Goal: Task Accomplishment & Management: Complete application form

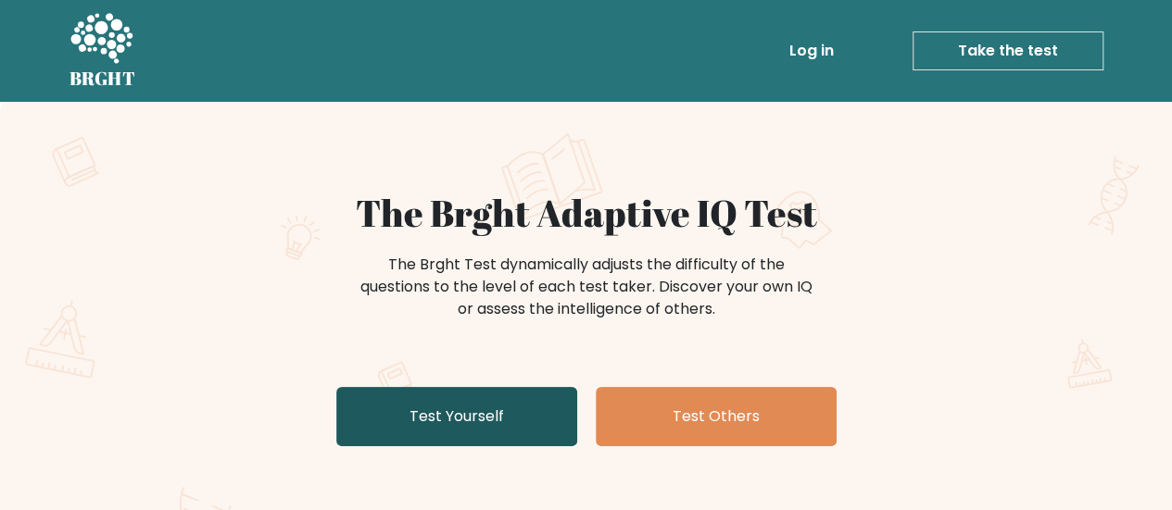
click at [453, 423] on link "Test Yourself" at bounding box center [456, 416] width 241 height 59
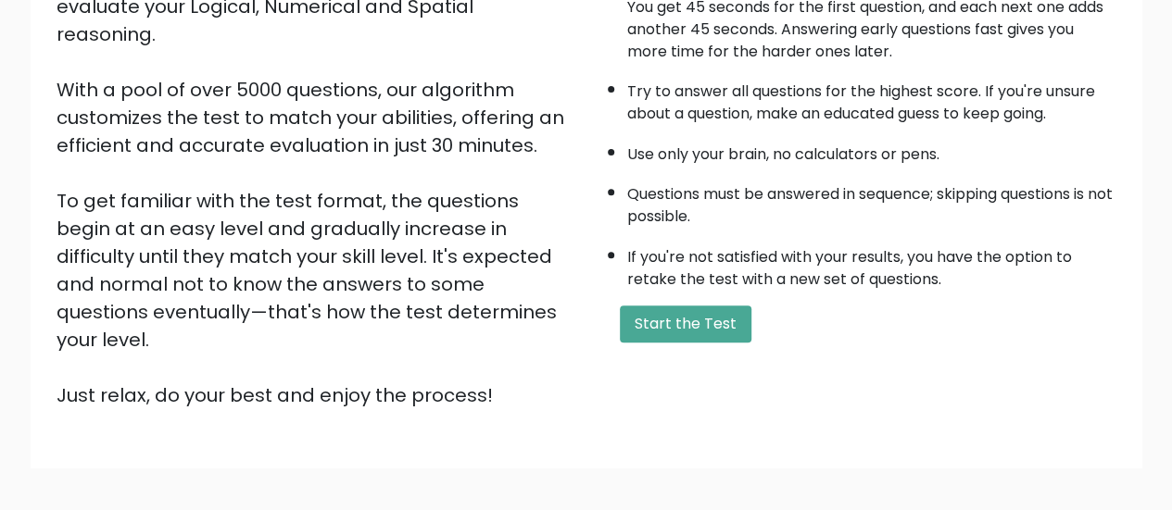
scroll to position [278, 0]
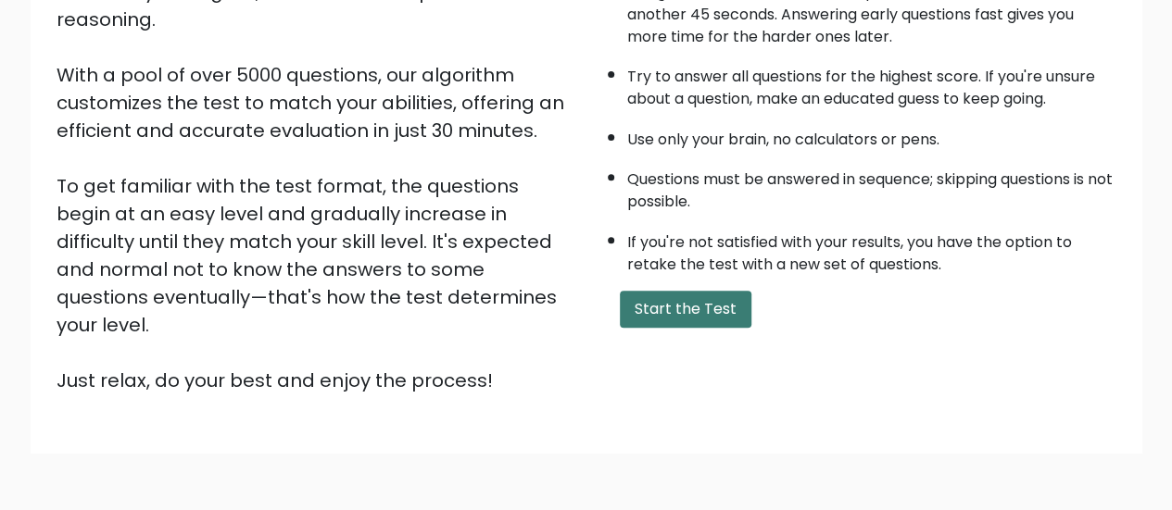
click at [683, 308] on button "Start the Test" at bounding box center [686, 309] width 132 height 37
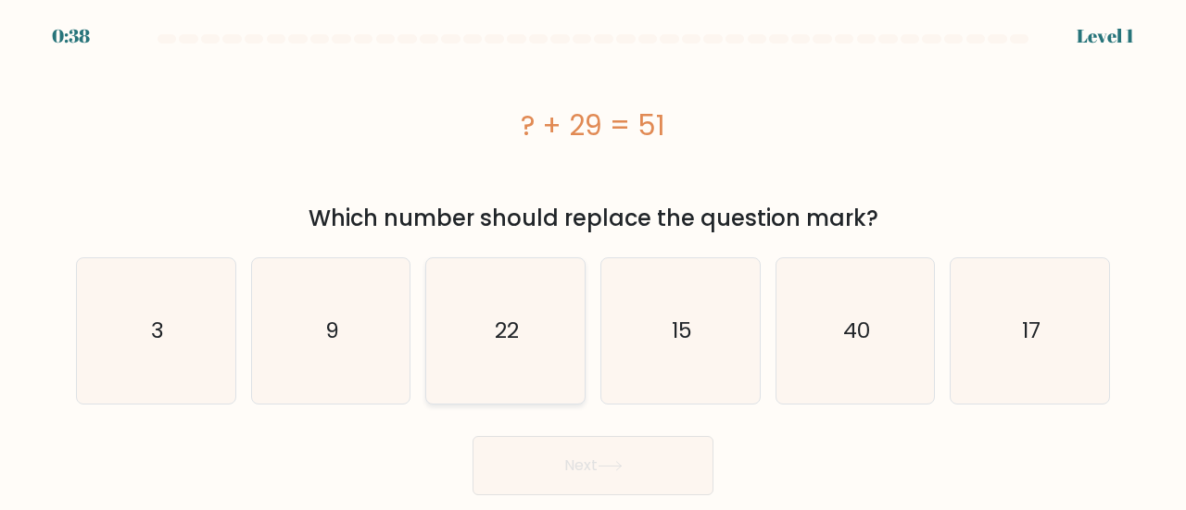
click at [467, 358] on icon "22" at bounding box center [505, 330] width 145 height 145
click at [593, 260] on input "c. 22" at bounding box center [593, 258] width 1 height 5
radio input "true"
click at [546, 451] on button "Next" at bounding box center [592, 465] width 241 height 59
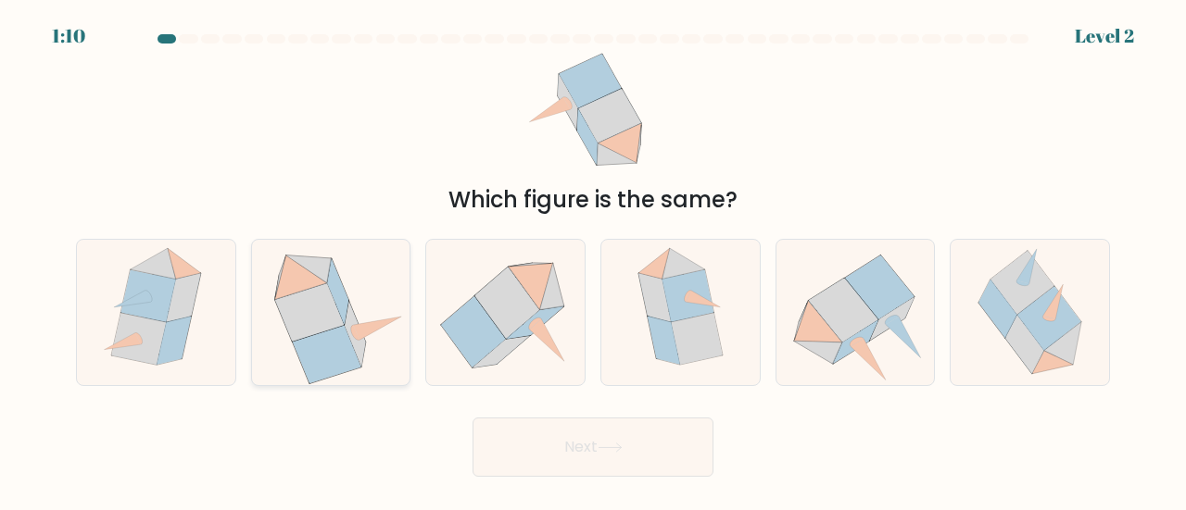
click at [364, 356] on icon at bounding box center [331, 312] width 149 height 145
click at [593, 260] on input "b." at bounding box center [593, 258] width 1 height 5
radio input "true"
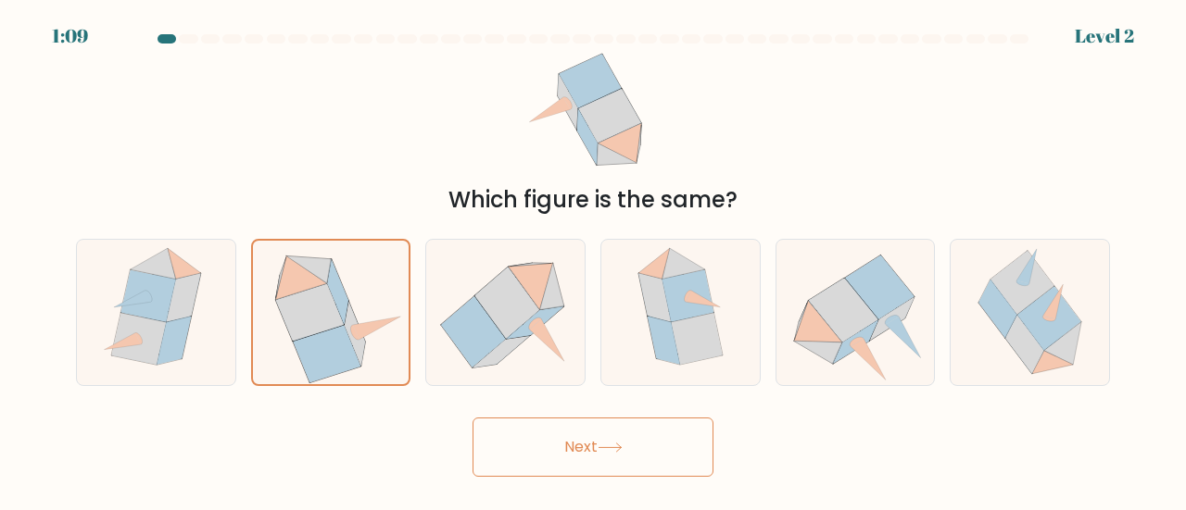
click at [613, 457] on button "Next" at bounding box center [592, 447] width 241 height 59
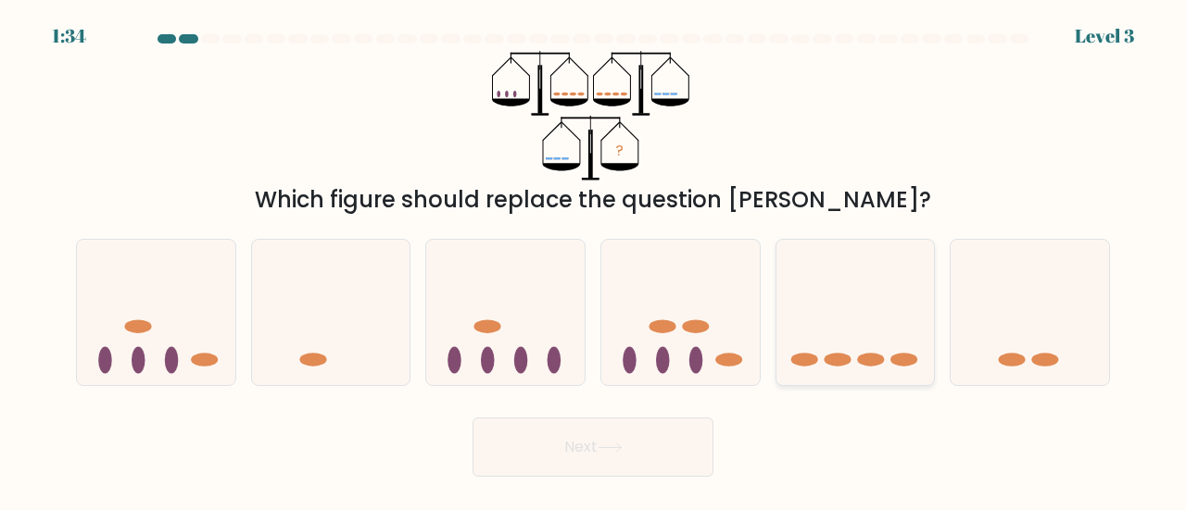
click at [869, 367] on icon at bounding box center [855, 312] width 158 height 131
click at [594, 260] on input "e." at bounding box center [593, 258] width 1 height 5
radio input "true"
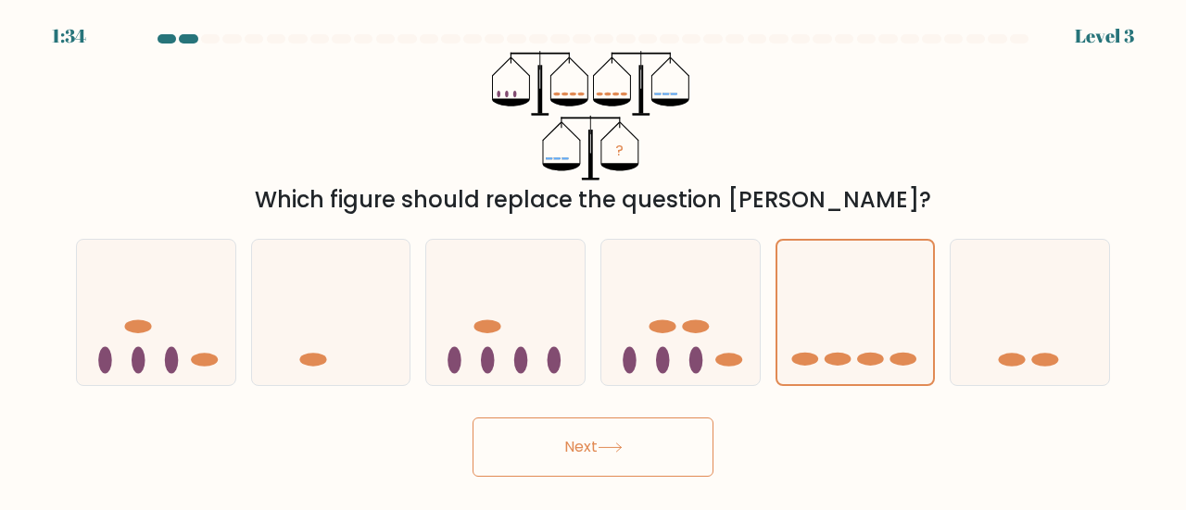
click at [593, 448] on button "Next" at bounding box center [592, 447] width 241 height 59
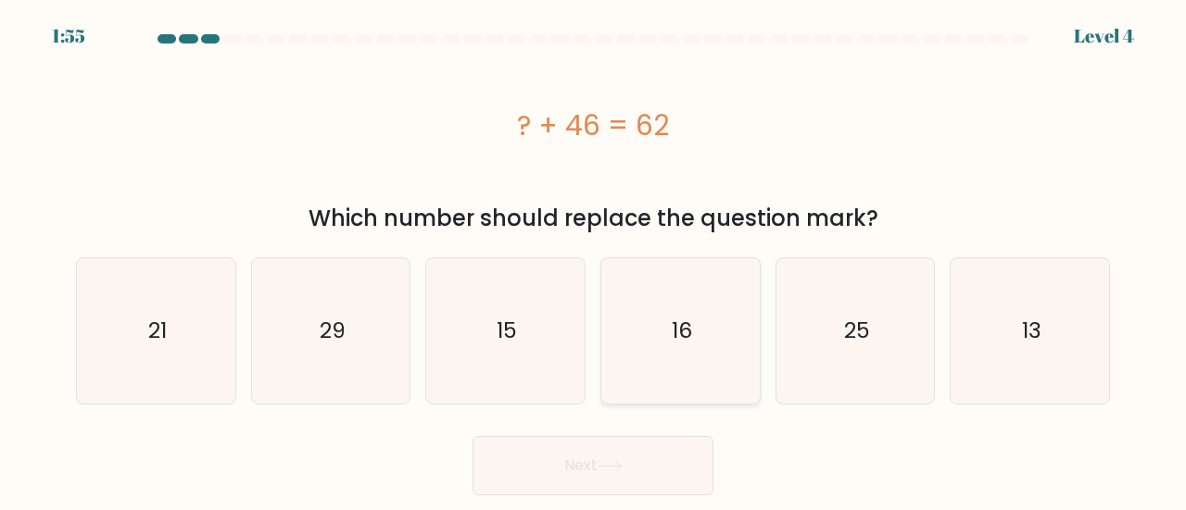
click at [680, 342] on text "16" at bounding box center [681, 331] width 20 height 31
click at [594, 260] on input "d. 16" at bounding box center [593, 258] width 1 height 5
radio input "true"
click at [633, 473] on button "Next" at bounding box center [592, 465] width 241 height 59
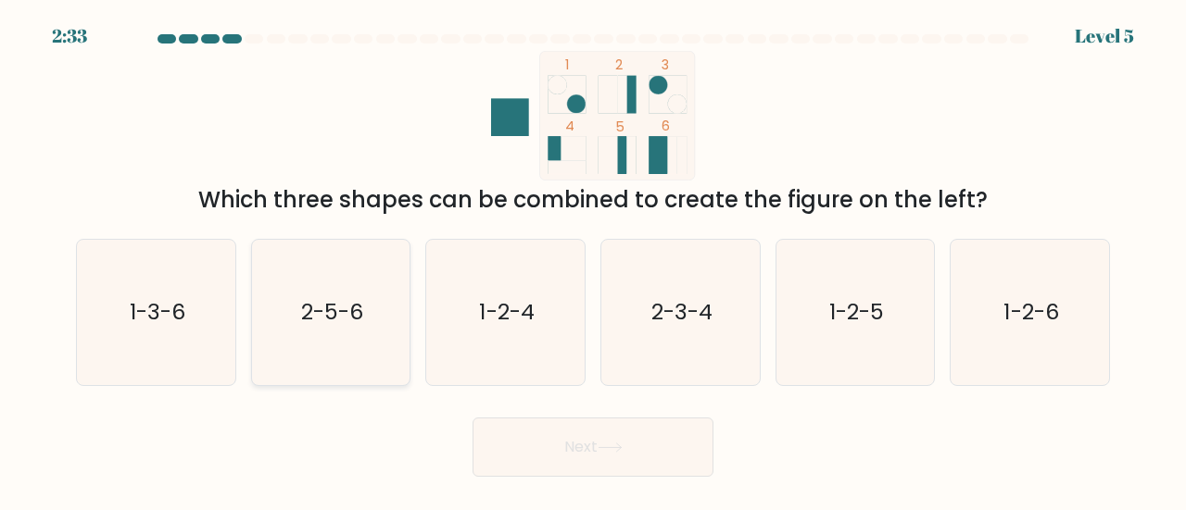
click at [316, 321] on text "2-5-6" at bounding box center [332, 311] width 62 height 31
click at [593, 260] on input "b. 2-5-6" at bounding box center [593, 258] width 1 height 5
radio input "true"
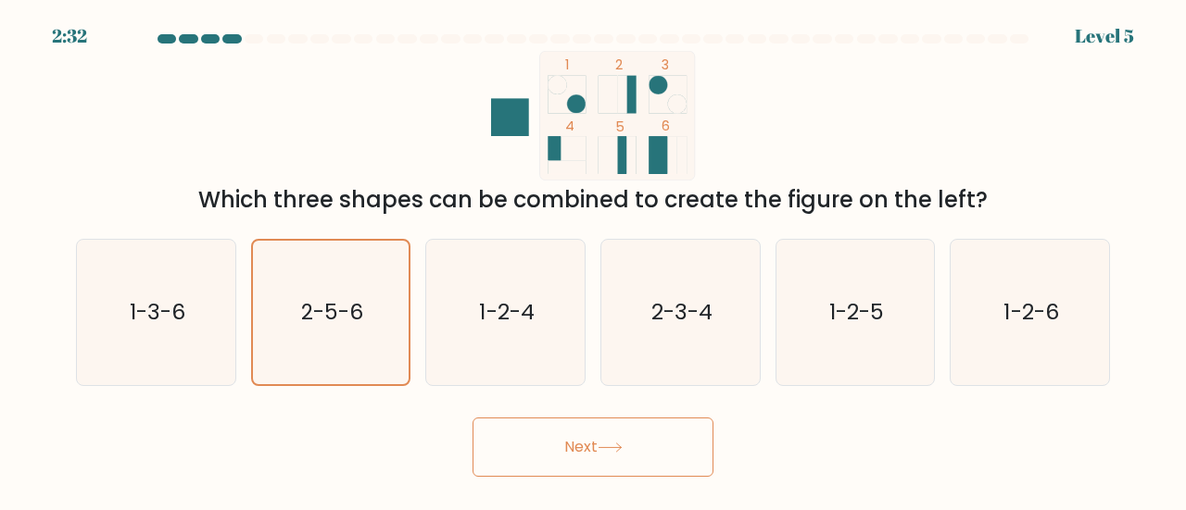
click at [575, 433] on button "Next" at bounding box center [592, 447] width 241 height 59
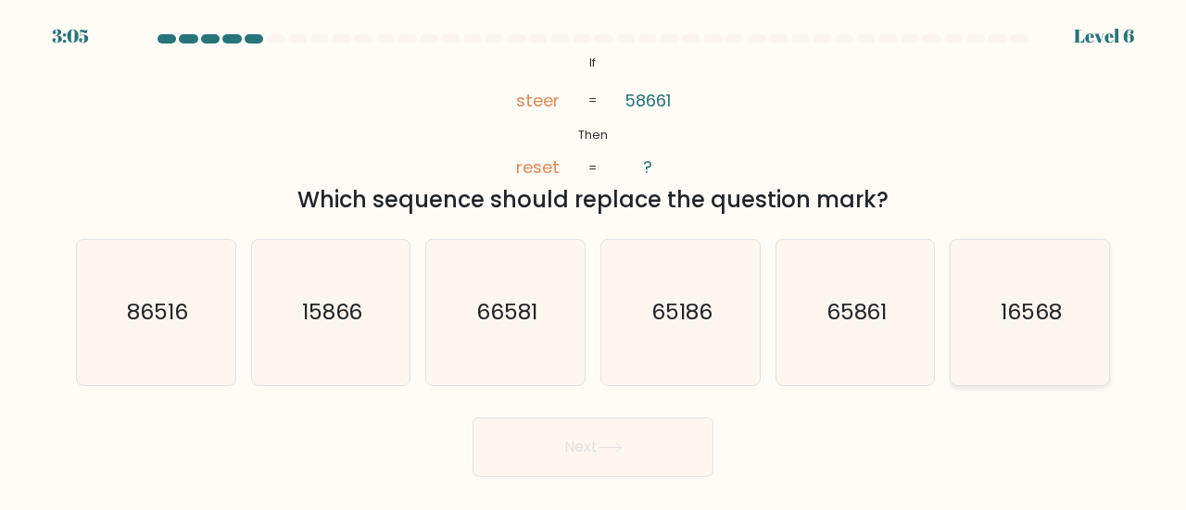
click at [997, 357] on icon "16568" at bounding box center [1029, 312] width 145 height 145
click at [594, 260] on input "f. 16568" at bounding box center [593, 258] width 1 height 5
radio input "true"
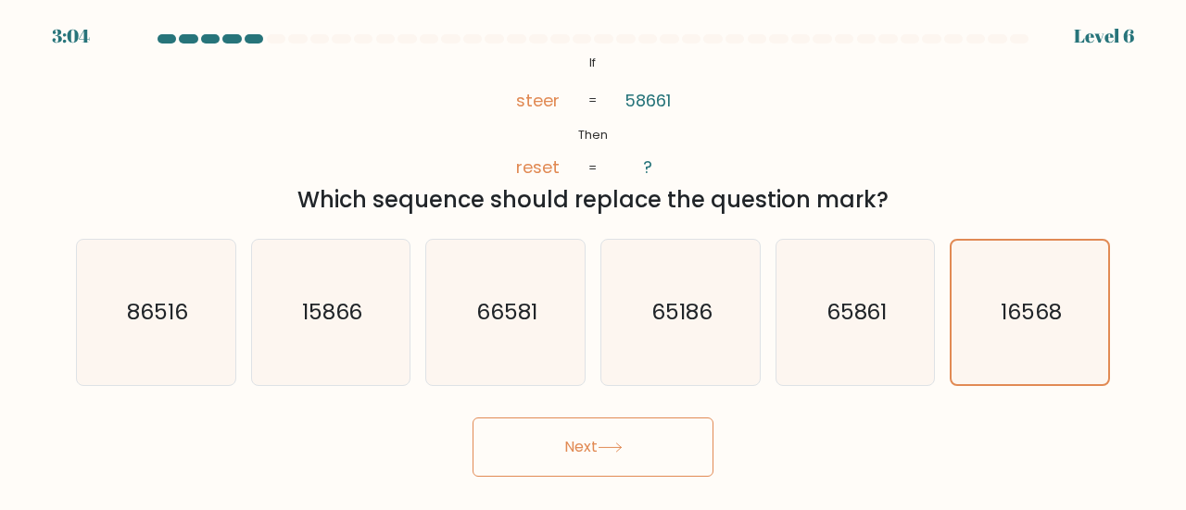
click at [614, 458] on button "Next" at bounding box center [592, 447] width 241 height 59
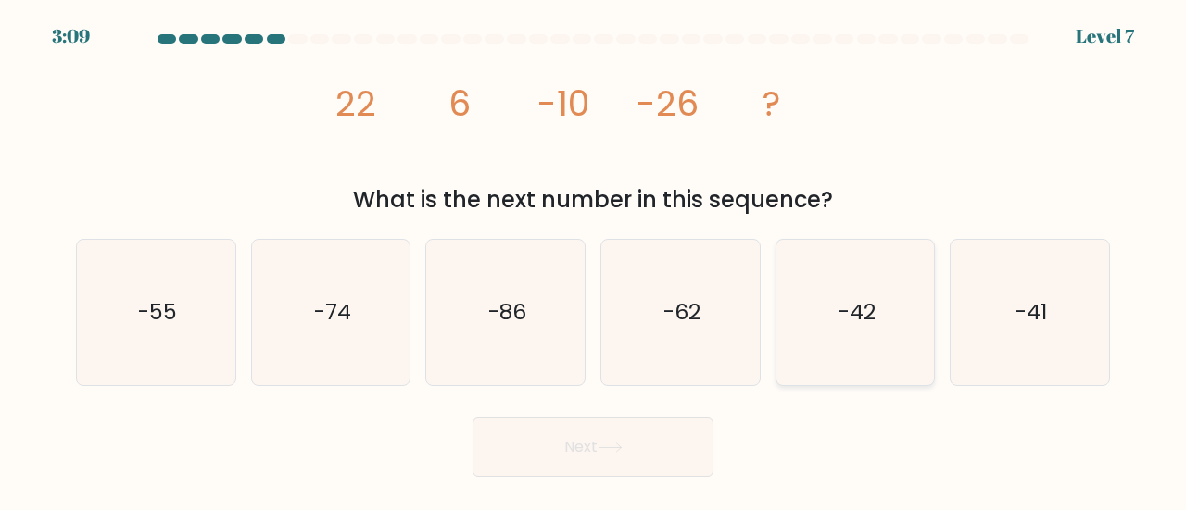
click at [863, 319] on text "-42" at bounding box center [856, 311] width 37 height 31
click at [594, 260] on input "e. -42" at bounding box center [593, 258] width 1 height 5
radio input "true"
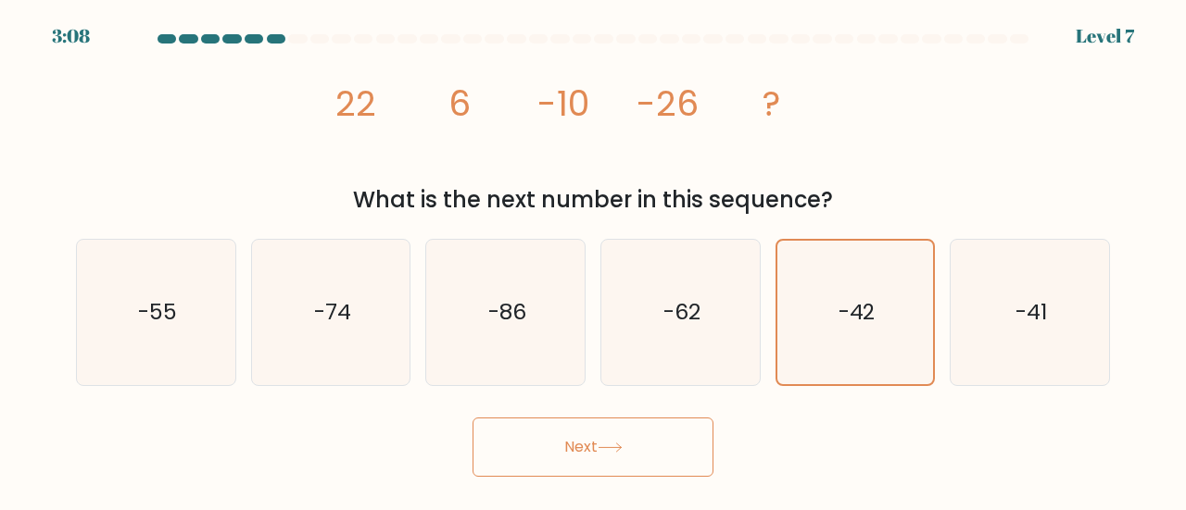
click at [675, 447] on button "Next" at bounding box center [592, 447] width 241 height 59
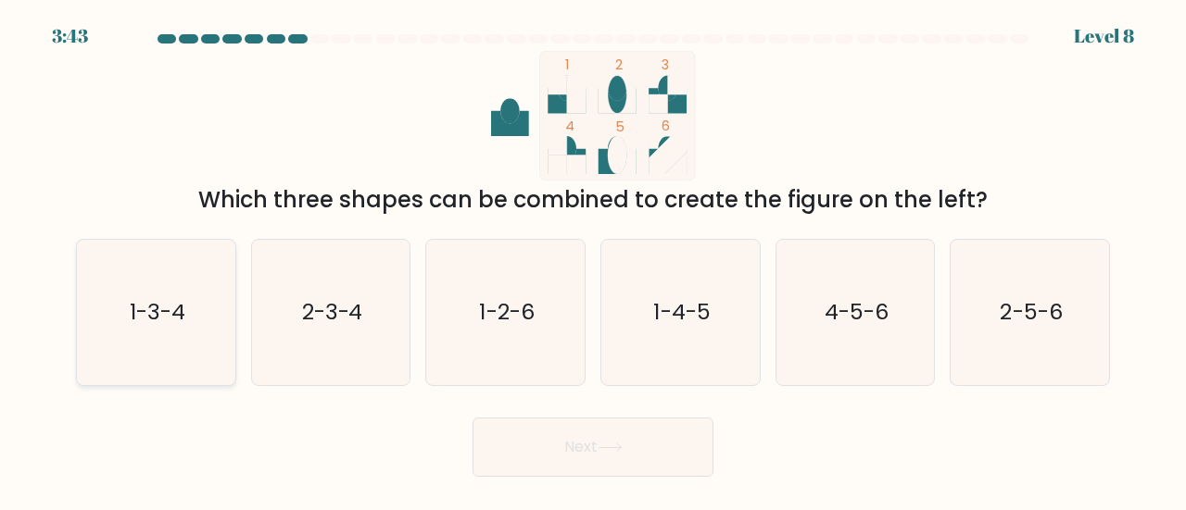
click at [202, 366] on icon "1-3-4" at bounding box center [155, 312] width 145 height 145
click at [593, 260] on input "a. 1-3-4" at bounding box center [593, 258] width 1 height 5
radio input "true"
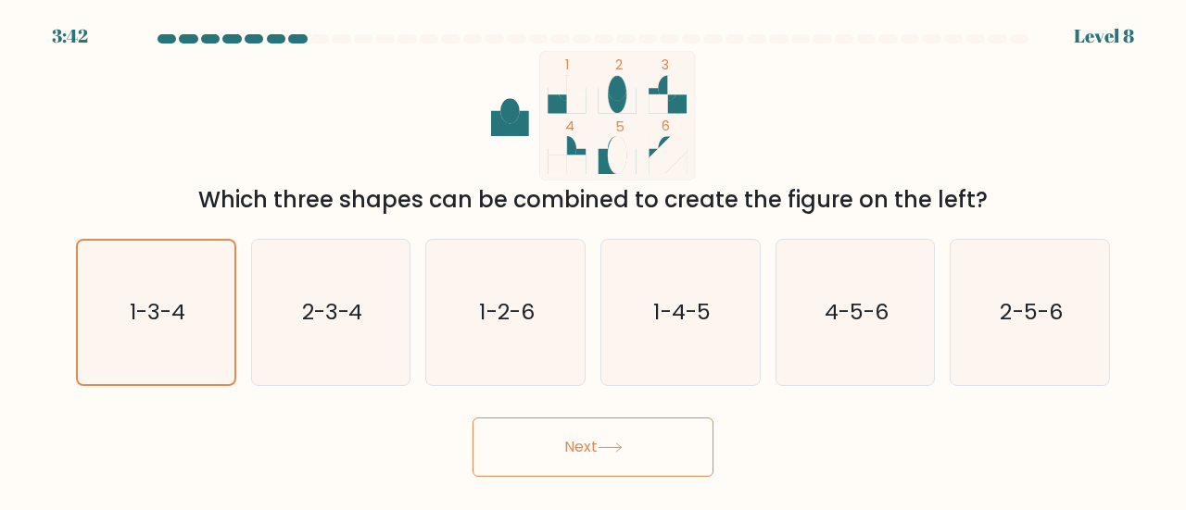
click at [555, 460] on button "Next" at bounding box center [592, 447] width 241 height 59
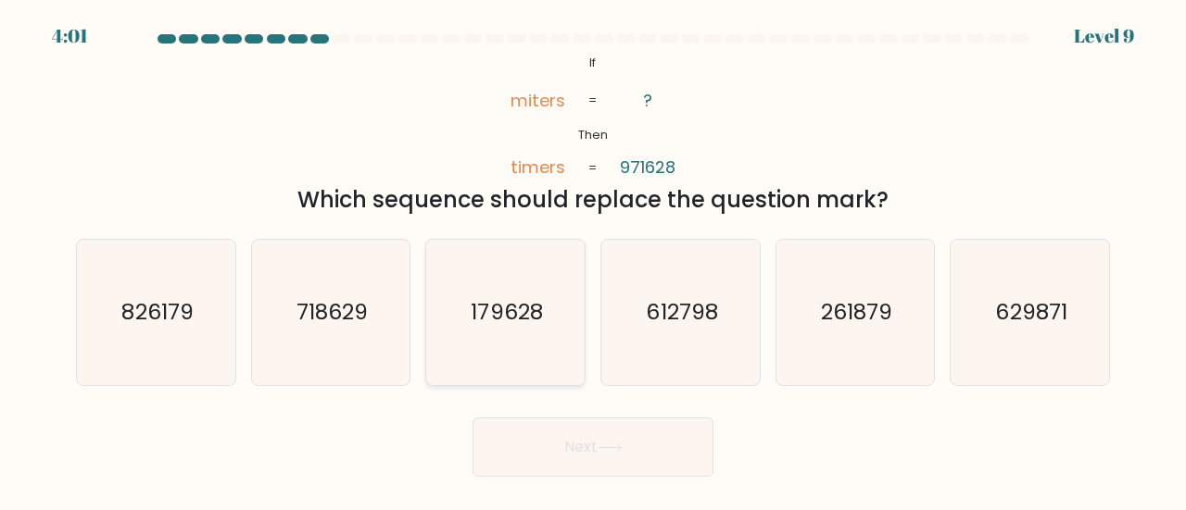
click at [518, 336] on icon "179628" at bounding box center [505, 312] width 145 height 145
click at [593, 260] on input "c. 179628" at bounding box center [593, 258] width 1 height 5
radio input "true"
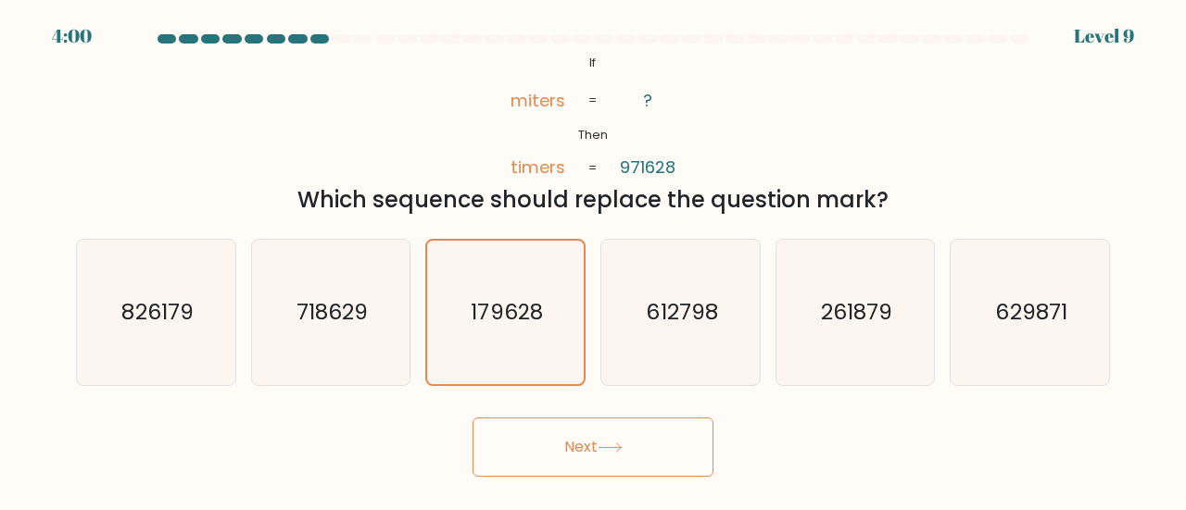
click at [537, 436] on button "Next" at bounding box center [592, 447] width 241 height 59
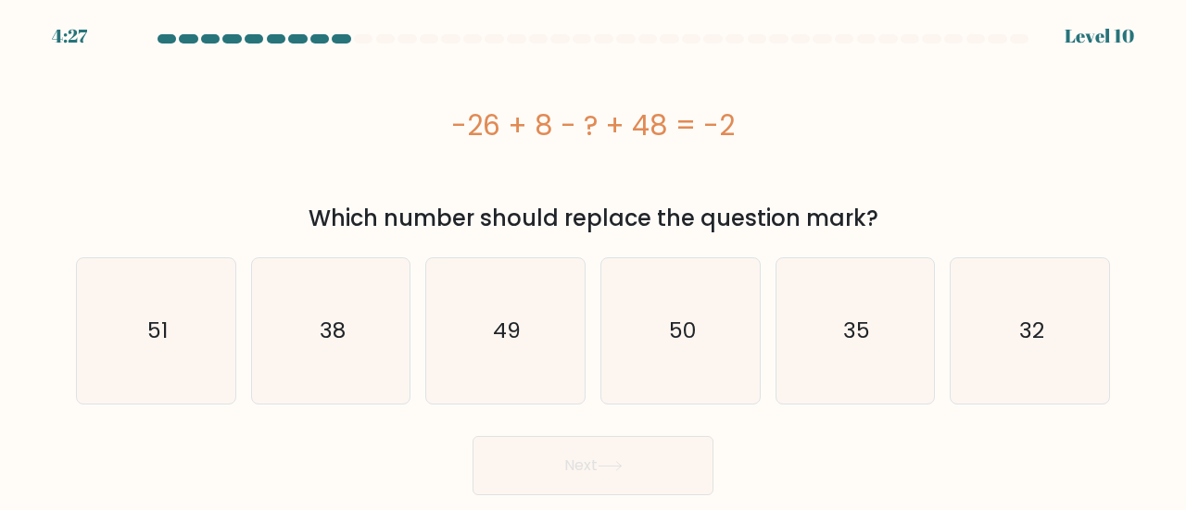
click at [1119, 316] on div "a. 51 b. 38 c. 49 d." at bounding box center [593, 324] width 1056 height 162
click at [1084, 315] on icon "32" at bounding box center [1029, 330] width 145 height 145
click at [594, 260] on input "f. 32" at bounding box center [593, 258] width 1 height 5
radio input "true"
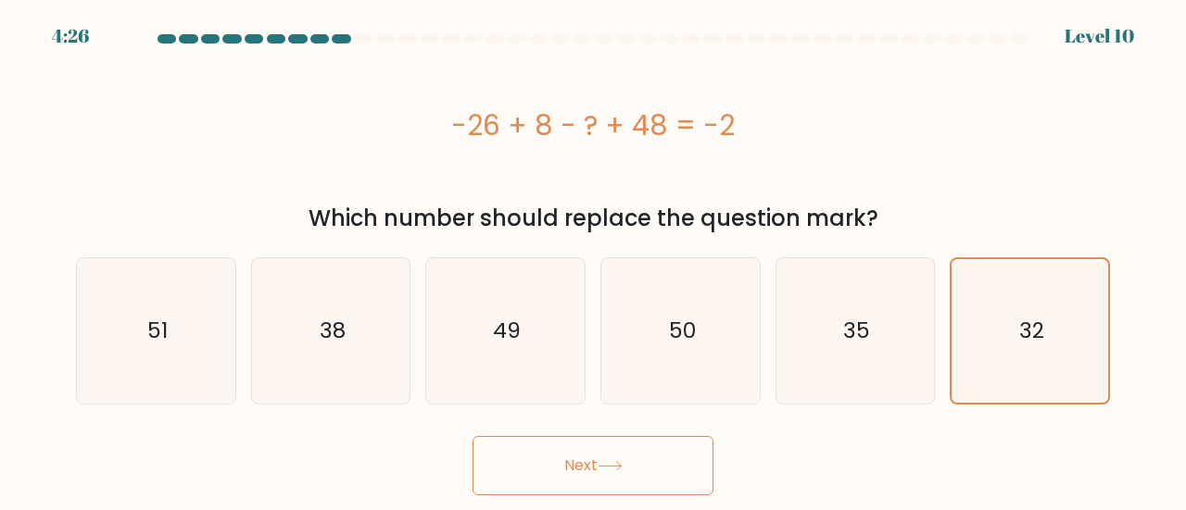
click at [692, 475] on button "Next" at bounding box center [592, 465] width 241 height 59
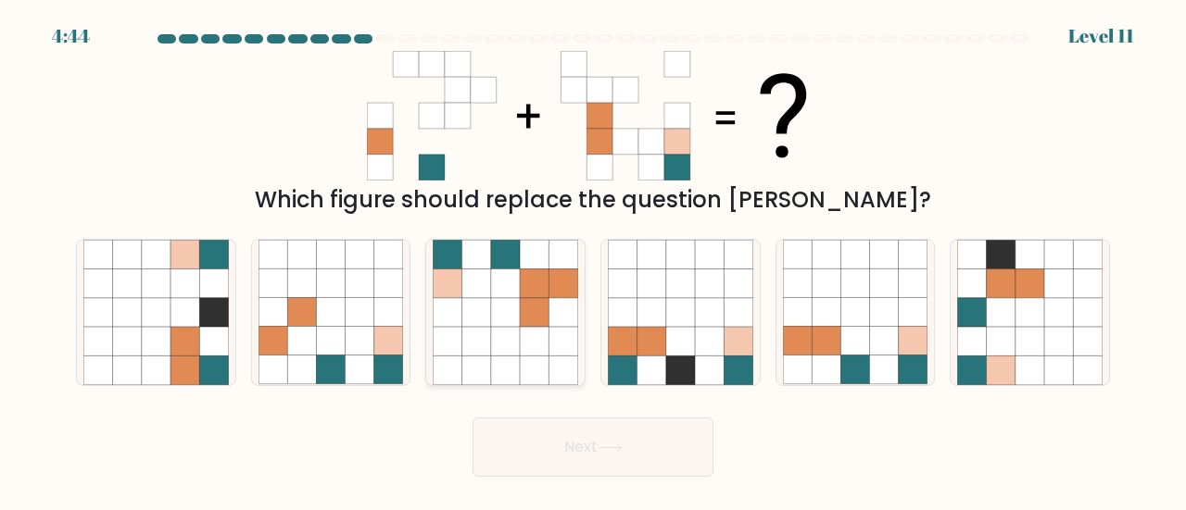
click at [495, 370] on icon at bounding box center [505, 370] width 29 height 29
click at [593, 260] on input "c." at bounding box center [593, 258] width 1 height 5
radio input "true"
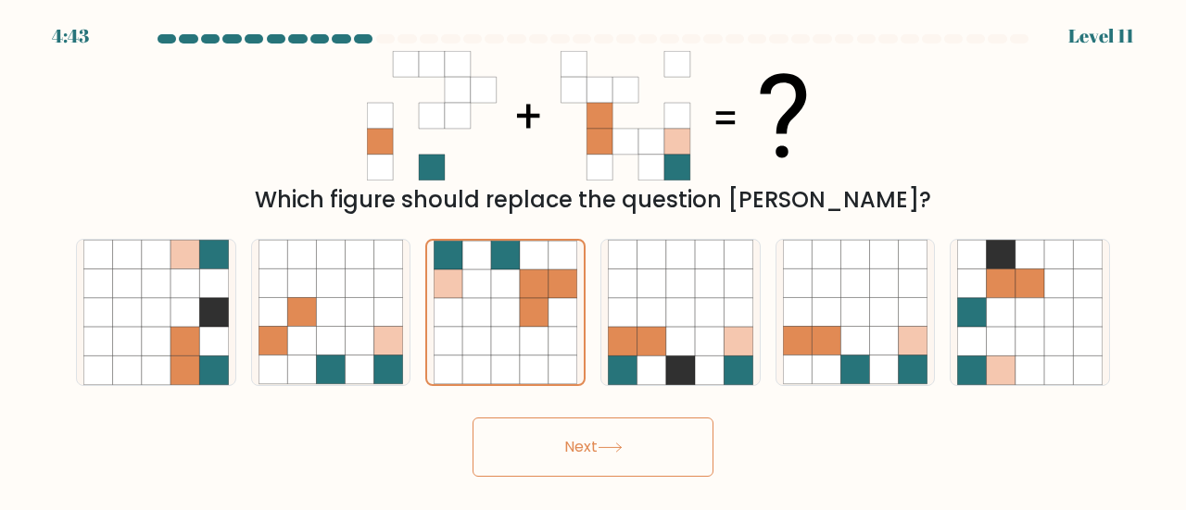
click at [603, 443] on icon at bounding box center [609, 448] width 25 height 10
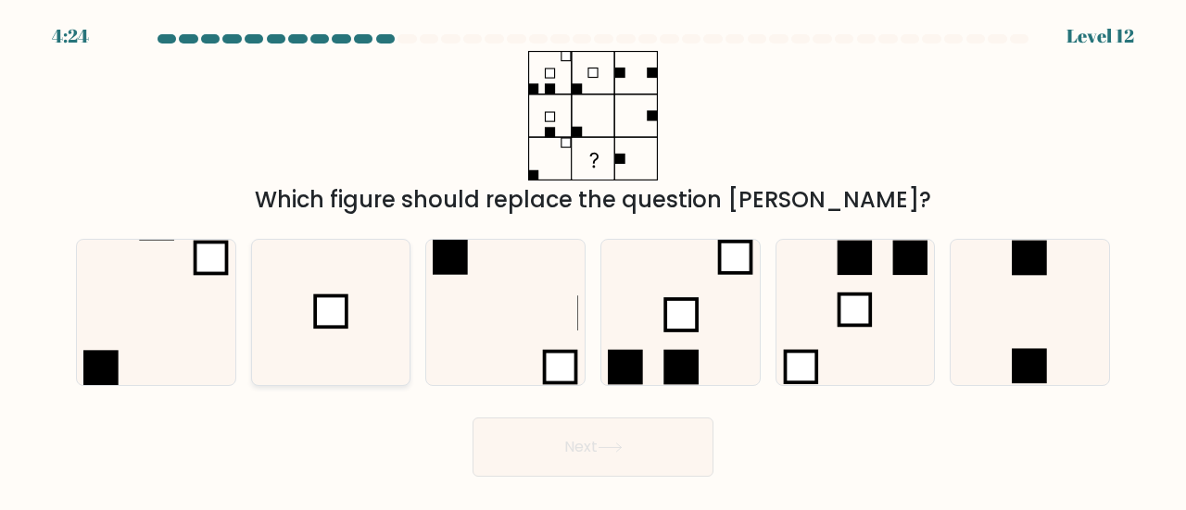
click at [383, 296] on icon at bounding box center [330, 312] width 145 height 145
click at [593, 260] on input "b." at bounding box center [593, 258] width 1 height 5
radio input "true"
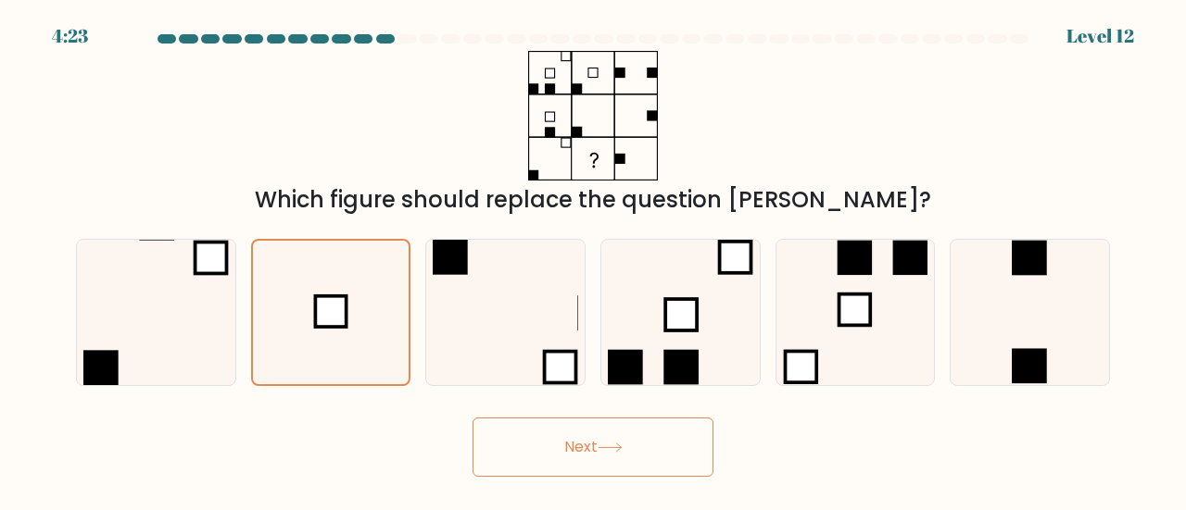
click at [491, 431] on button "Next" at bounding box center [592, 447] width 241 height 59
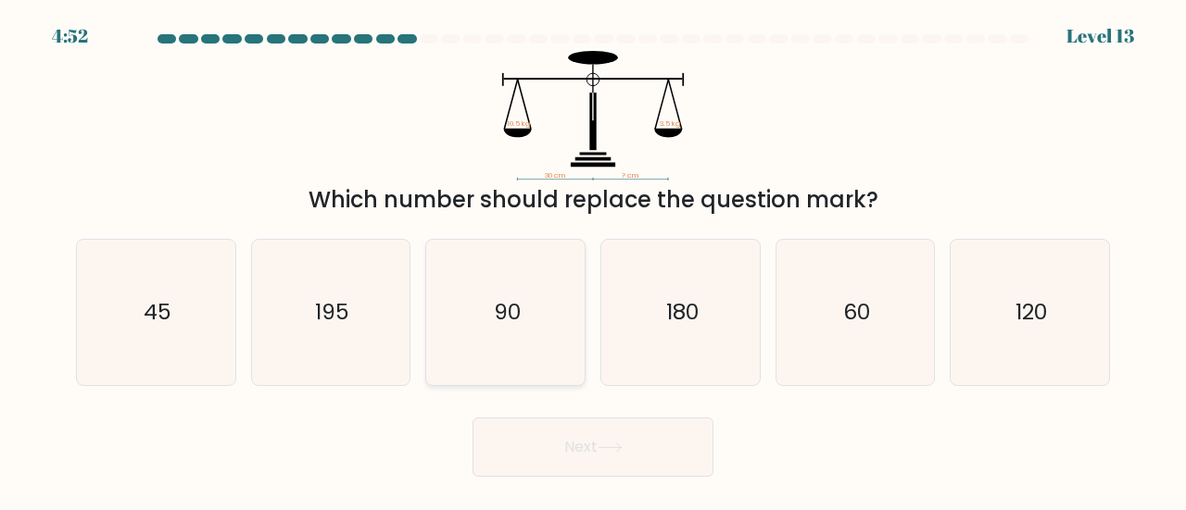
drag, startPoint x: 480, startPoint y: 292, endPoint x: 496, endPoint y: 294, distance: 15.9
click at [483, 293] on icon "90" at bounding box center [505, 312] width 145 height 145
click at [593, 260] on input "c. 90" at bounding box center [593, 258] width 1 height 5
radio input "true"
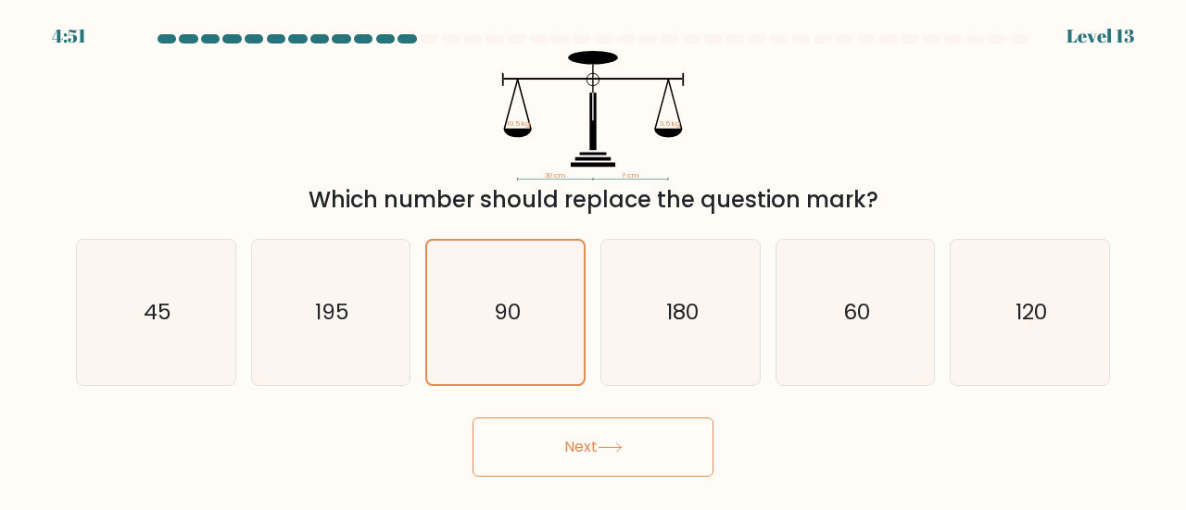
click at [571, 440] on button "Next" at bounding box center [592, 447] width 241 height 59
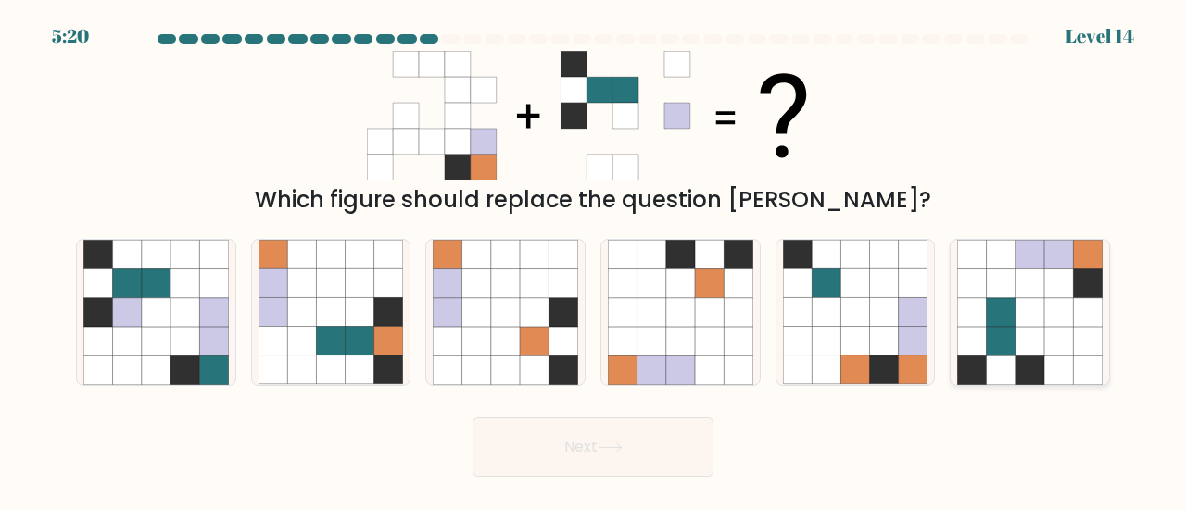
click at [1087, 372] on icon at bounding box center [1087, 370] width 29 height 29
click at [594, 260] on input "f." at bounding box center [593, 258] width 1 height 5
radio input "true"
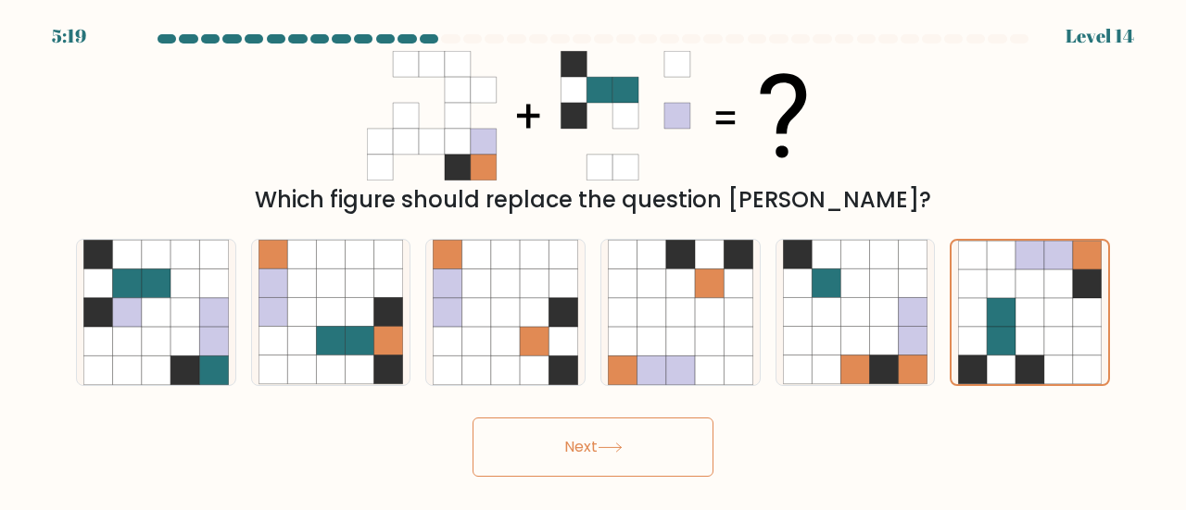
click at [683, 458] on button "Next" at bounding box center [592, 447] width 241 height 59
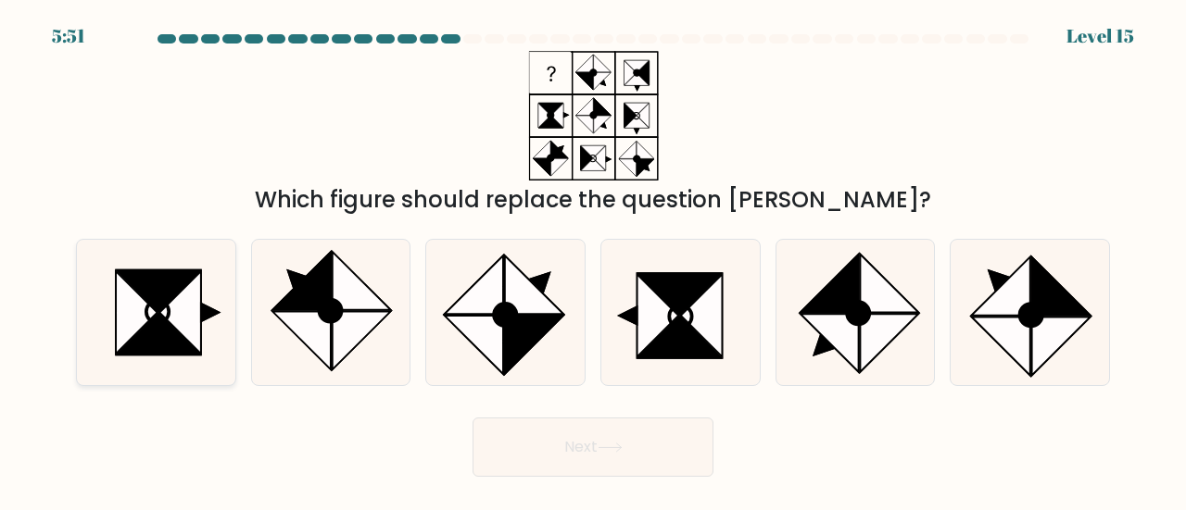
click at [176, 305] on icon at bounding box center [179, 312] width 41 height 82
click at [593, 260] on input "a." at bounding box center [593, 258] width 1 height 5
radio input "true"
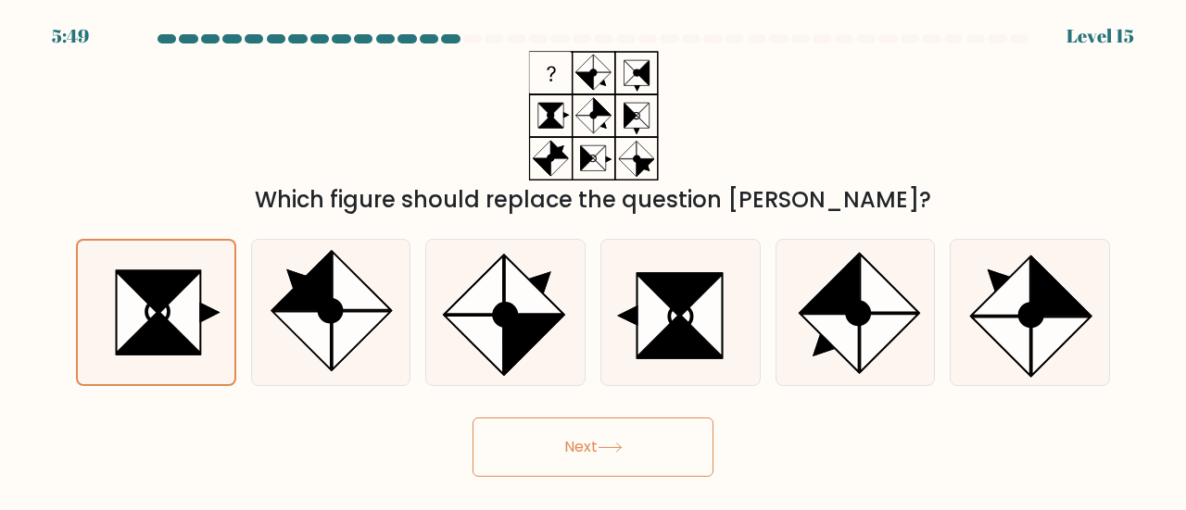
drag, startPoint x: 616, startPoint y: 453, endPoint x: 602, endPoint y: 445, distance: 15.7
click at [611, 449] on icon at bounding box center [609, 448] width 25 height 10
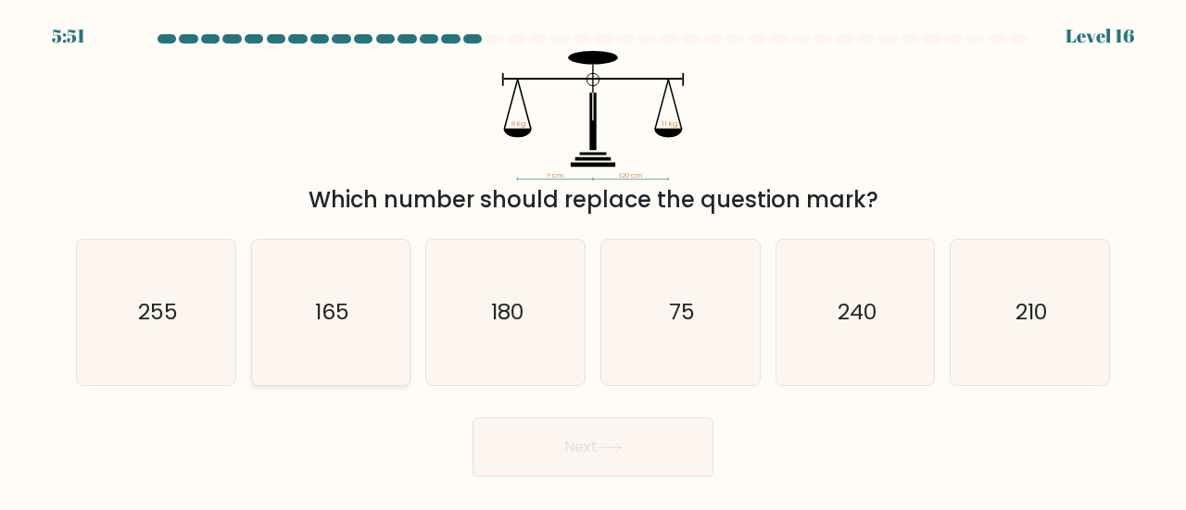
click at [369, 324] on icon "165" at bounding box center [330, 312] width 145 height 145
click at [593, 260] on input "b. 165" at bounding box center [593, 258] width 1 height 5
radio input "true"
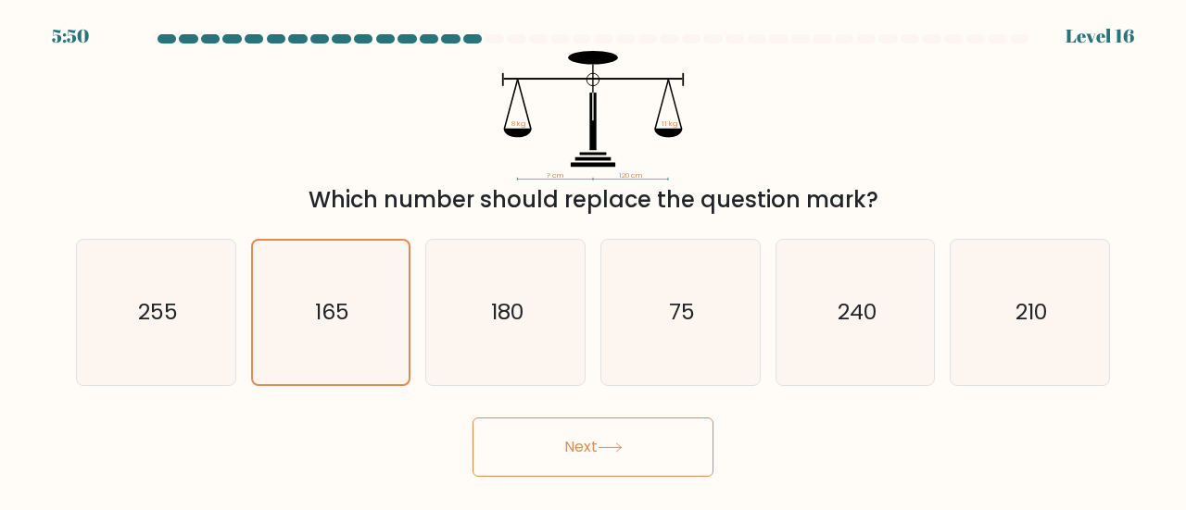
click at [584, 448] on button "Next" at bounding box center [592, 447] width 241 height 59
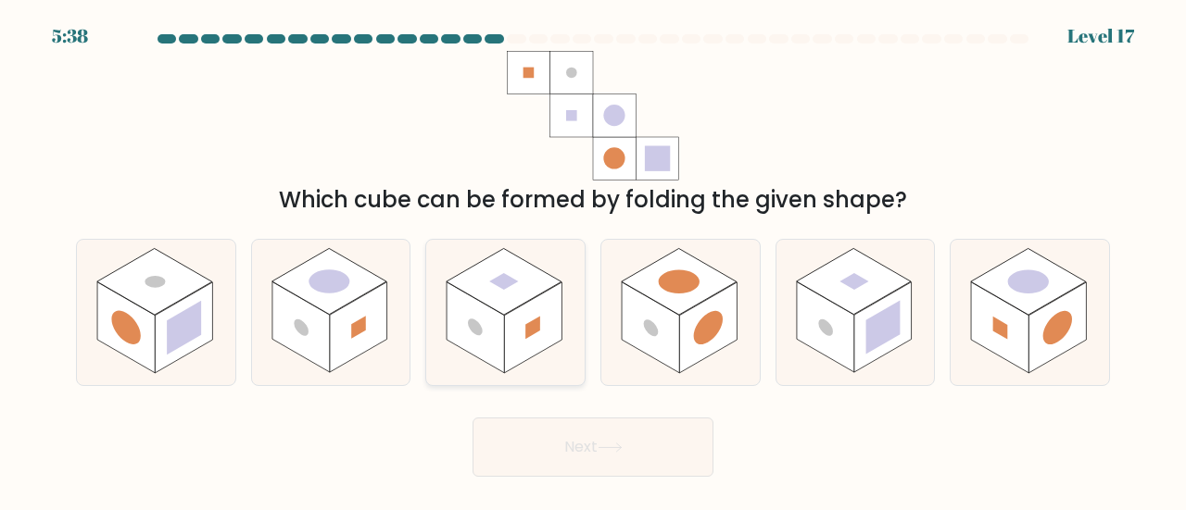
click at [537, 361] on icon at bounding box center [505, 312] width 158 height 145
click at [593, 260] on input "c." at bounding box center [593, 258] width 1 height 5
radio input "true"
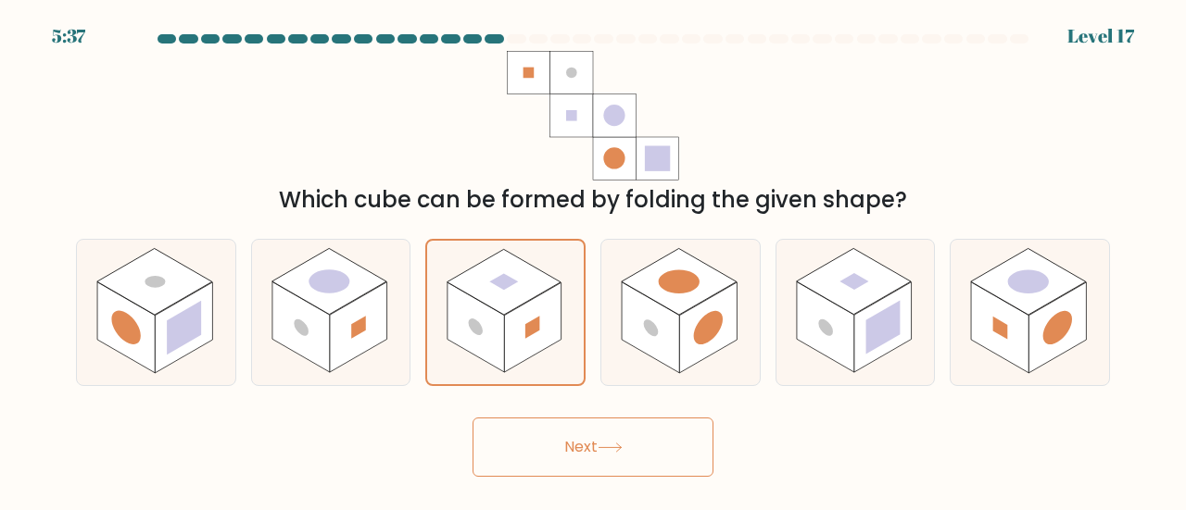
click at [546, 433] on button "Next" at bounding box center [592, 447] width 241 height 59
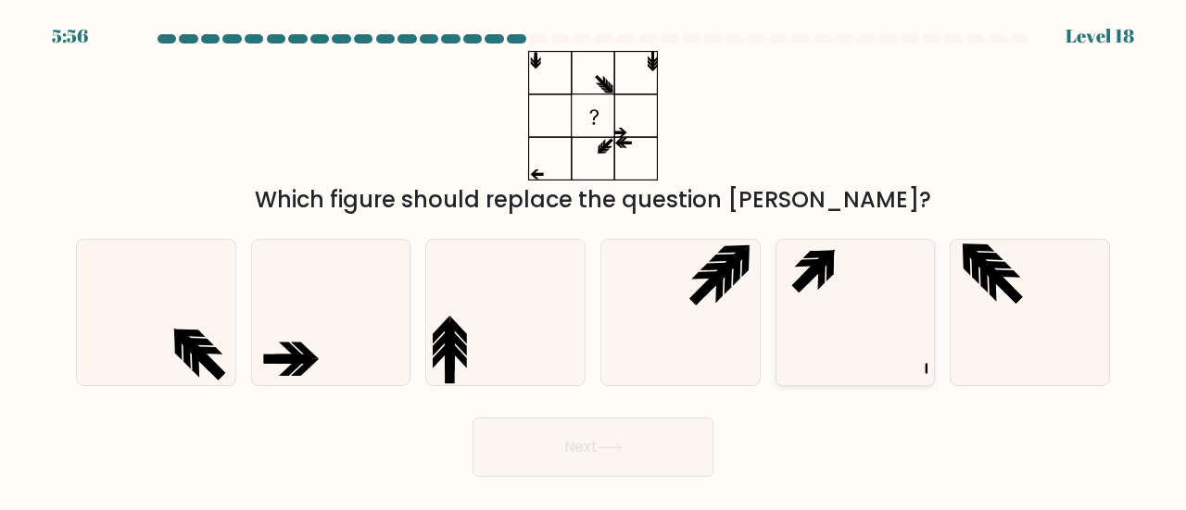
click at [835, 320] on icon at bounding box center [855, 312] width 145 height 145
click at [594, 260] on input "e." at bounding box center [593, 258] width 1 height 5
radio input "true"
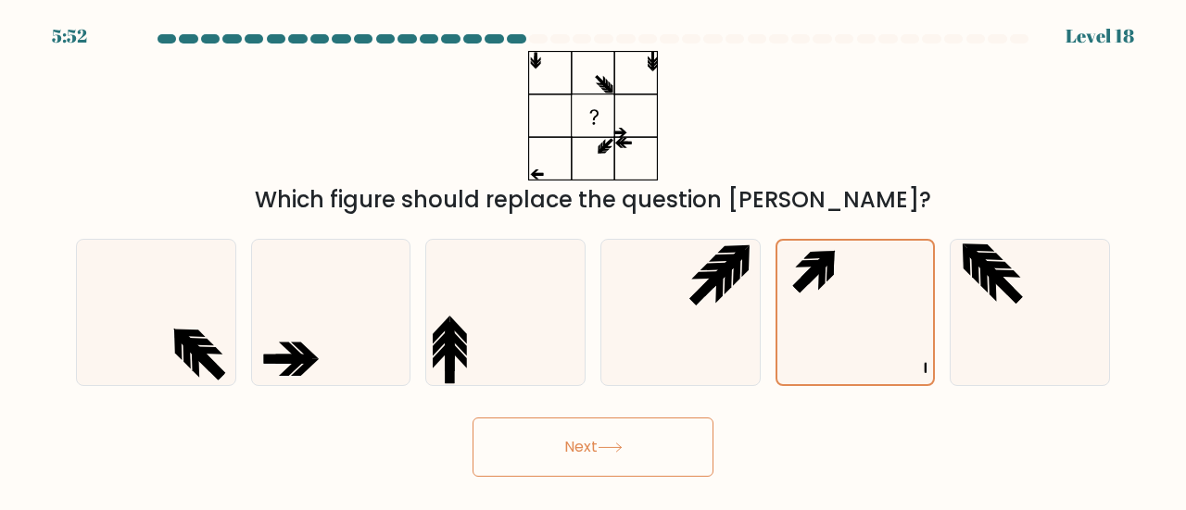
click at [622, 443] on icon at bounding box center [609, 448] width 25 height 10
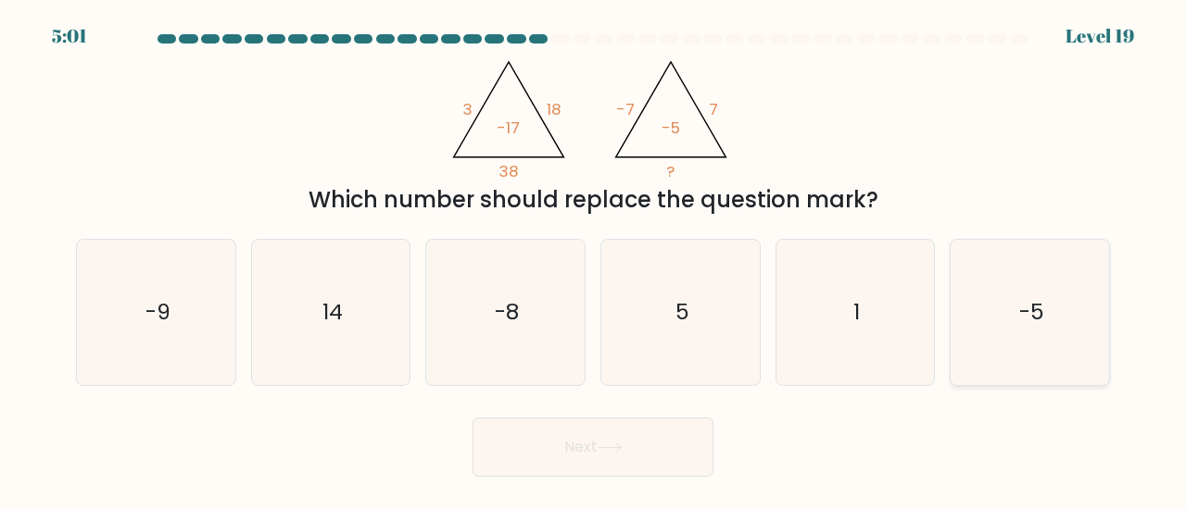
click at [989, 325] on icon "-5" at bounding box center [1029, 312] width 145 height 145
click at [594, 260] on input "f. -5" at bounding box center [593, 258] width 1 height 5
radio input "true"
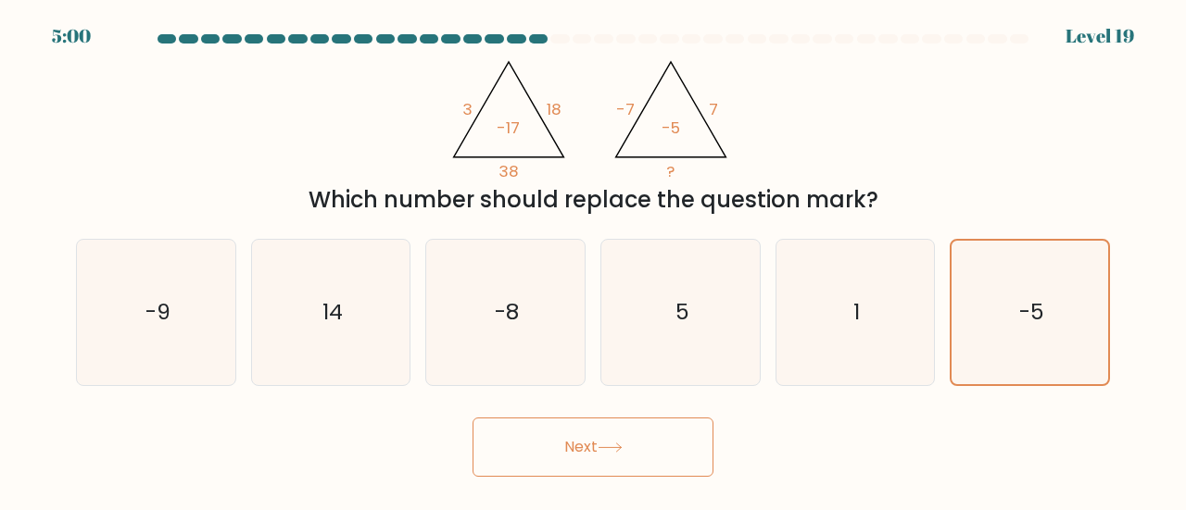
click at [635, 454] on button "Next" at bounding box center [592, 447] width 241 height 59
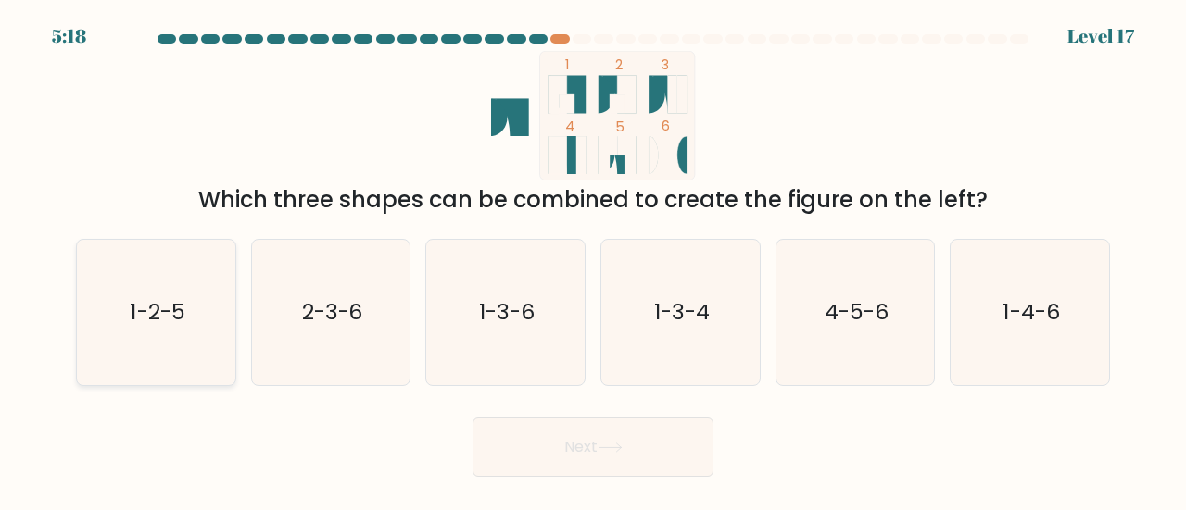
click at [135, 346] on icon "1-2-5" at bounding box center [155, 312] width 145 height 145
click at [593, 260] on input "a. 1-2-5" at bounding box center [593, 258] width 1 height 5
radio input "true"
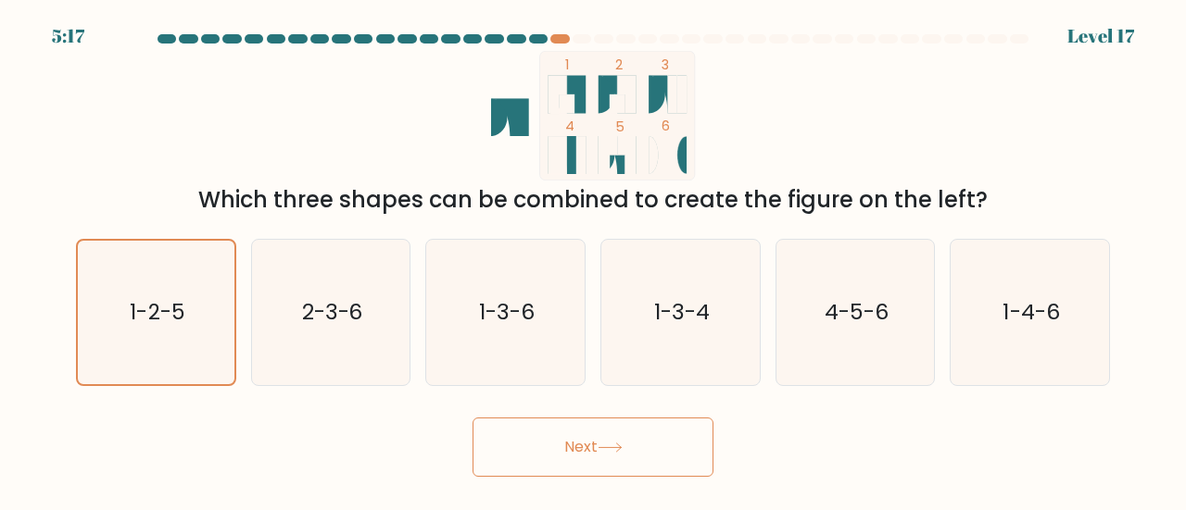
click at [531, 451] on button "Next" at bounding box center [592, 447] width 241 height 59
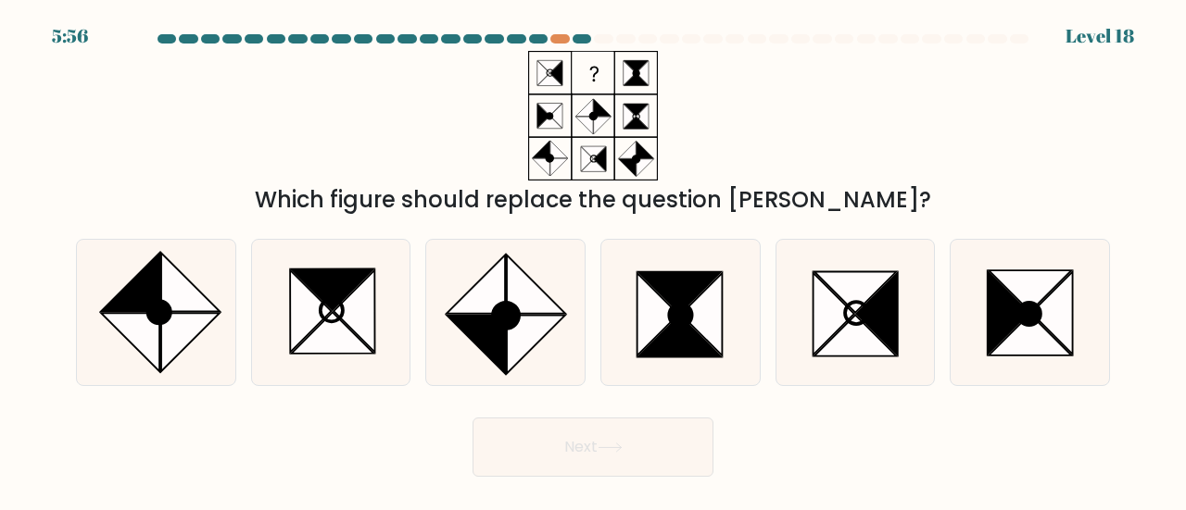
drag, startPoint x: 150, startPoint y: 399, endPoint x: 173, endPoint y: 462, distance: 67.1
click at [172, 463] on div "Next" at bounding box center [593, 442] width 1056 height 69
click at [472, 305] on icon at bounding box center [475, 285] width 58 height 58
click at [593, 260] on input "c." at bounding box center [593, 258] width 1 height 5
radio input "true"
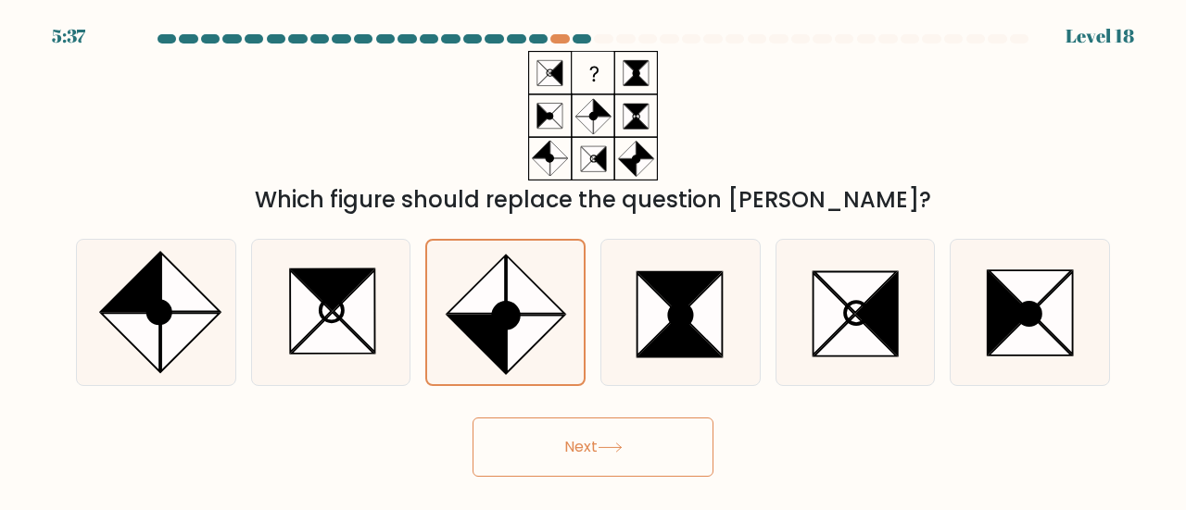
click at [526, 449] on button "Next" at bounding box center [592, 447] width 241 height 59
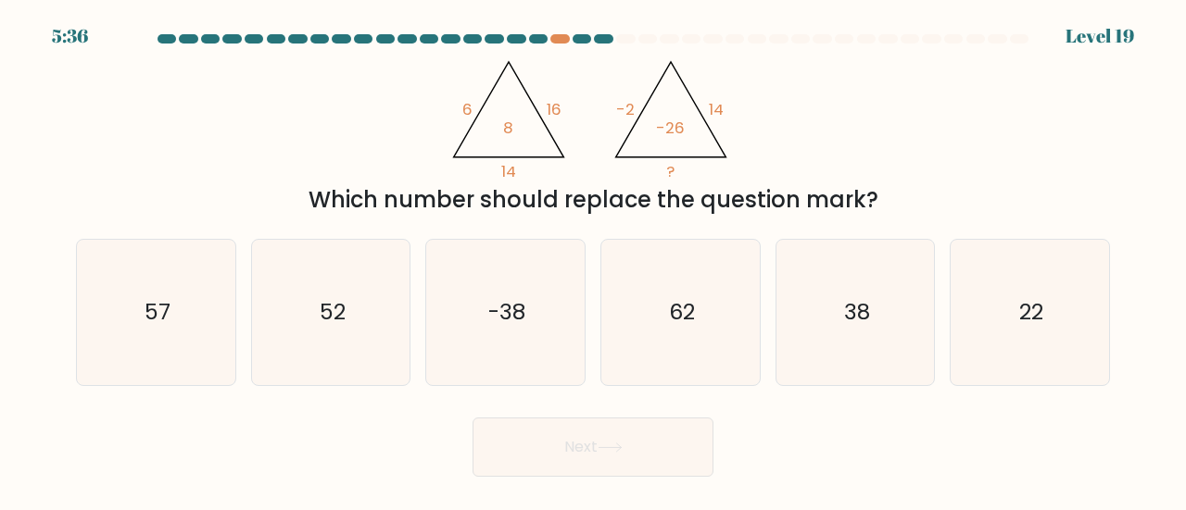
drag, startPoint x: 714, startPoint y: 113, endPoint x: 1052, endPoint y: 101, distance: 338.3
click at [1052, 101] on div "@import url('https://fonts.googleapis.com/css?family=Abril+Fatface:400,100,100i…" at bounding box center [593, 134] width 1056 height 166
click at [500, 338] on icon "-38" at bounding box center [505, 312] width 145 height 145
click at [593, 260] on input "c. -38" at bounding box center [593, 258] width 1 height 5
radio input "true"
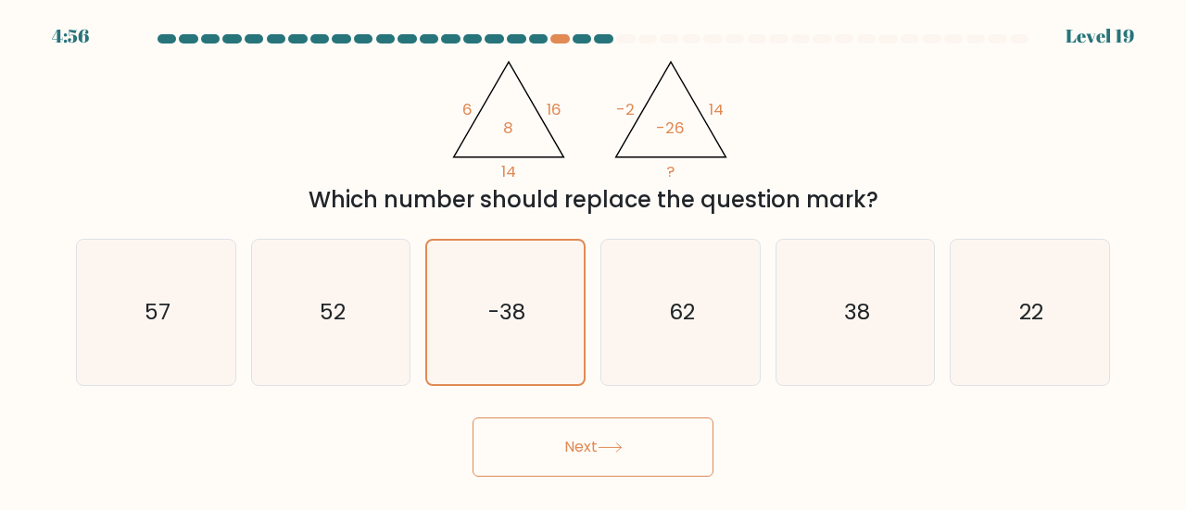
click at [532, 430] on button "Next" at bounding box center [592, 447] width 241 height 59
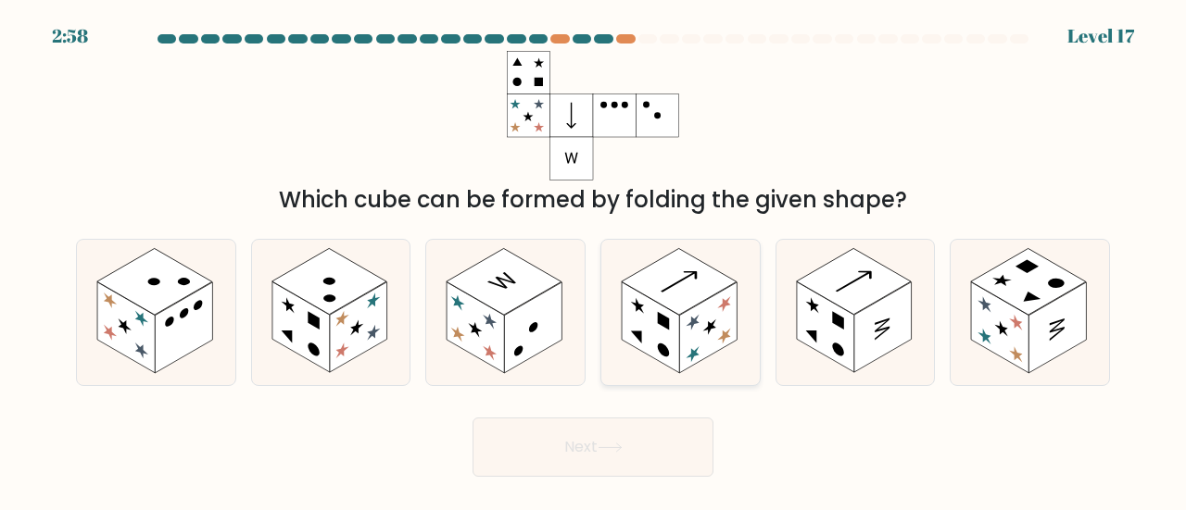
click at [652, 358] on icon at bounding box center [680, 312] width 158 height 145
click at [594, 260] on input "d." at bounding box center [593, 258] width 1 height 5
radio input "true"
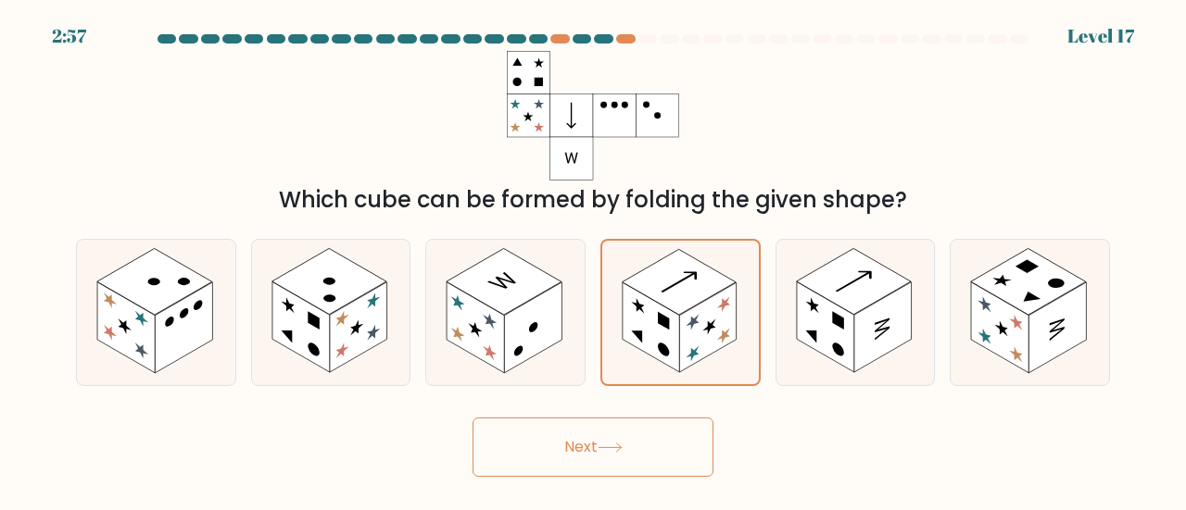
click at [622, 431] on button "Next" at bounding box center [592, 447] width 241 height 59
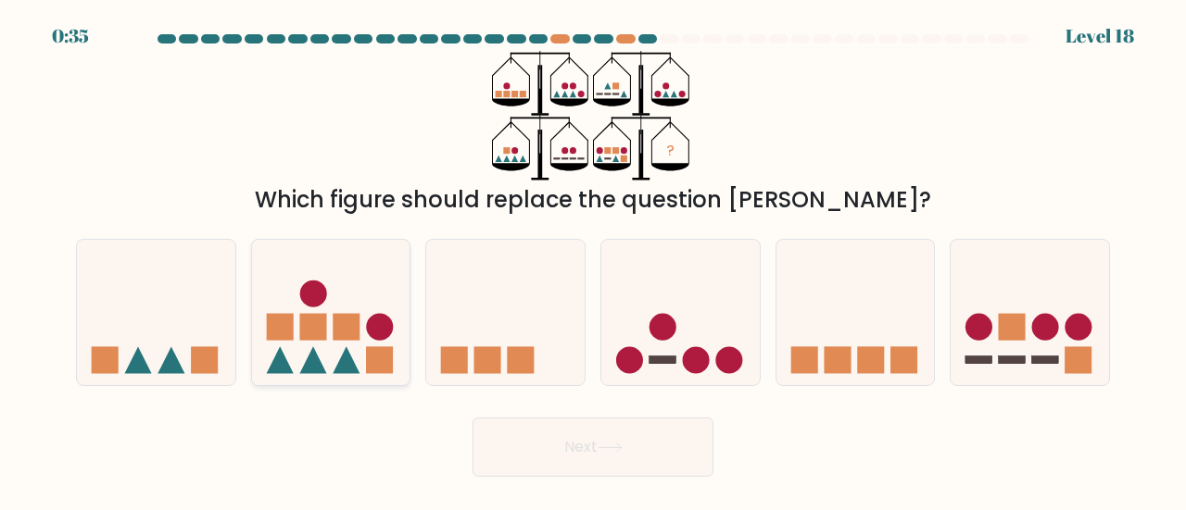
click at [341, 357] on icon at bounding box center [331, 312] width 158 height 131
click at [593, 260] on input "b." at bounding box center [593, 258] width 1 height 5
radio input "true"
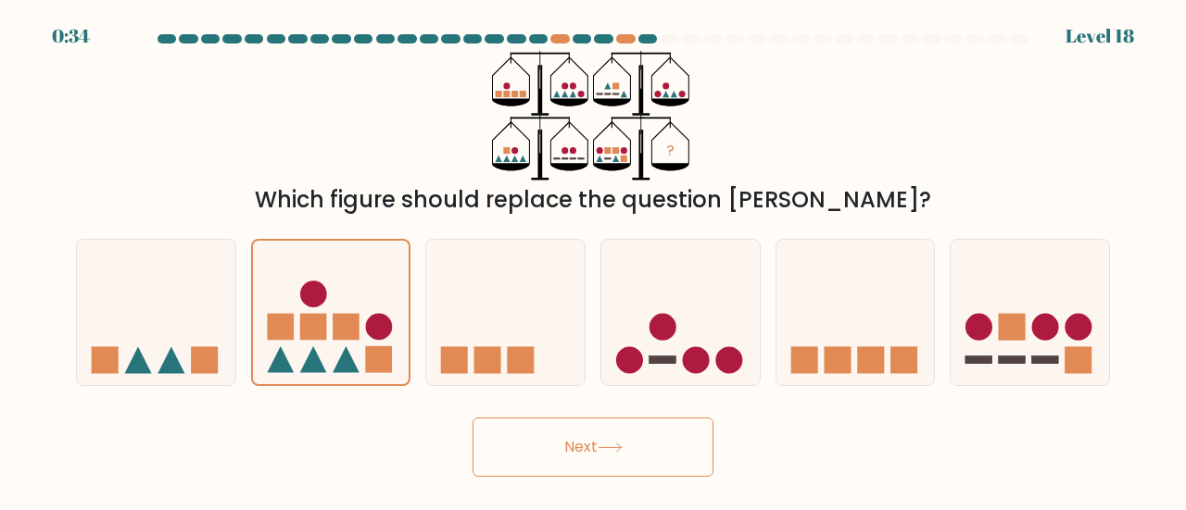
click at [584, 439] on button "Next" at bounding box center [592, 447] width 241 height 59
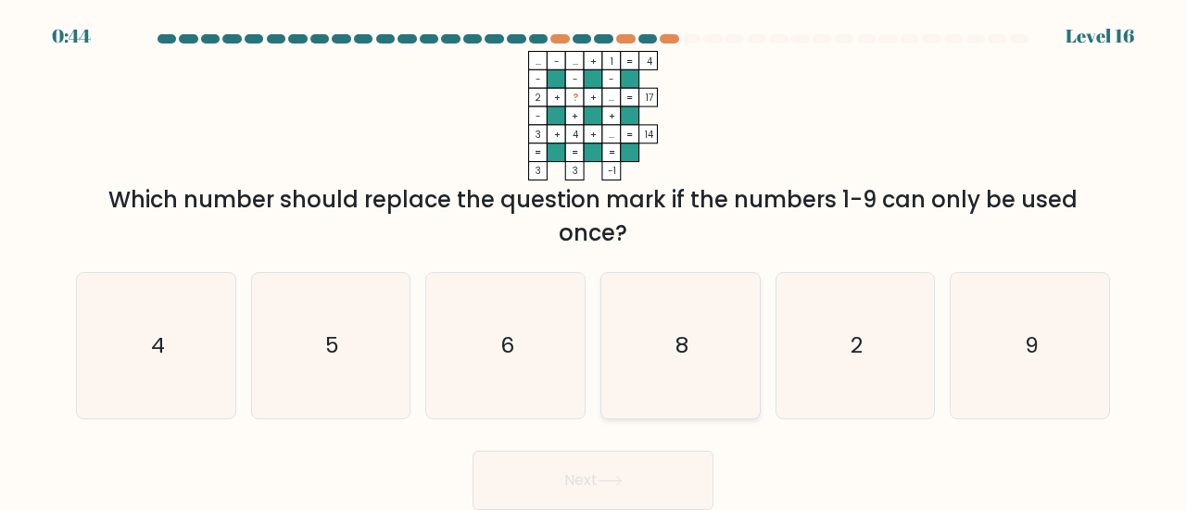
click at [708, 324] on icon "8" at bounding box center [680, 345] width 145 height 145
click at [594, 260] on input "d. 8" at bounding box center [593, 258] width 1 height 5
radio input "true"
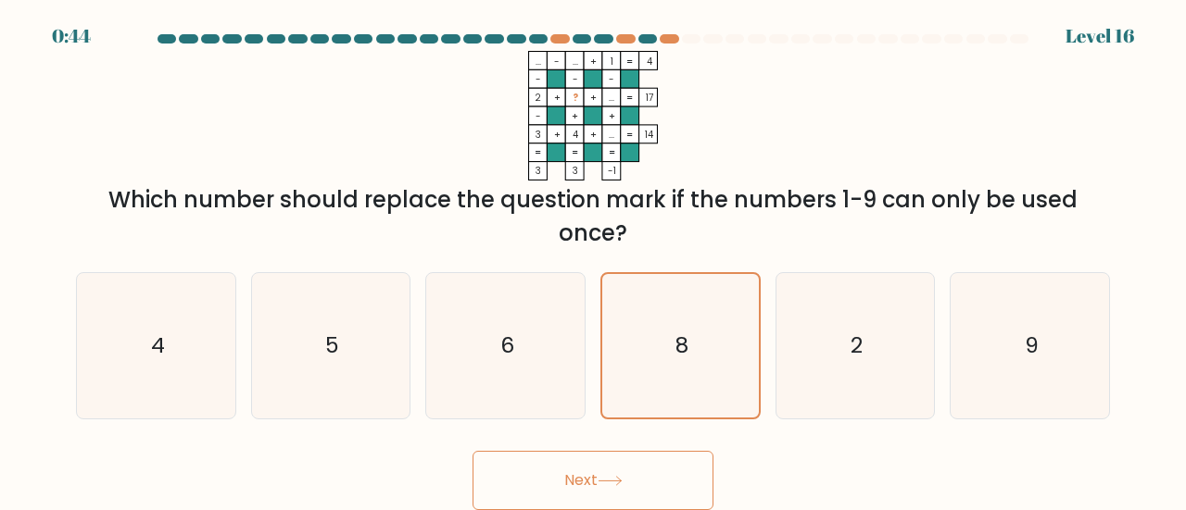
click at [621, 470] on button "Next" at bounding box center [592, 480] width 241 height 59
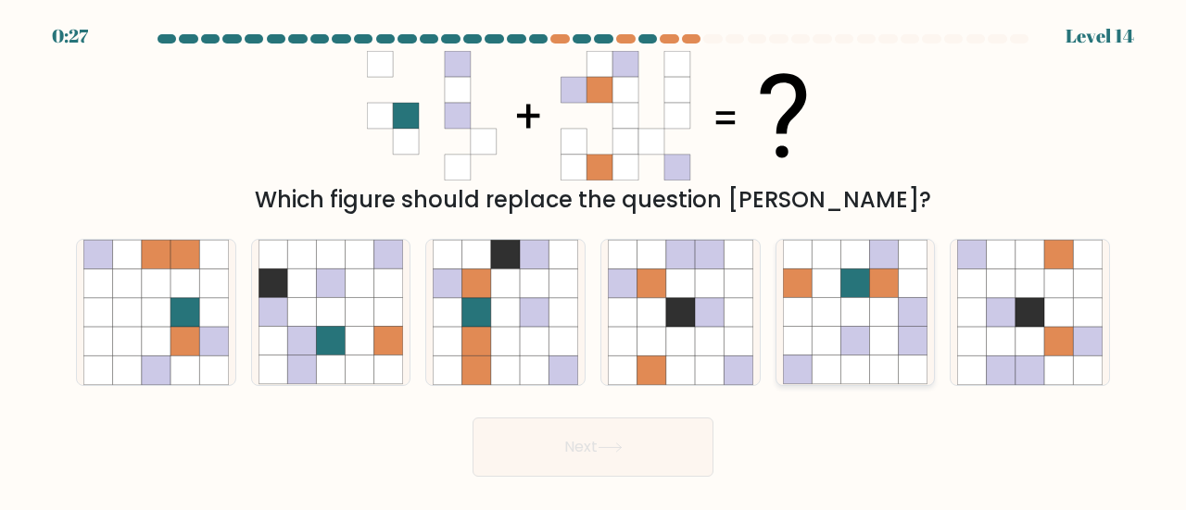
click at [880, 353] on icon at bounding box center [884, 341] width 29 height 29
click at [594, 260] on input "e." at bounding box center [593, 258] width 1 height 5
radio input "true"
click at [615, 449] on icon at bounding box center [609, 448] width 25 height 10
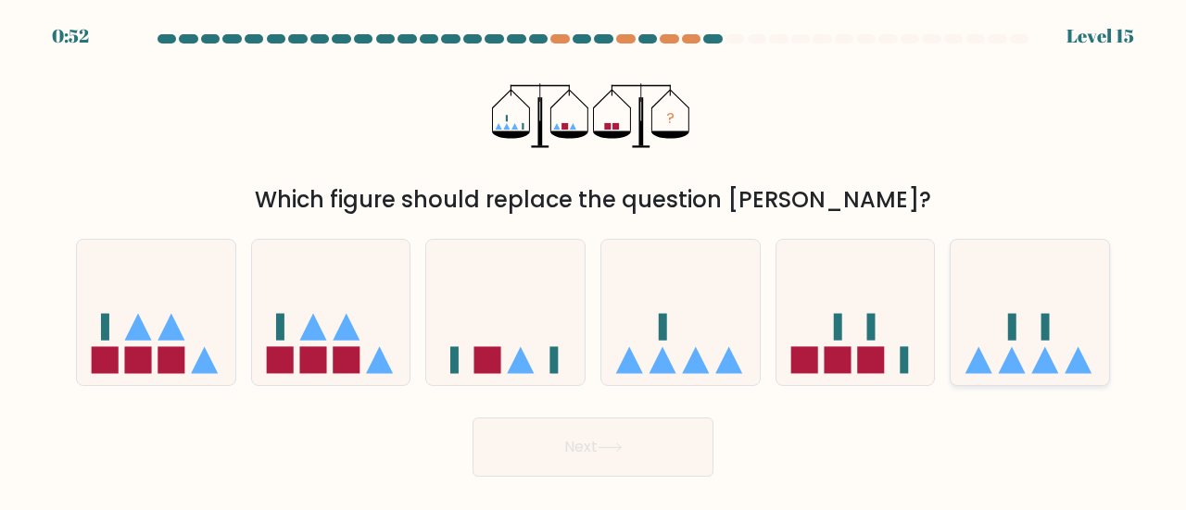
click at [1038, 366] on icon at bounding box center [1045, 360] width 27 height 27
click at [594, 260] on input "f." at bounding box center [593, 258] width 1 height 5
radio input "true"
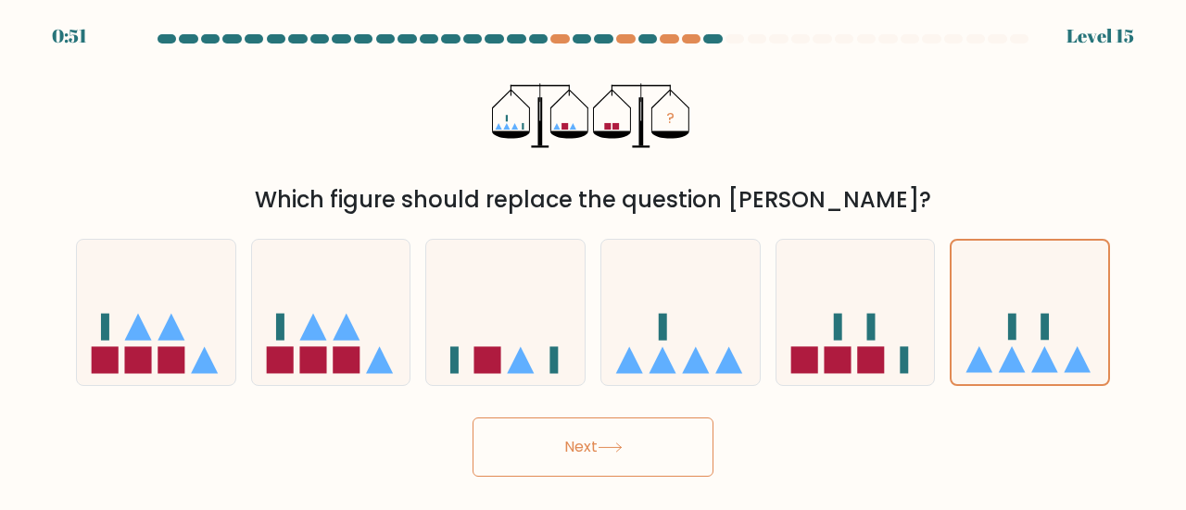
click at [645, 462] on button "Next" at bounding box center [592, 447] width 241 height 59
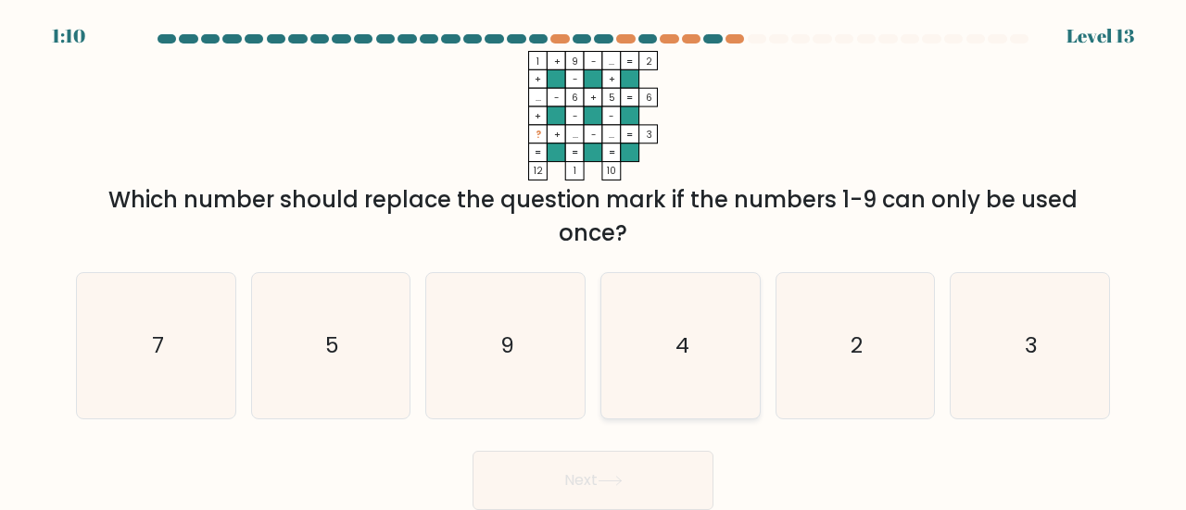
click at [643, 312] on icon "4" at bounding box center [680, 345] width 145 height 145
click at [594, 260] on input "d. 4" at bounding box center [593, 258] width 1 height 5
radio input "true"
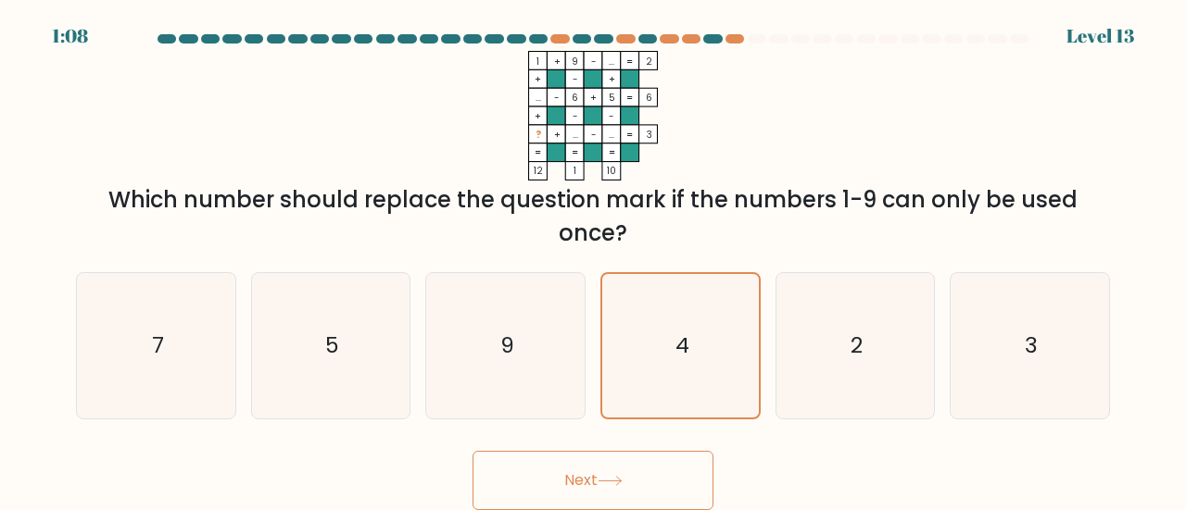
click at [614, 473] on button "Next" at bounding box center [592, 480] width 241 height 59
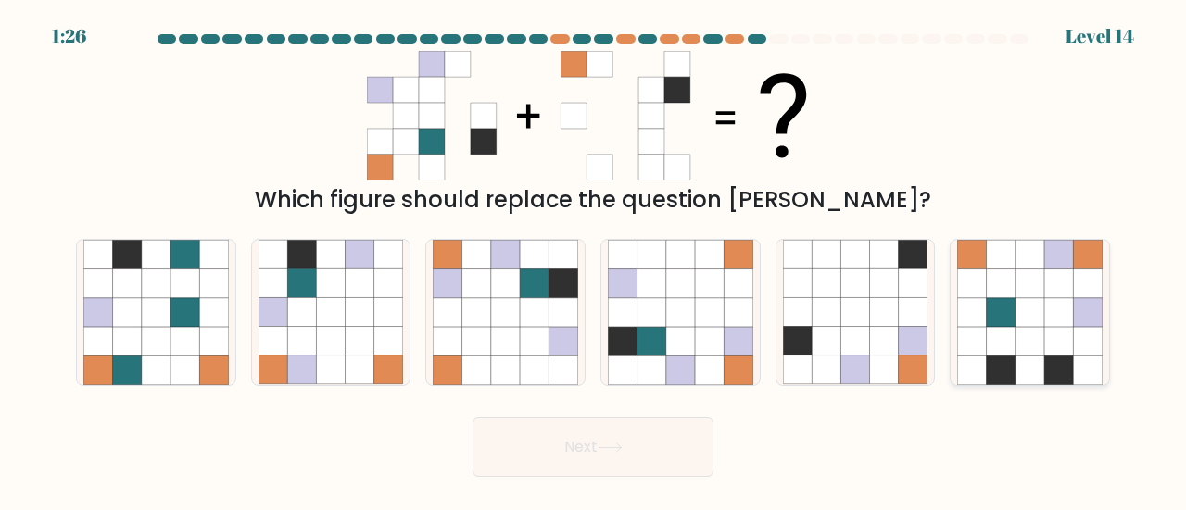
click at [1029, 346] on icon at bounding box center [1029, 341] width 29 height 29
click at [594, 260] on input "f." at bounding box center [593, 258] width 1 height 5
radio input "true"
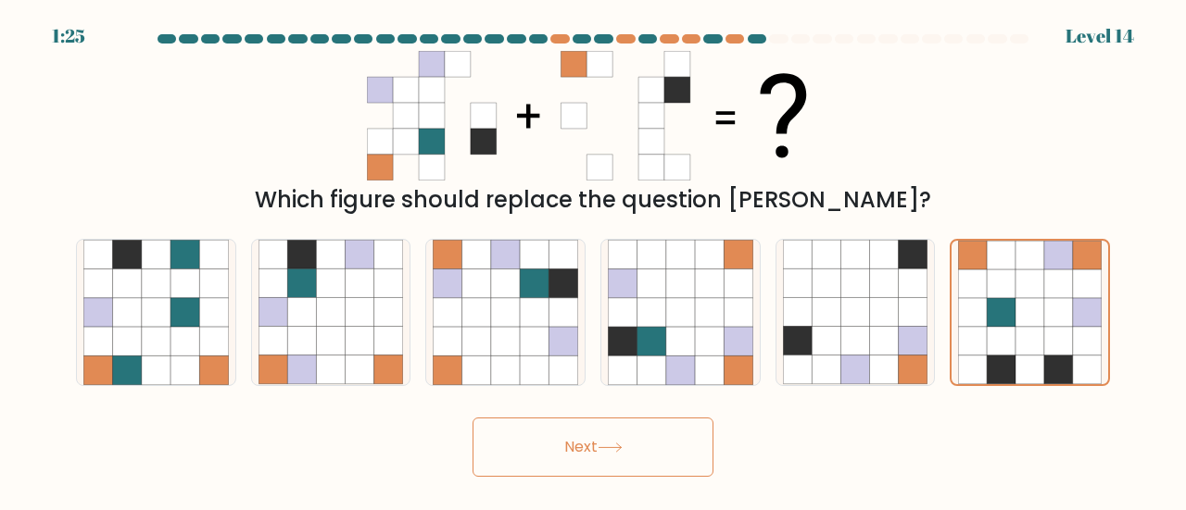
click at [625, 429] on button "Next" at bounding box center [592, 447] width 241 height 59
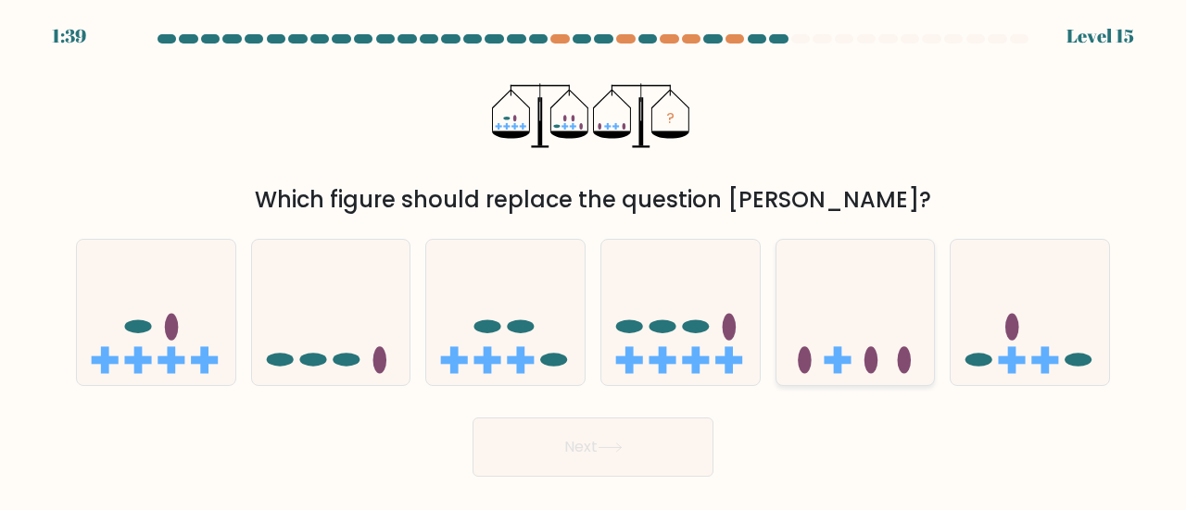
click at [861, 353] on icon at bounding box center [855, 312] width 158 height 131
click at [594, 260] on input "e." at bounding box center [593, 258] width 1 height 5
radio input "true"
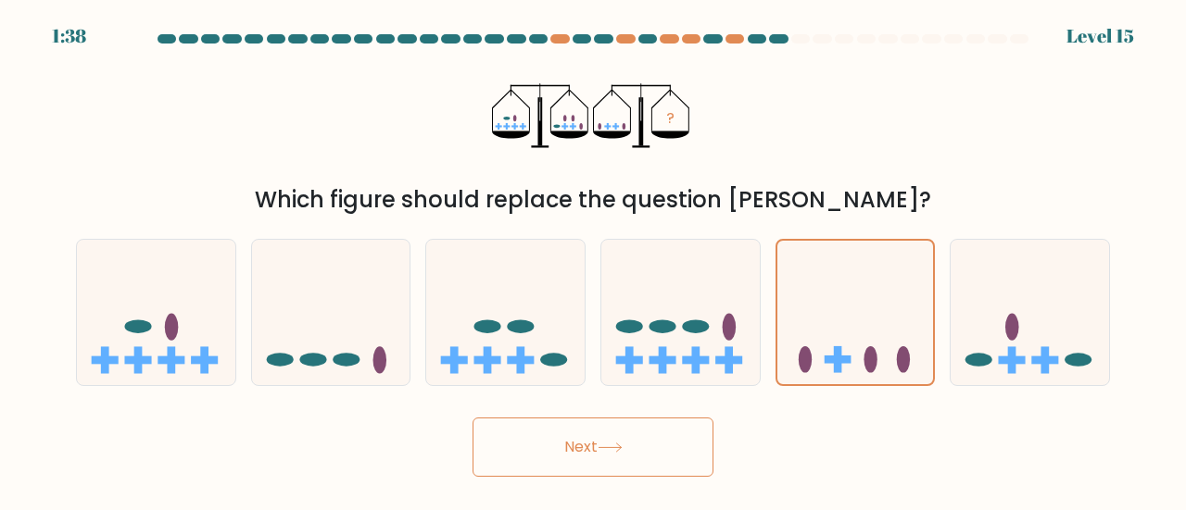
click at [558, 437] on button "Next" at bounding box center [592, 447] width 241 height 59
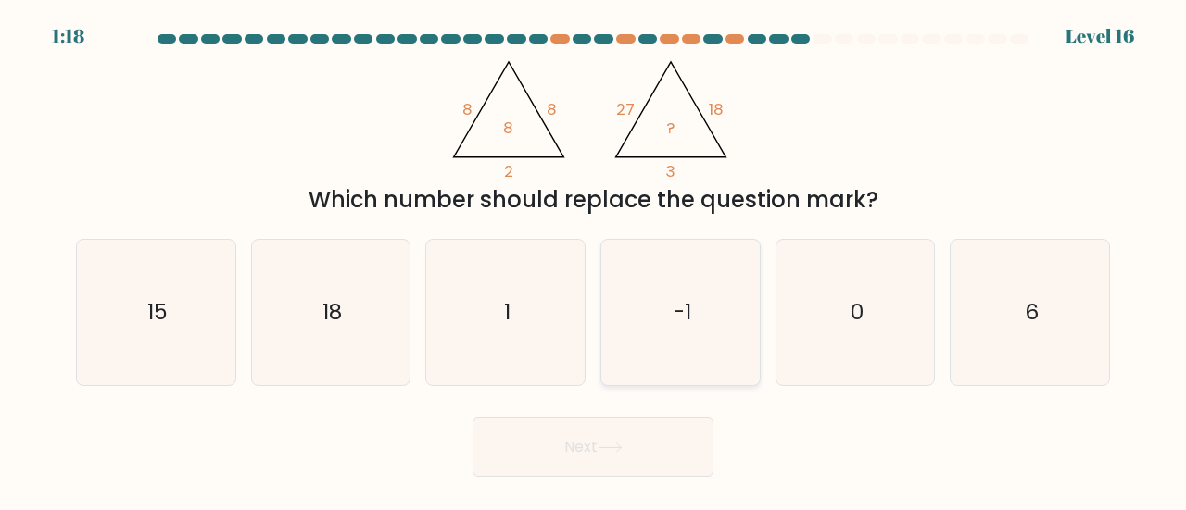
click at [693, 338] on icon "-1" at bounding box center [680, 312] width 145 height 145
click at [594, 260] on input "d. -1" at bounding box center [593, 258] width 1 height 5
radio input "true"
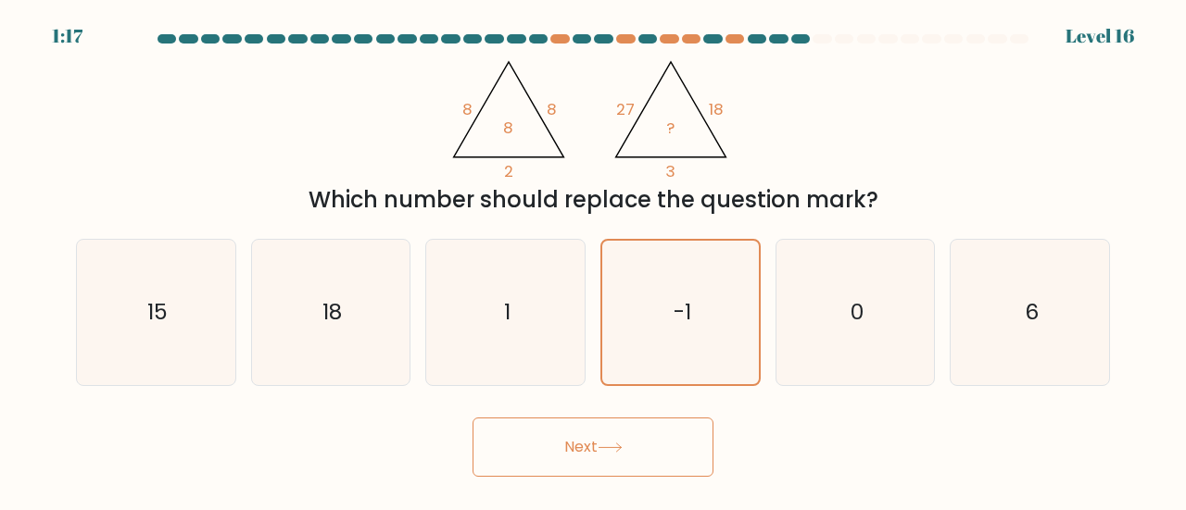
click at [615, 433] on button "Next" at bounding box center [592, 447] width 241 height 59
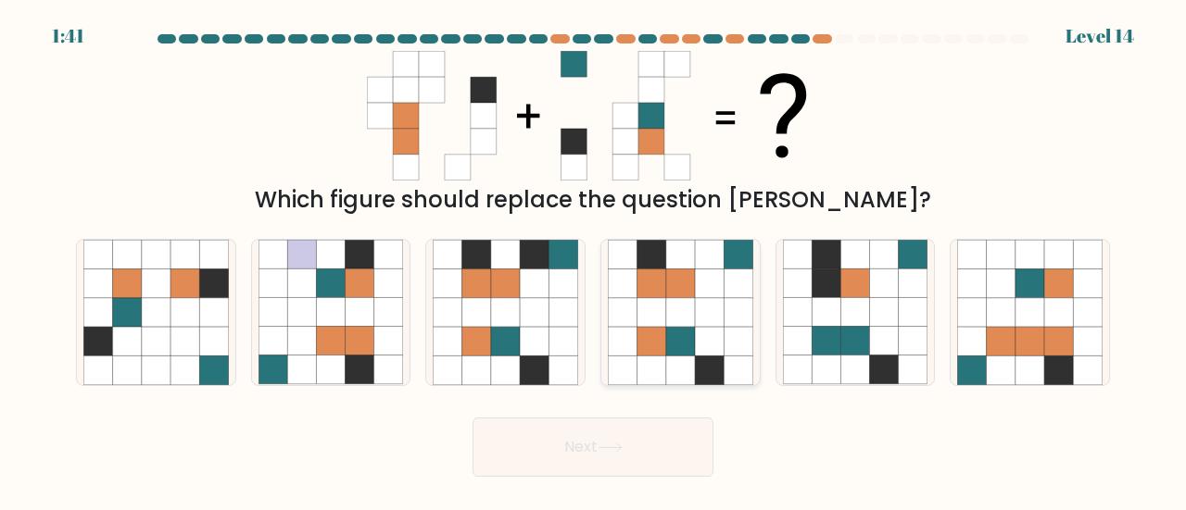
click at [644, 305] on icon at bounding box center [650, 312] width 29 height 29
click at [594, 260] on input "d." at bounding box center [593, 258] width 1 height 5
radio input "true"
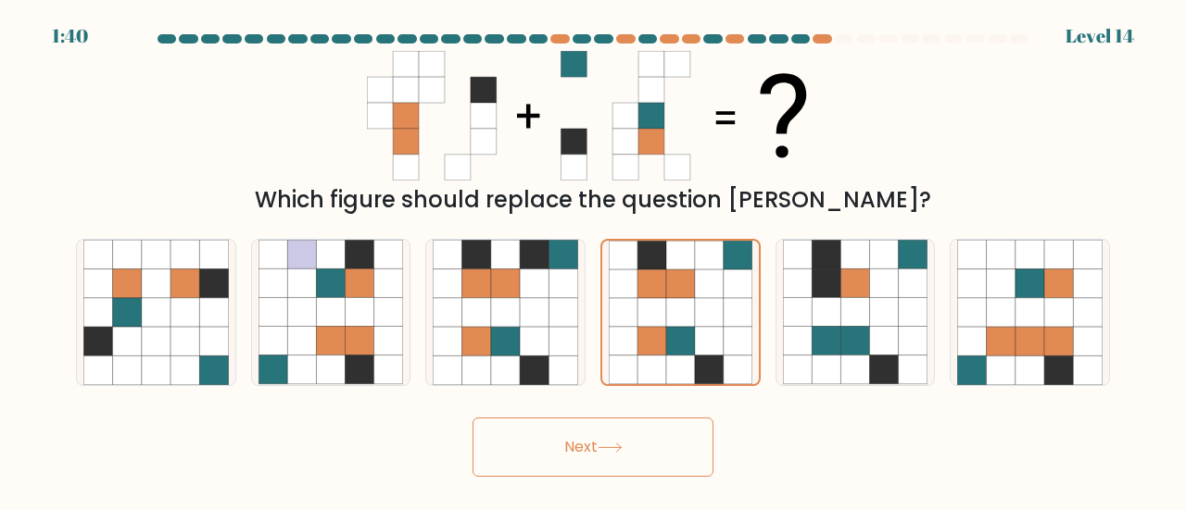
click at [600, 451] on button "Next" at bounding box center [592, 447] width 241 height 59
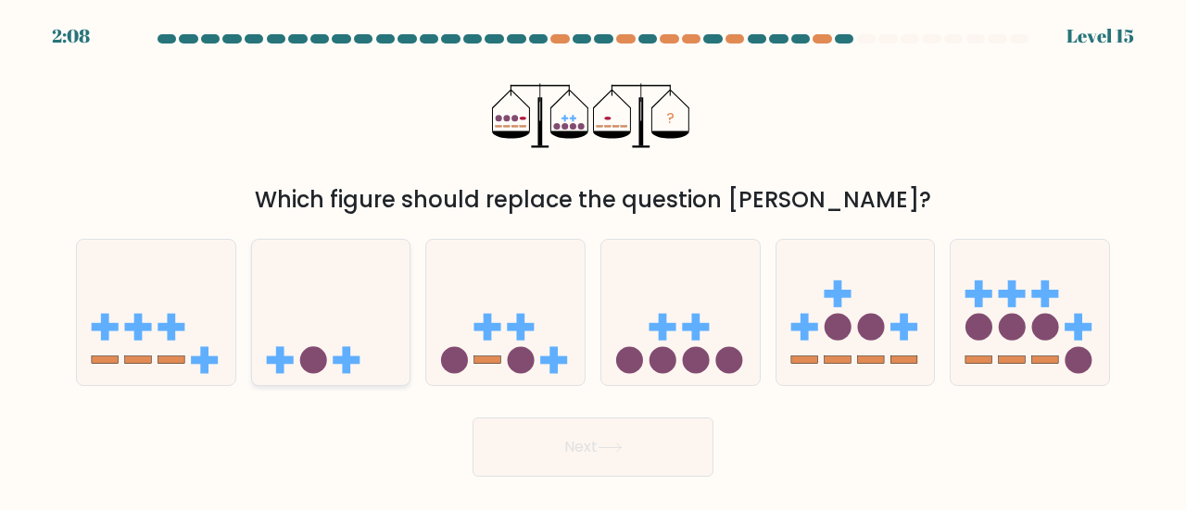
click at [362, 351] on icon at bounding box center [331, 312] width 158 height 131
click at [593, 260] on input "b." at bounding box center [593, 258] width 1 height 5
radio input "true"
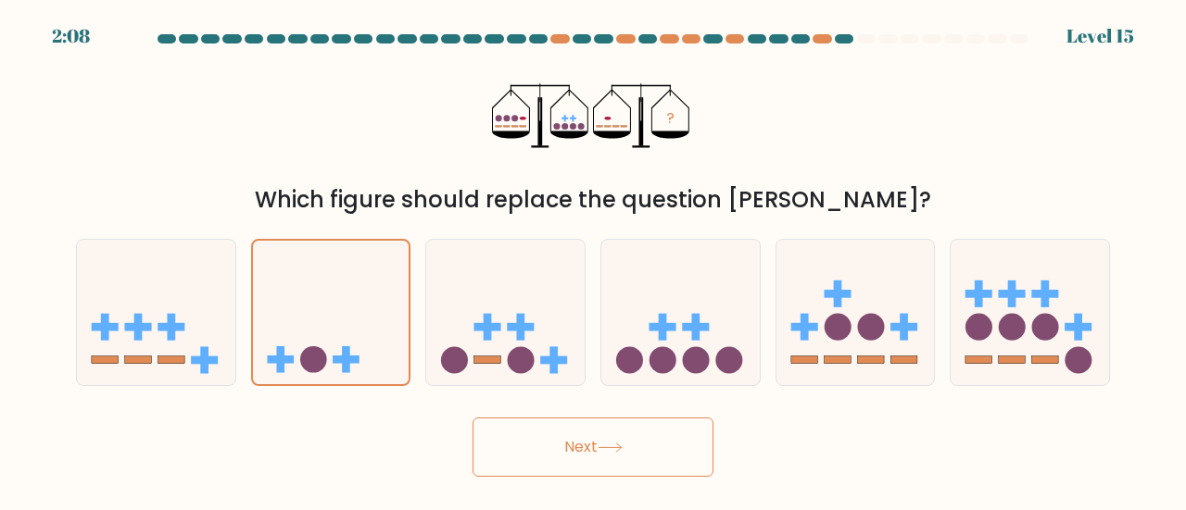
click at [624, 487] on body "2:08 Level 15" at bounding box center [593, 255] width 1186 height 510
click at [623, 453] on button "Next" at bounding box center [592, 447] width 241 height 59
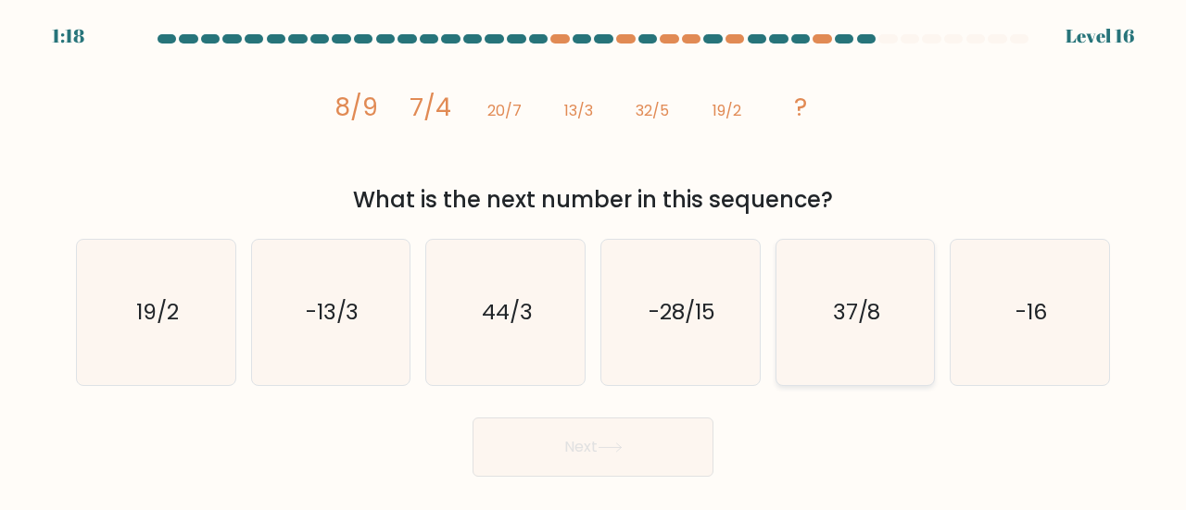
click at [850, 332] on icon "37/8" at bounding box center [855, 312] width 145 height 145
click at [594, 260] on input "e. 37/8" at bounding box center [593, 258] width 1 height 5
radio input "true"
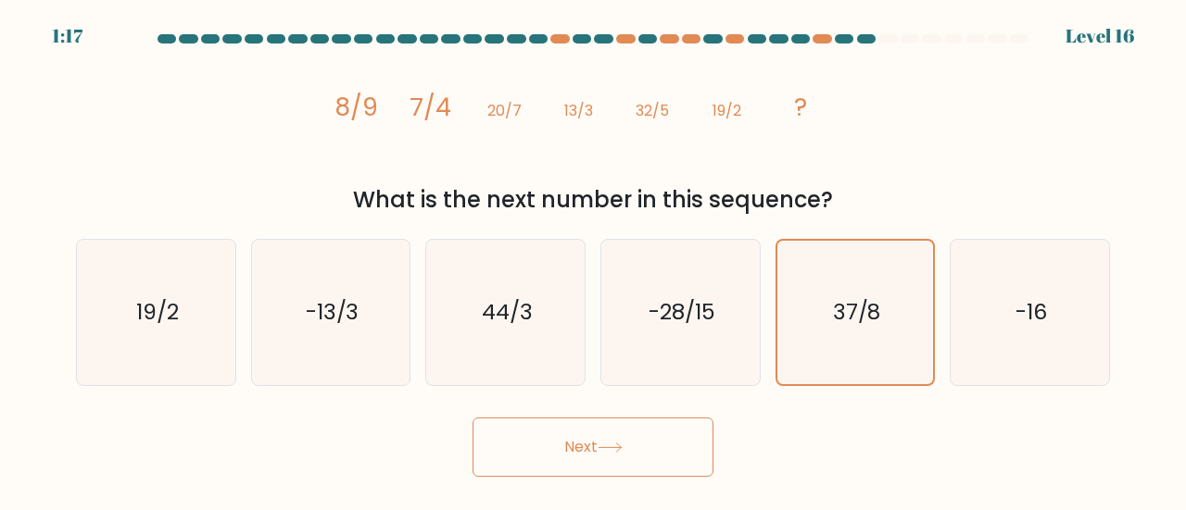
click at [619, 440] on button "Next" at bounding box center [592, 447] width 241 height 59
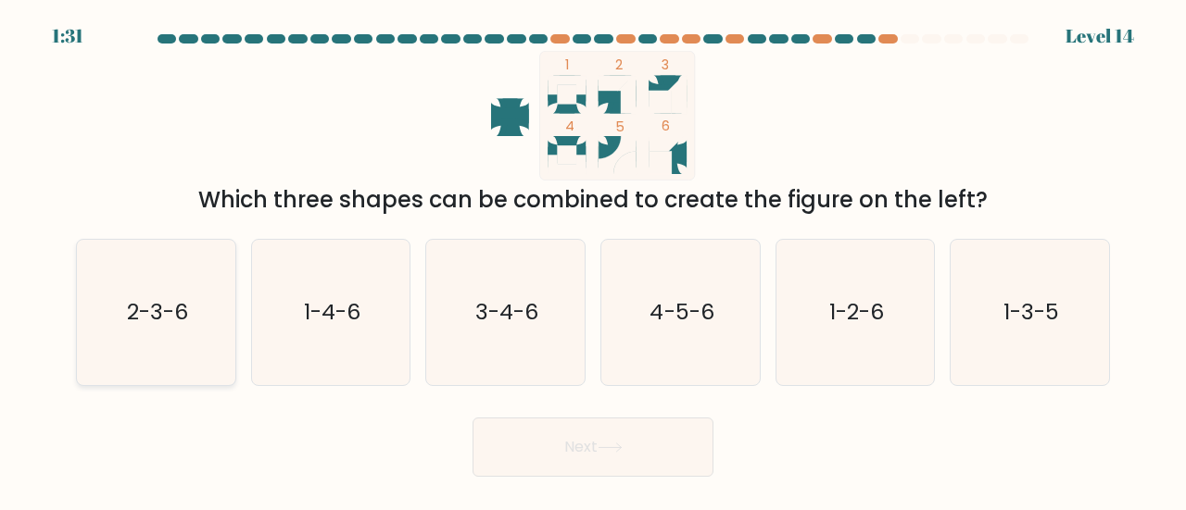
click at [129, 361] on icon "2-3-6" at bounding box center [155, 312] width 145 height 145
click at [593, 260] on input "a. 2-3-6" at bounding box center [593, 258] width 1 height 5
radio input "true"
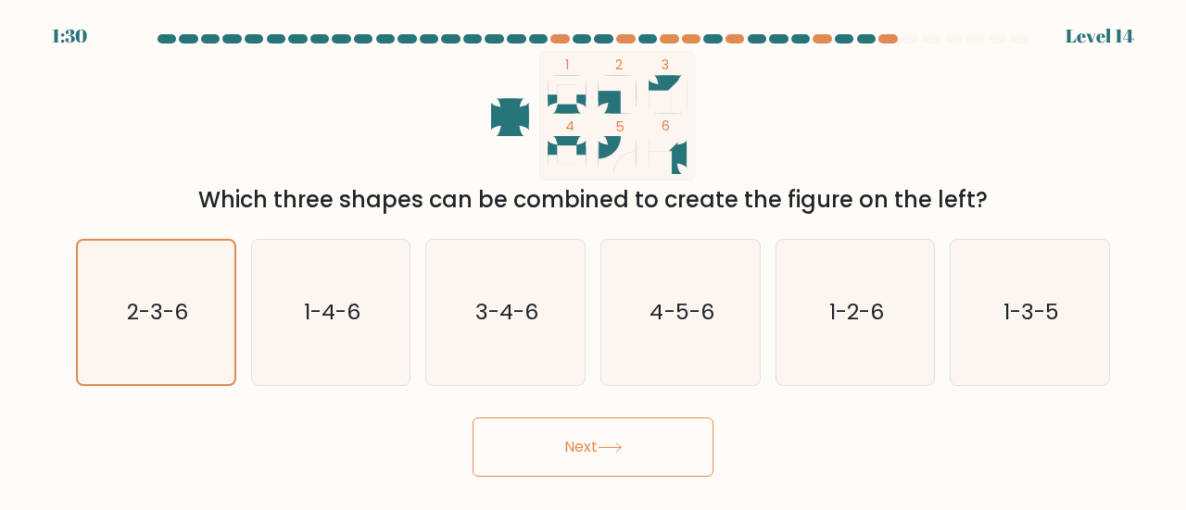
click at [663, 440] on button "Next" at bounding box center [592, 447] width 241 height 59
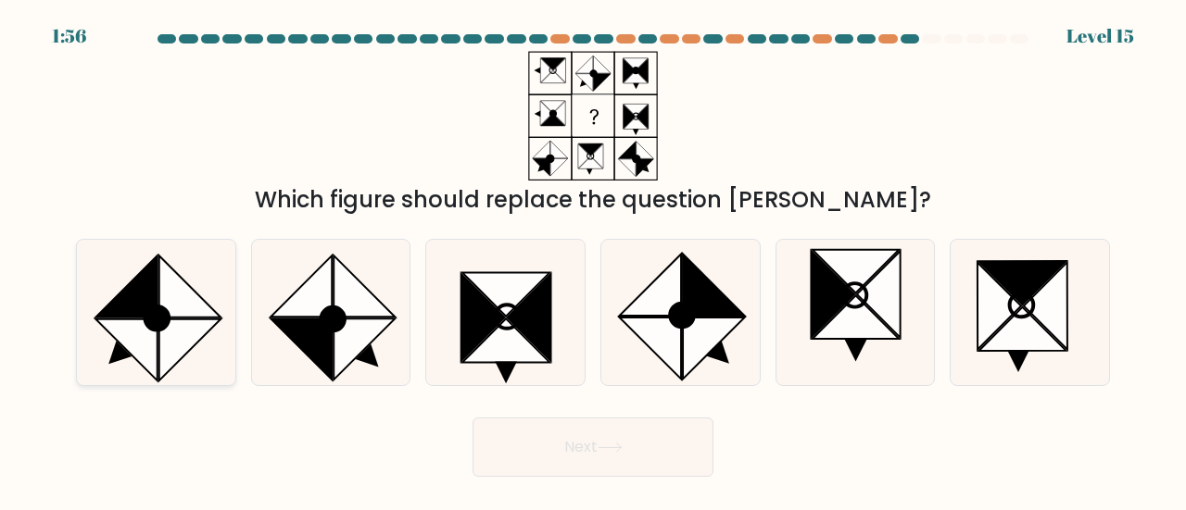
click at [212, 353] on icon at bounding box center [155, 312] width 145 height 145
click at [593, 260] on input "a." at bounding box center [593, 258] width 1 height 5
radio input "true"
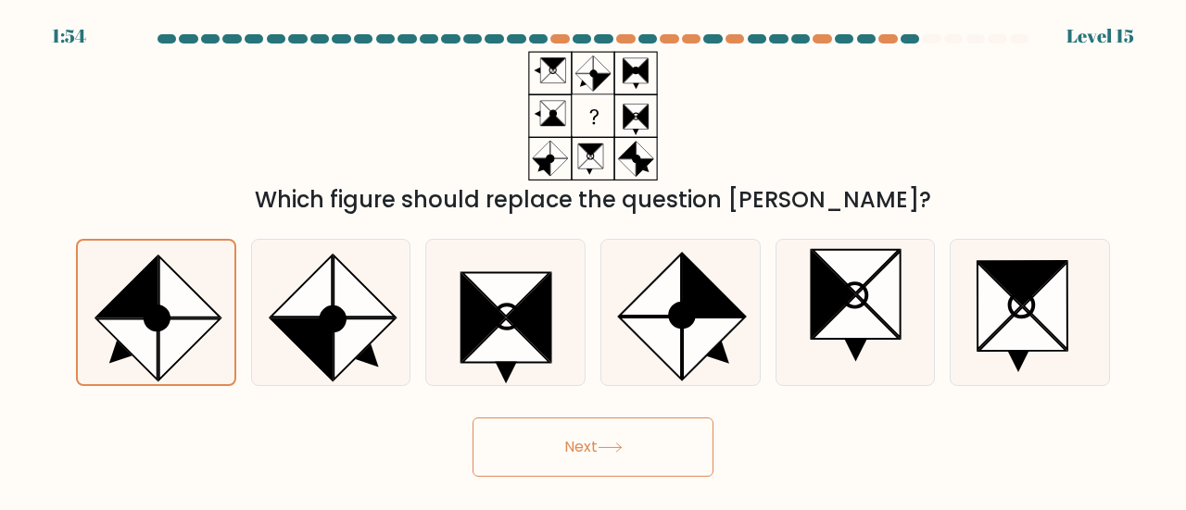
click at [650, 455] on button "Next" at bounding box center [592, 447] width 241 height 59
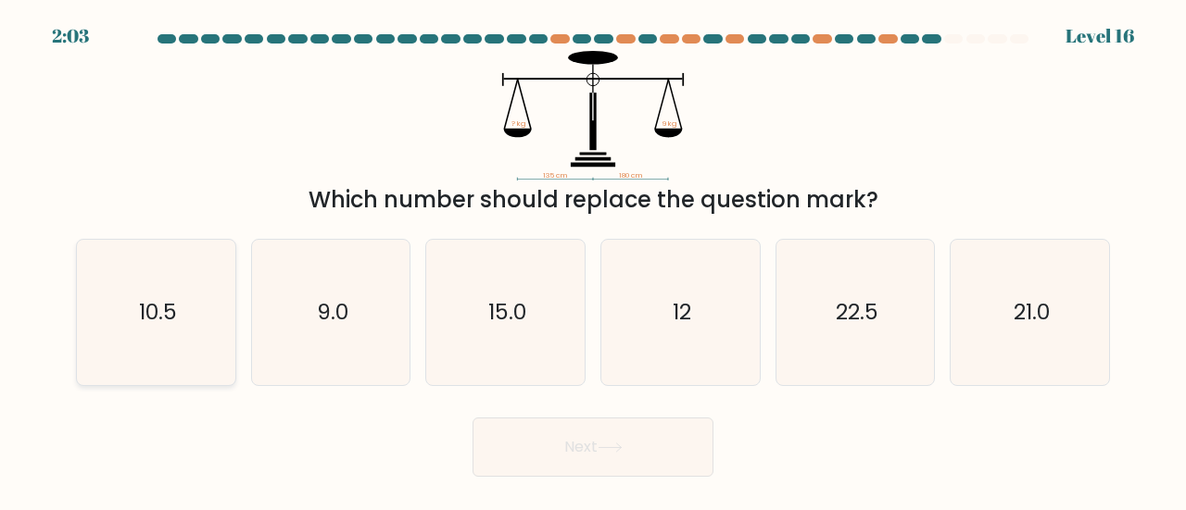
click at [194, 359] on icon "10.5" at bounding box center [155, 312] width 145 height 145
click at [593, 260] on input "a. 10.5" at bounding box center [593, 258] width 1 height 5
radio input "true"
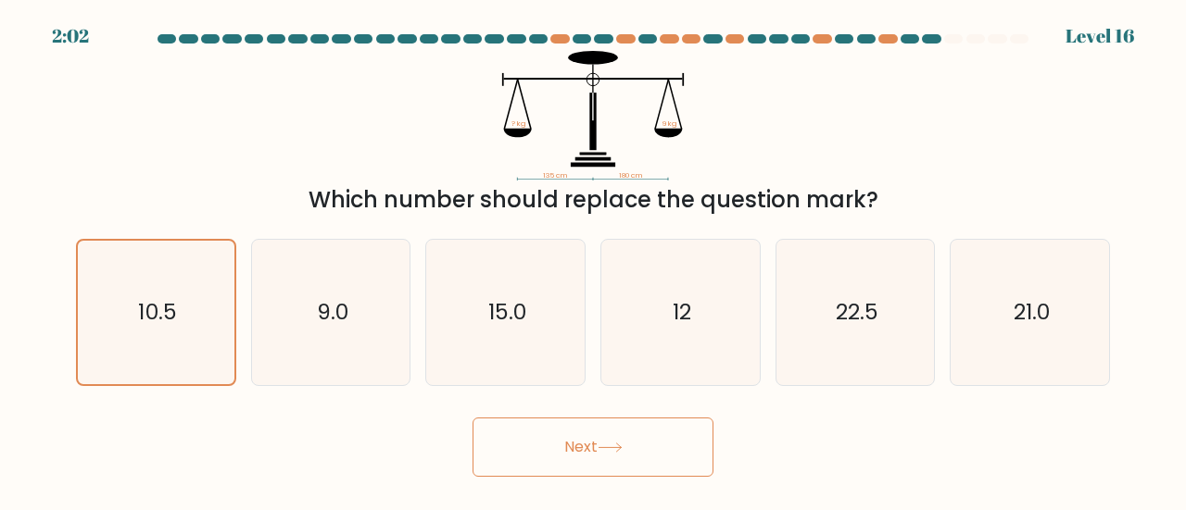
click at [563, 449] on button "Next" at bounding box center [592, 447] width 241 height 59
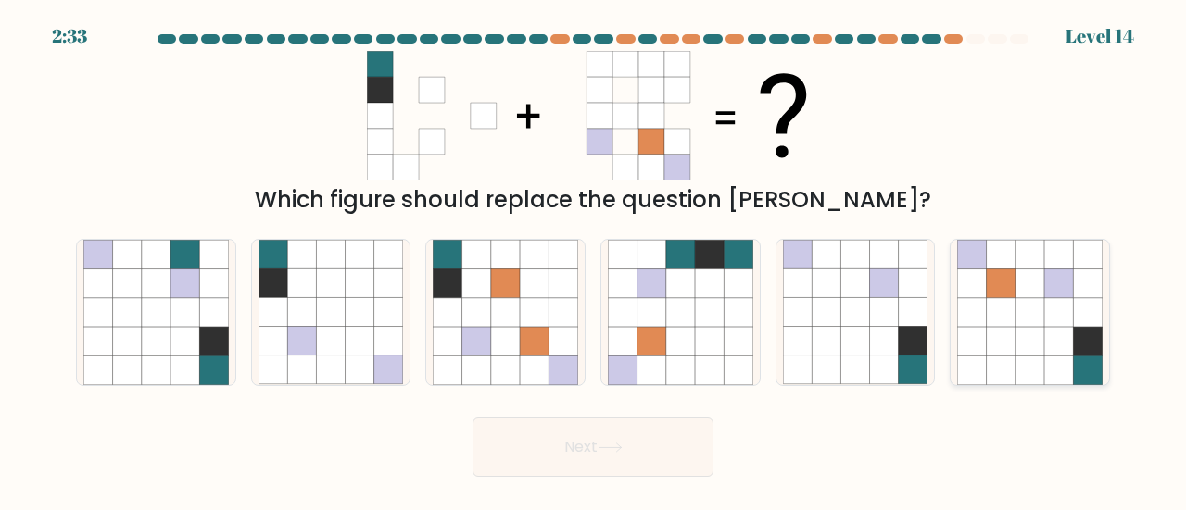
click at [1020, 326] on icon at bounding box center [1029, 312] width 29 height 29
click at [594, 260] on input "f." at bounding box center [593, 258] width 1 height 5
radio input "true"
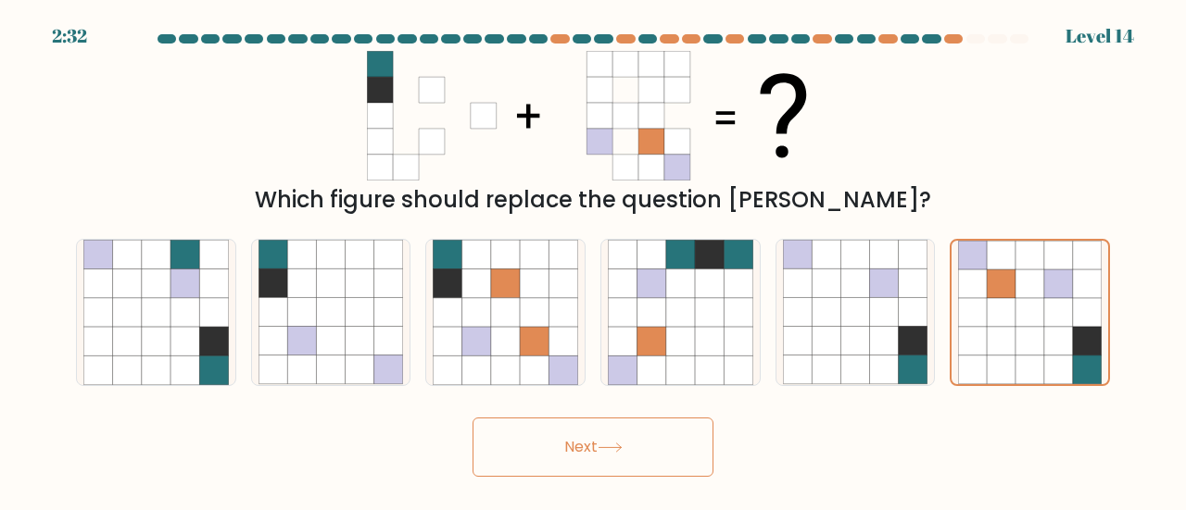
click at [634, 445] on button "Next" at bounding box center [592, 447] width 241 height 59
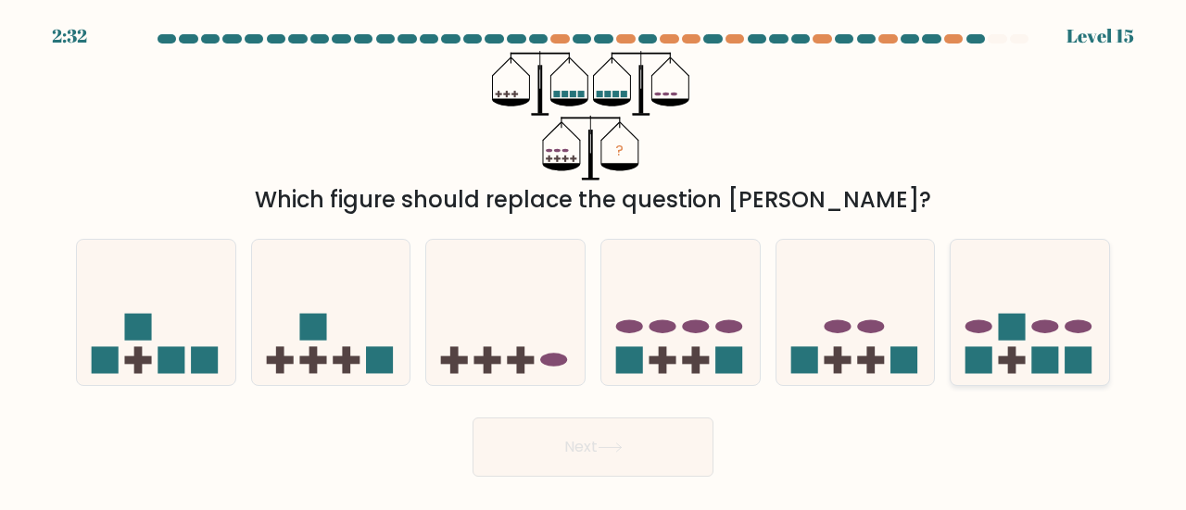
click at [1026, 347] on icon at bounding box center [1029, 312] width 158 height 131
click at [594, 260] on input "f." at bounding box center [593, 258] width 1 height 5
radio input "true"
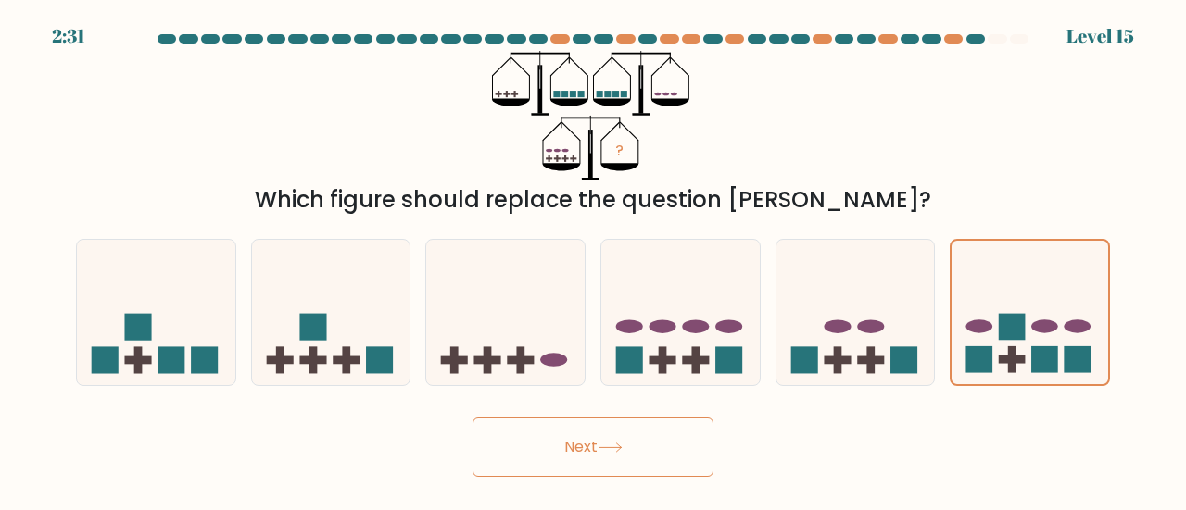
click at [615, 451] on icon at bounding box center [609, 448] width 25 height 10
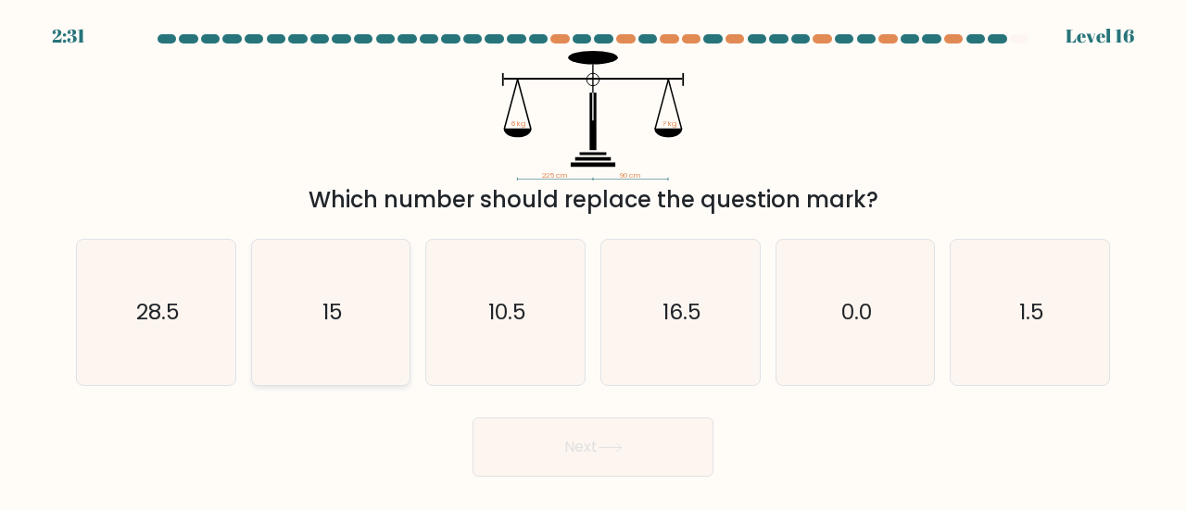
click at [326, 337] on icon "15" at bounding box center [330, 312] width 145 height 145
click at [593, 260] on input "b. 15" at bounding box center [593, 258] width 1 height 5
radio input "true"
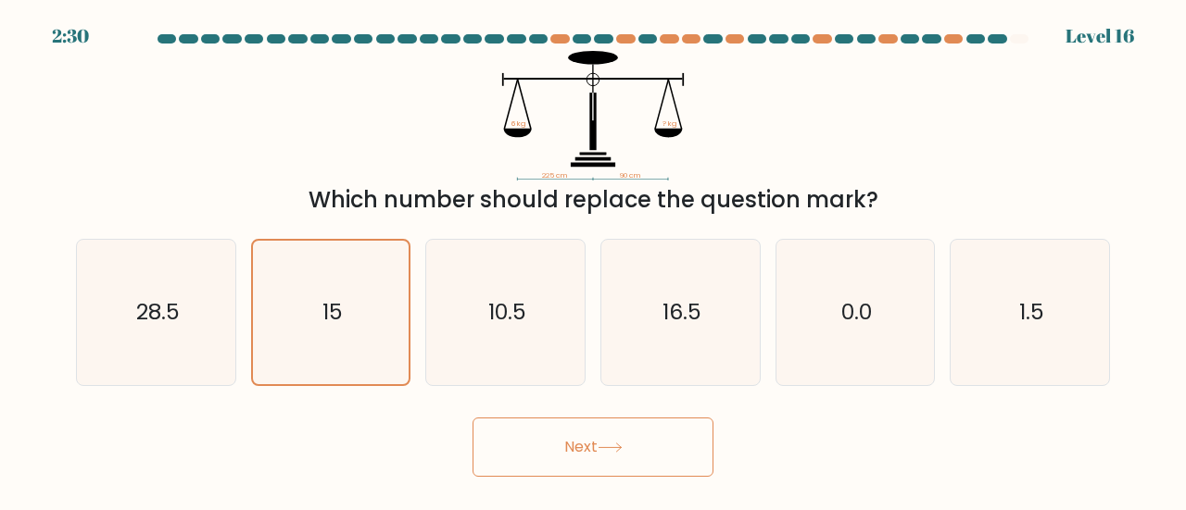
click at [600, 458] on button "Next" at bounding box center [592, 447] width 241 height 59
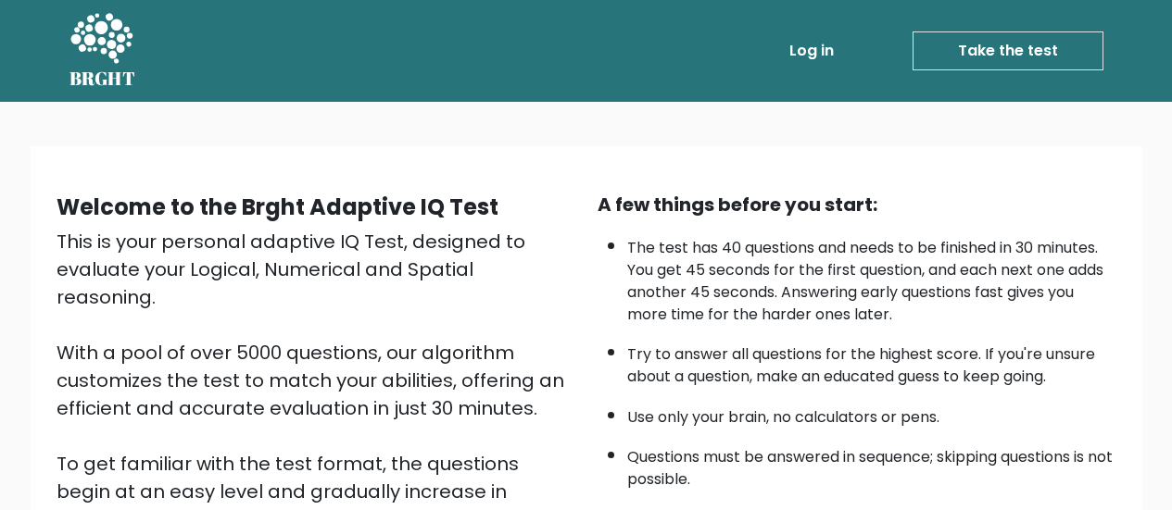
scroll to position [278, 0]
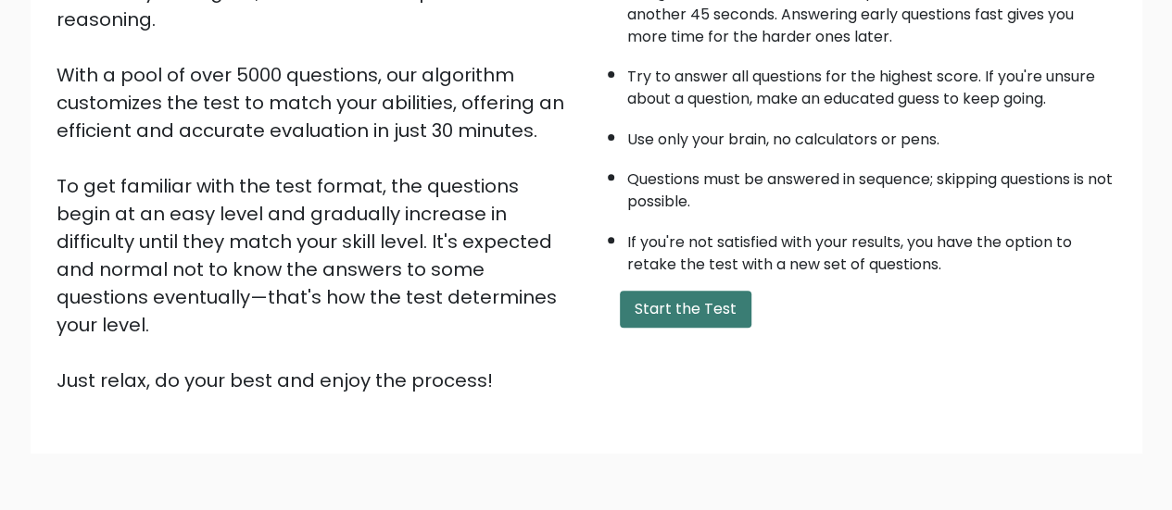
click at [682, 300] on button "Start the Test" at bounding box center [686, 309] width 132 height 37
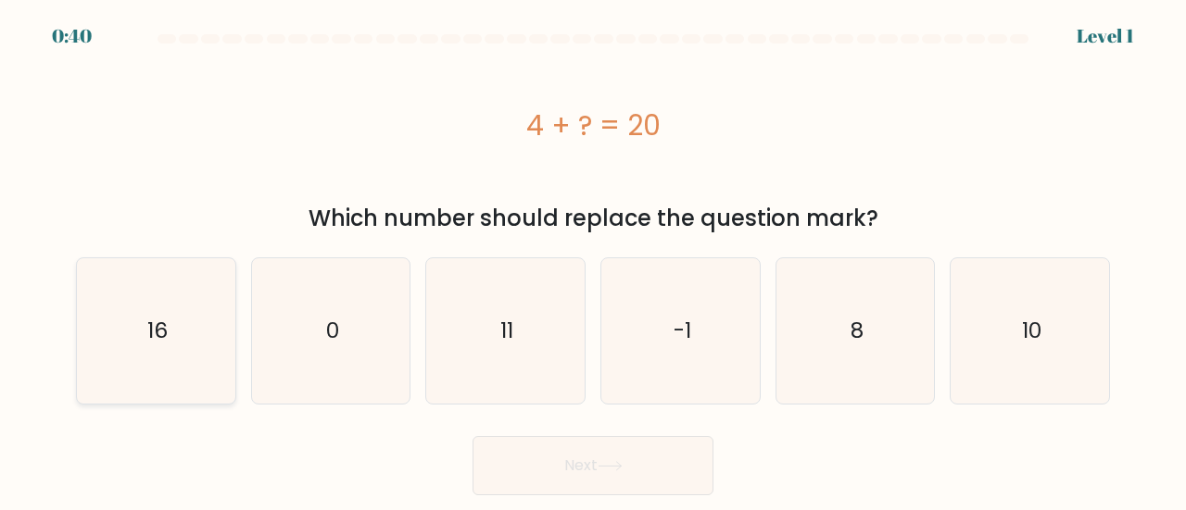
click at [132, 345] on icon "16" at bounding box center [155, 330] width 145 height 145
click at [593, 260] on input "a. 16" at bounding box center [593, 258] width 1 height 5
radio input "true"
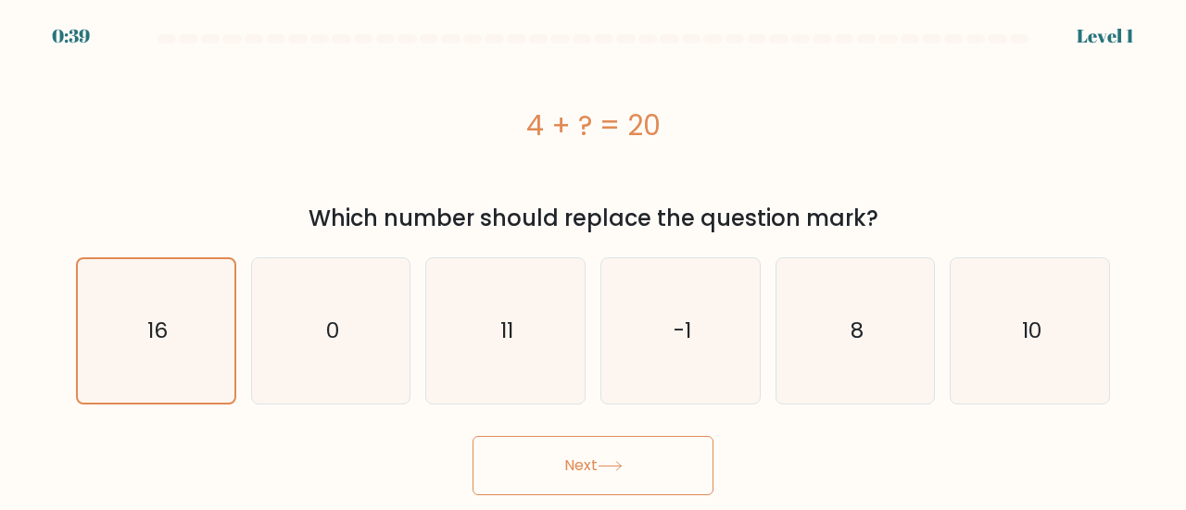
click at [584, 463] on button "Next" at bounding box center [592, 465] width 241 height 59
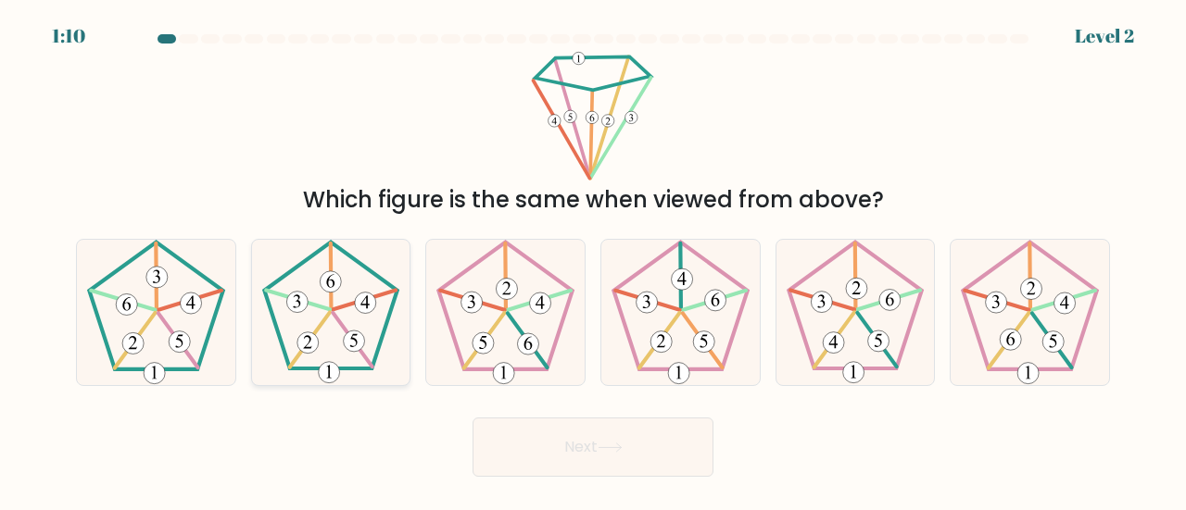
click at [333, 284] on icon at bounding box center [330, 281] width 8 height 13
click at [593, 260] on input "b." at bounding box center [593, 258] width 1 height 5
radio input "true"
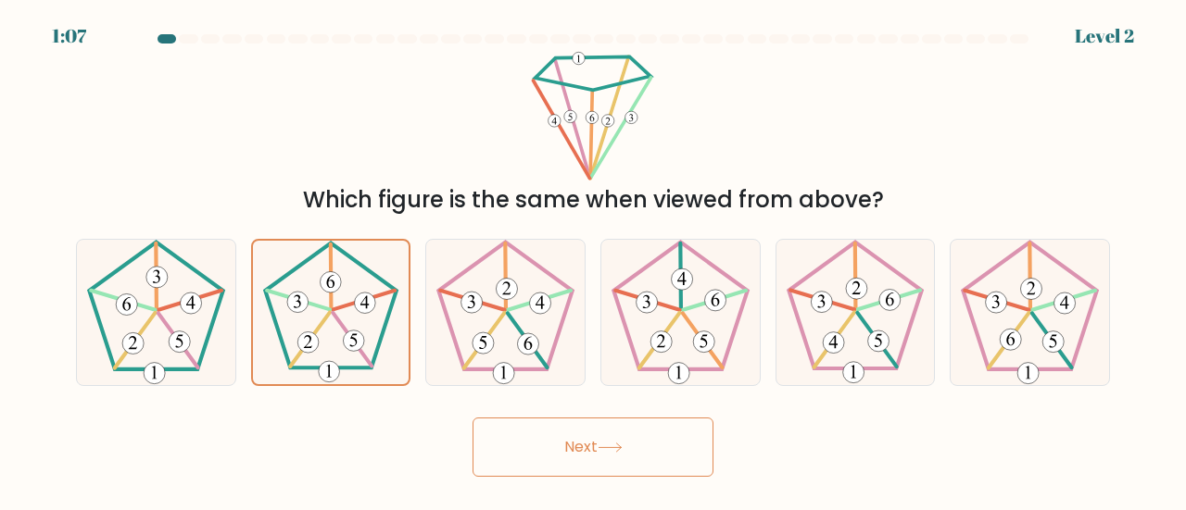
click at [593, 455] on button "Next" at bounding box center [592, 447] width 241 height 59
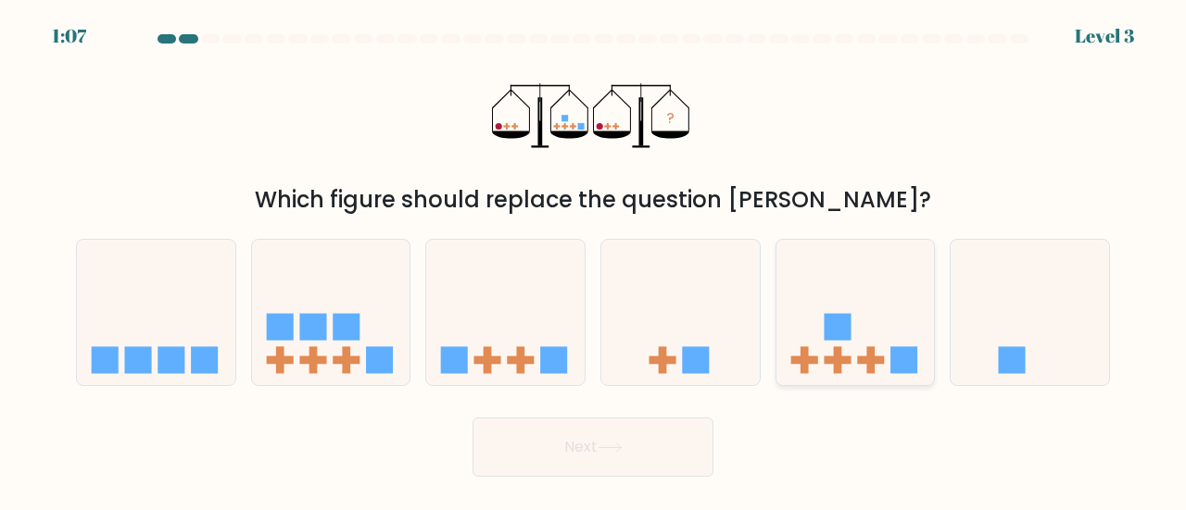
click at [876, 350] on icon at bounding box center [855, 312] width 158 height 131
click at [594, 260] on input "e." at bounding box center [593, 258] width 1 height 5
radio input "true"
click at [635, 445] on button "Next" at bounding box center [592, 447] width 241 height 59
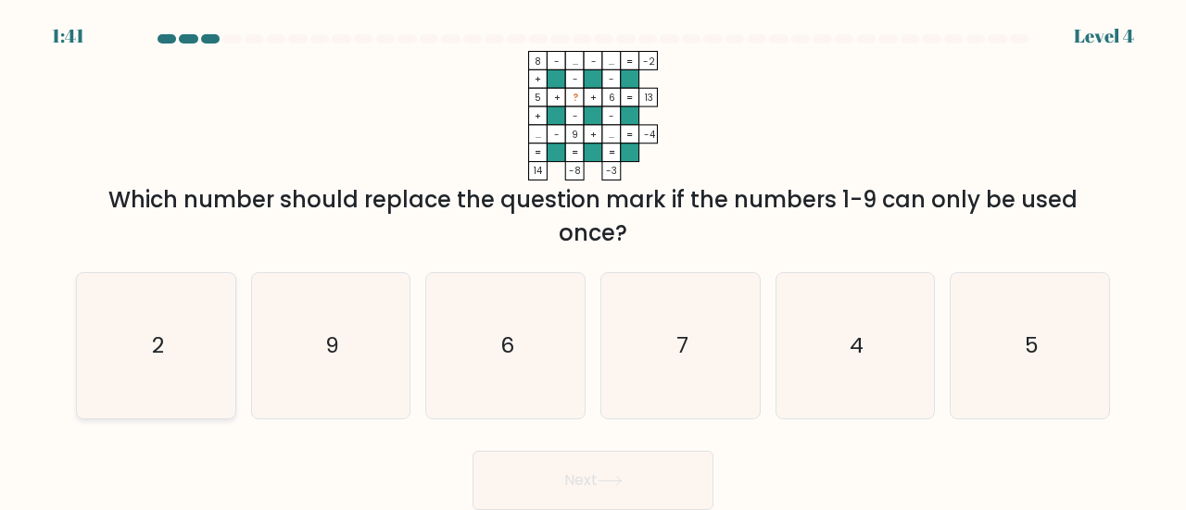
click at [163, 381] on icon "2" at bounding box center [155, 345] width 145 height 145
click at [593, 260] on input "a. 2" at bounding box center [593, 258] width 1 height 5
radio input "true"
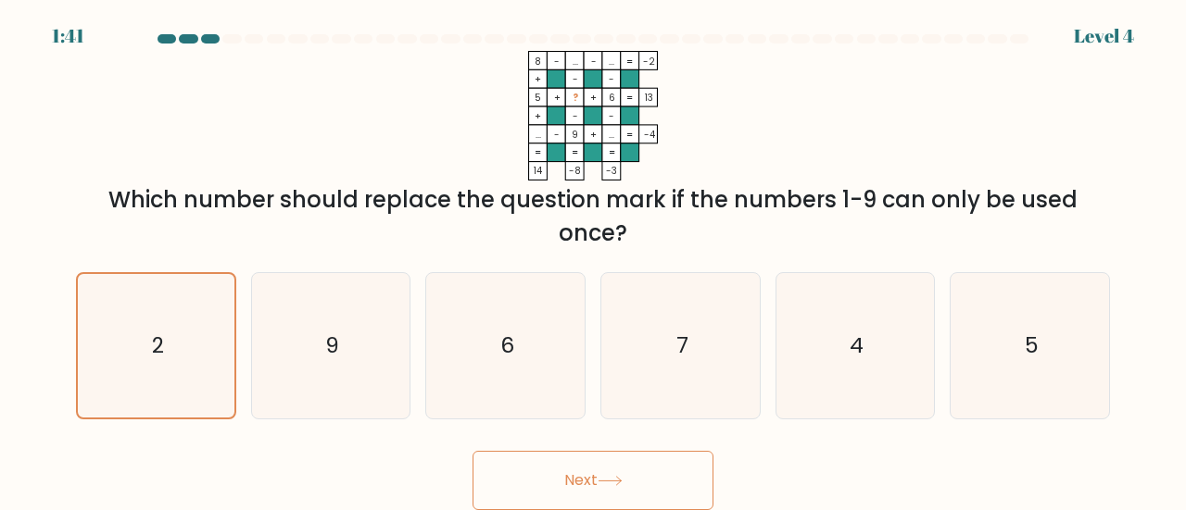
click at [582, 478] on button "Next" at bounding box center [592, 480] width 241 height 59
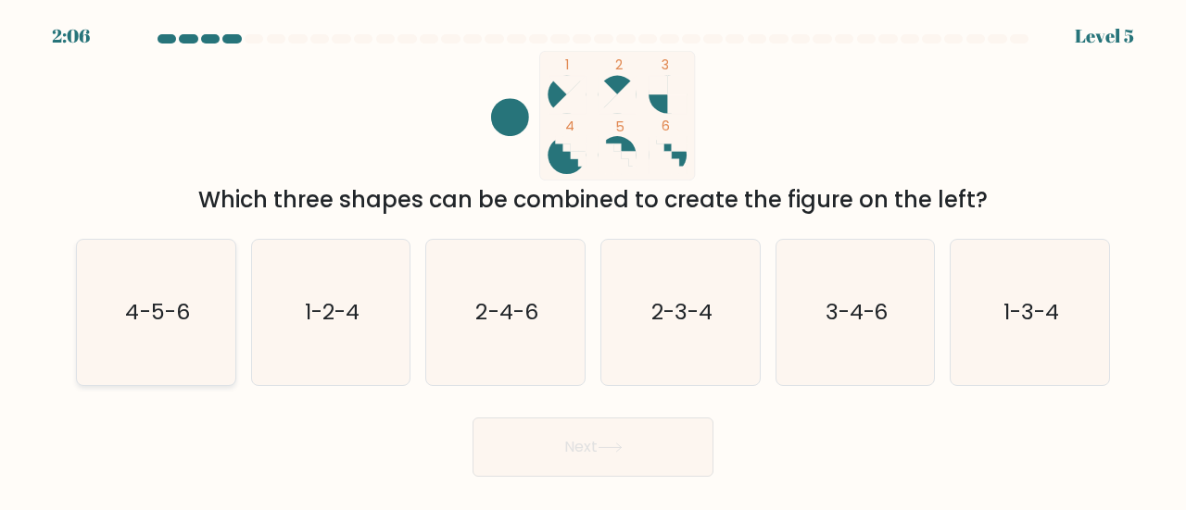
click at [175, 334] on icon "4-5-6" at bounding box center [155, 312] width 145 height 145
click at [593, 260] on input "a. 4-5-6" at bounding box center [593, 258] width 1 height 5
radio input "true"
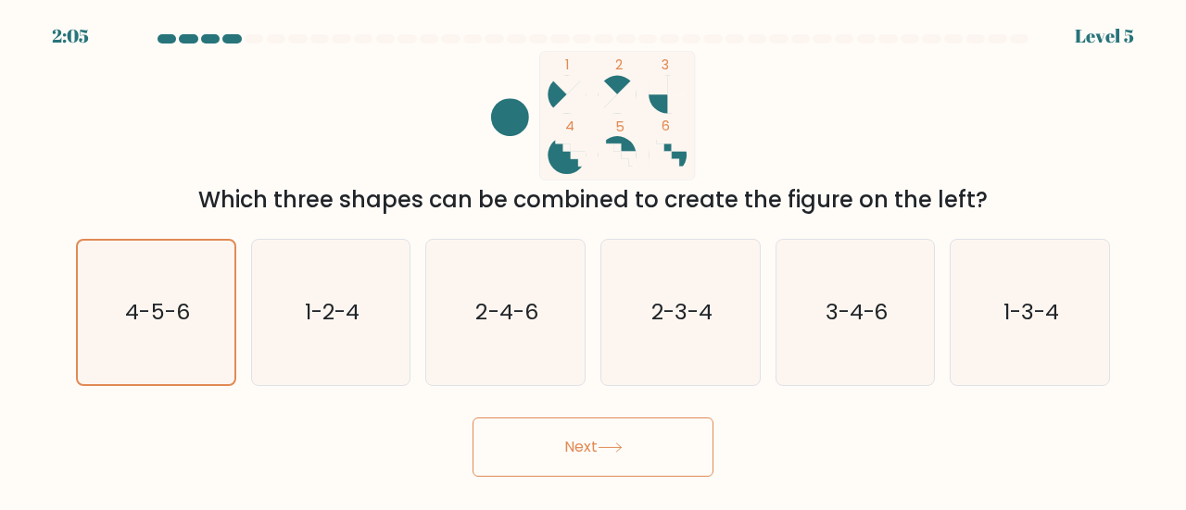
click at [609, 458] on button "Next" at bounding box center [592, 447] width 241 height 59
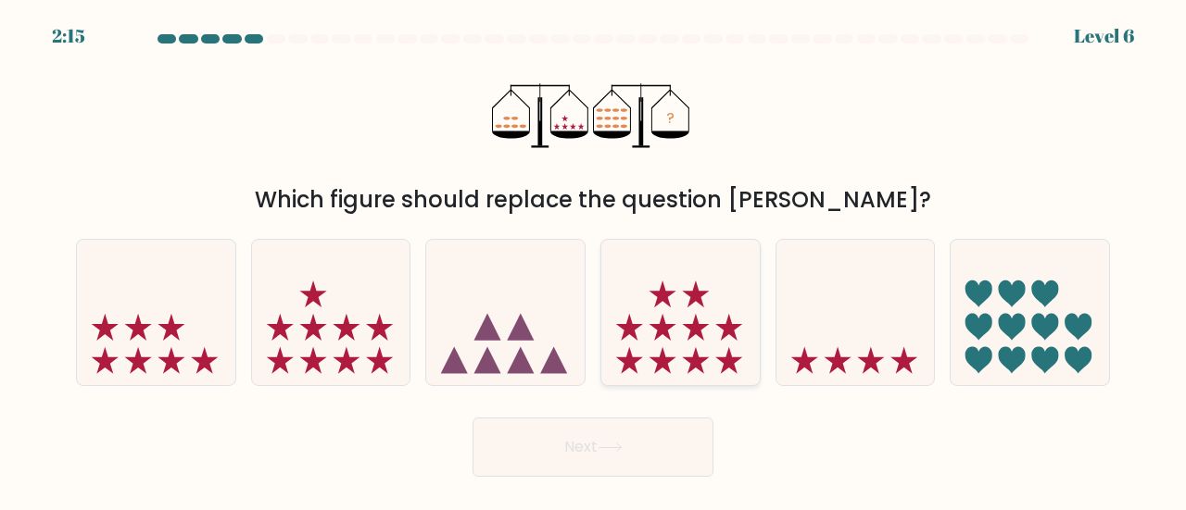
click at [669, 307] on icon at bounding box center [680, 312] width 158 height 131
click at [594, 260] on input "d." at bounding box center [593, 258] width 1 height 5
radio input "true"
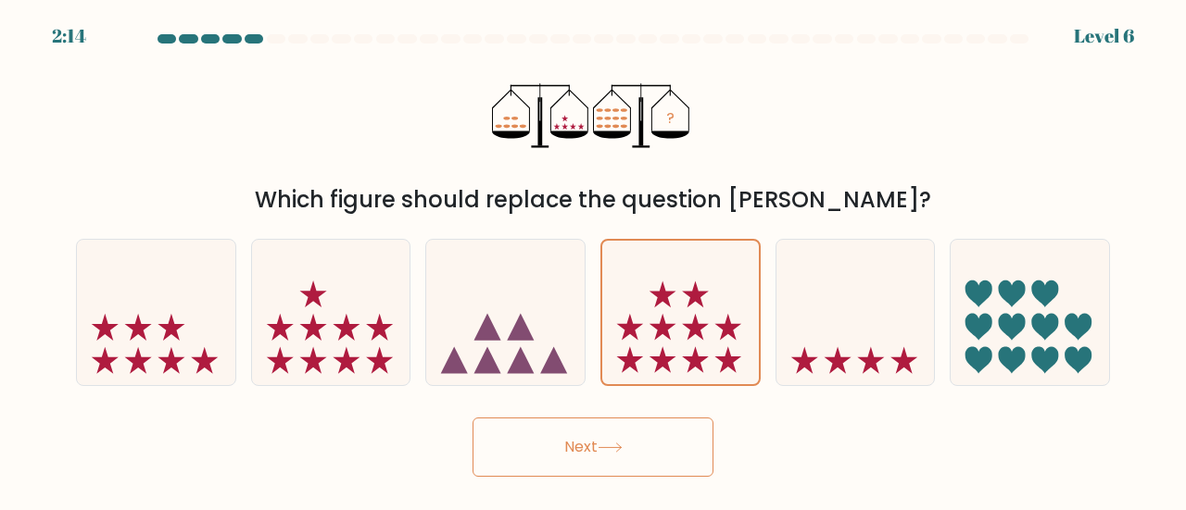
click at [585, 445] on button "Next" at bounding box center [592, 447] width 241 height 59
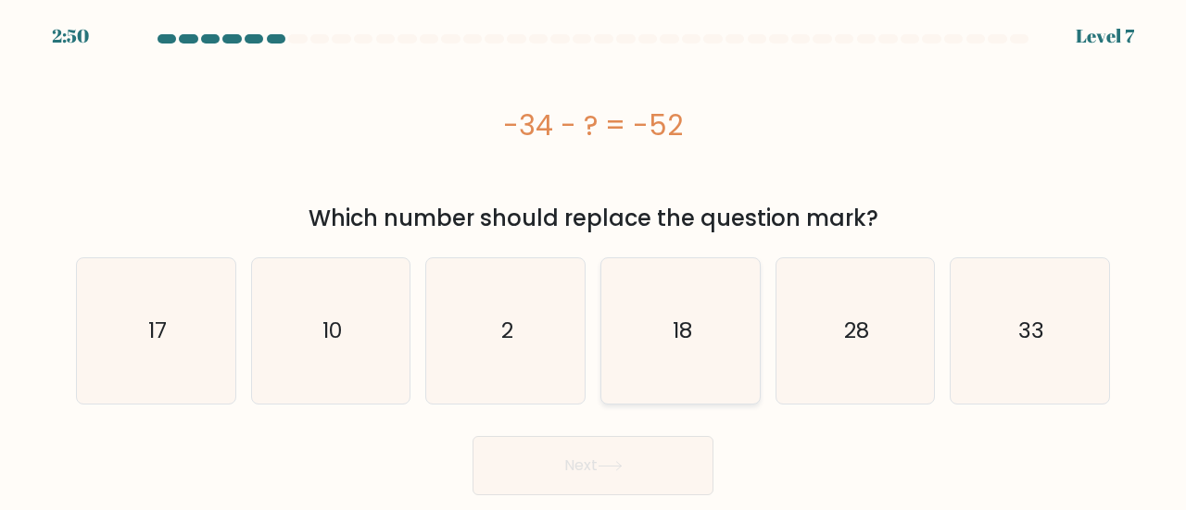
click at [716, 343] on icon "18" at bounding box center [680, 330] width 145 height 145
click at [594, 260] on input "d. 18" at bounding box center [593, 258] width 1 height 5
radio input "true"
click at [660, 460] on button "Next" at bounding box center [592, 465] width 241 height 59
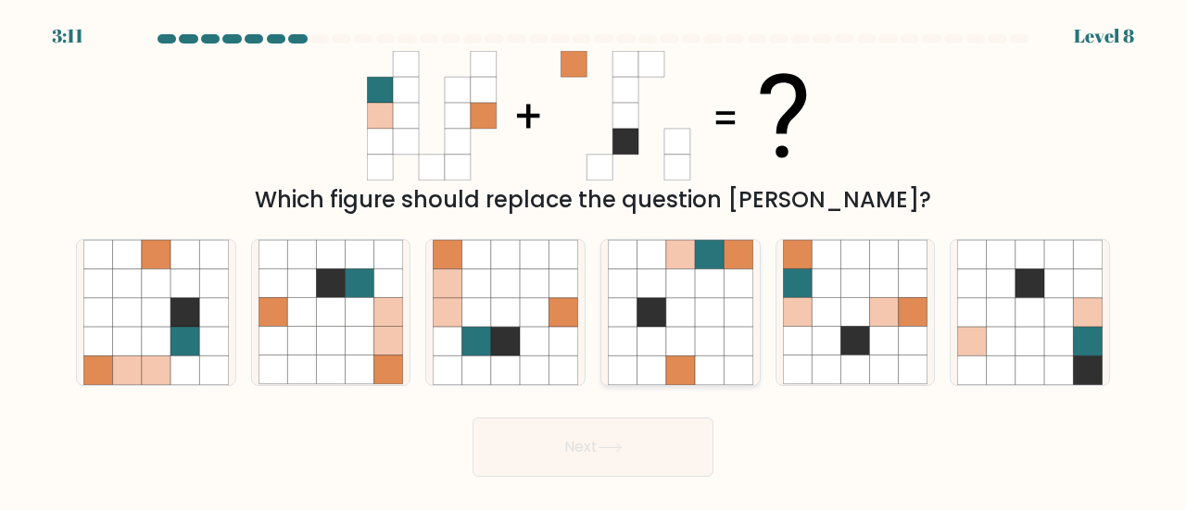
click at [650, 339] on icon at bounding box center [650, 341] width 29 height 29
click at [594, 260] on input "d." at bounding box center [593, 258] width 1 height 5
radio input "true"
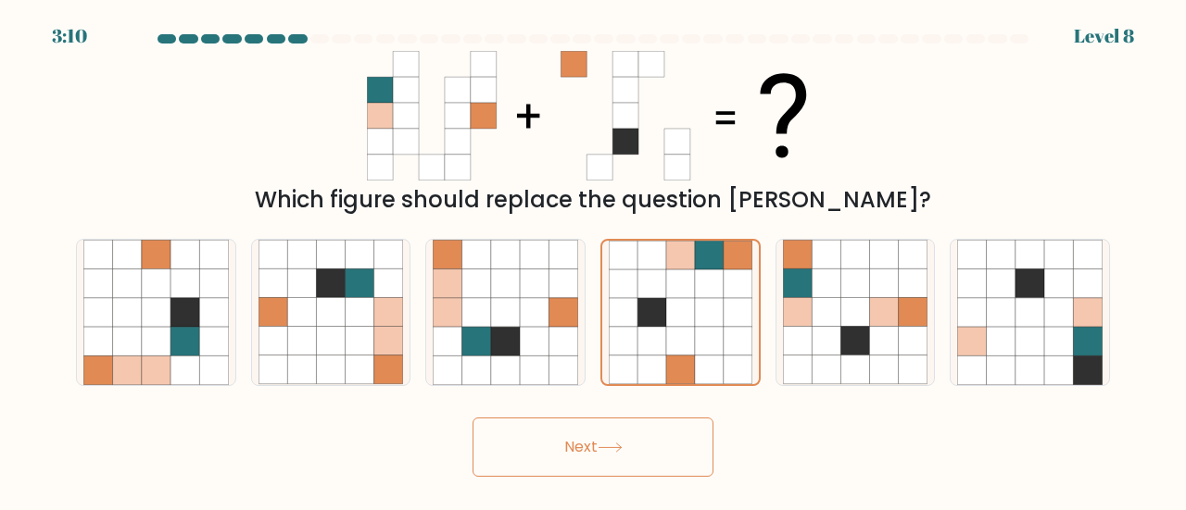
click at [565, 442] on button "Next" at bounding box center [592, 447] width 241 height 59
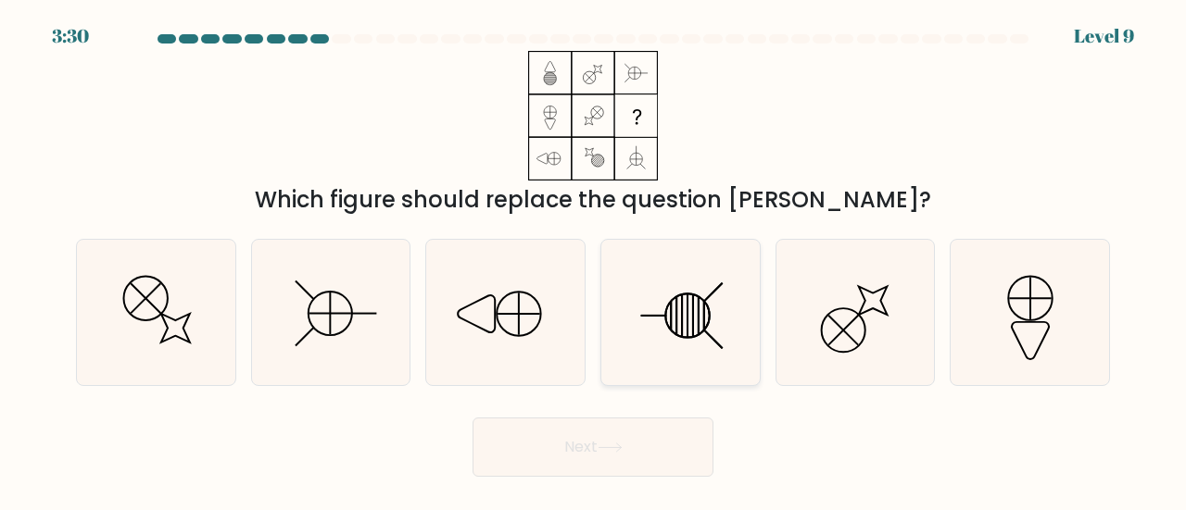
click at [728, 329] on icon at bounding box center [680, 312] width 145 height 145
click at [594, 260] on input "d." at bounding box center [593, 258] width 1 height 5
radio input "true"
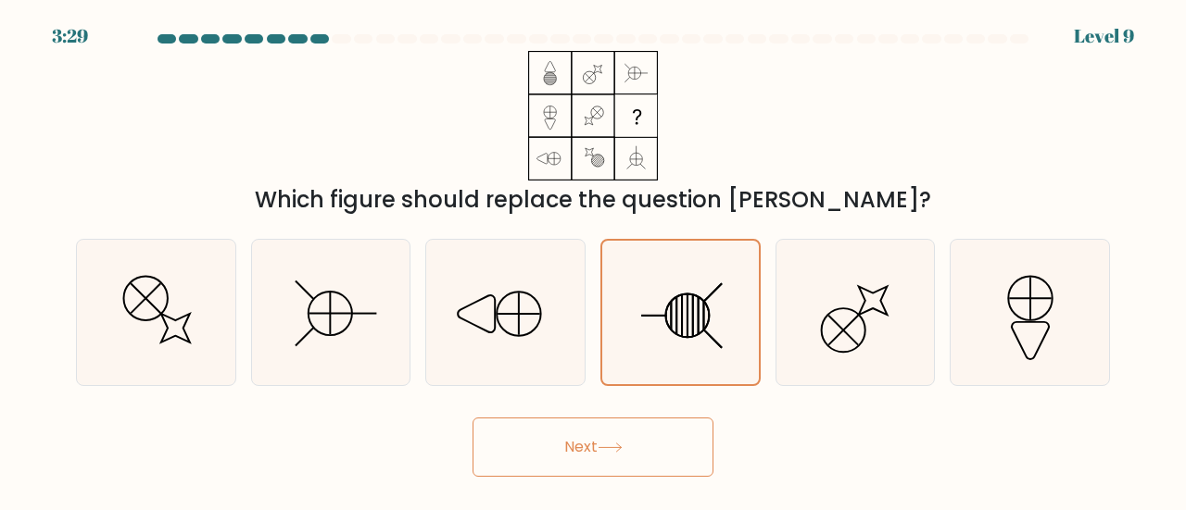
click at [504, 438] on button "Next" at bounding box center [592, 447] width 241 height 59
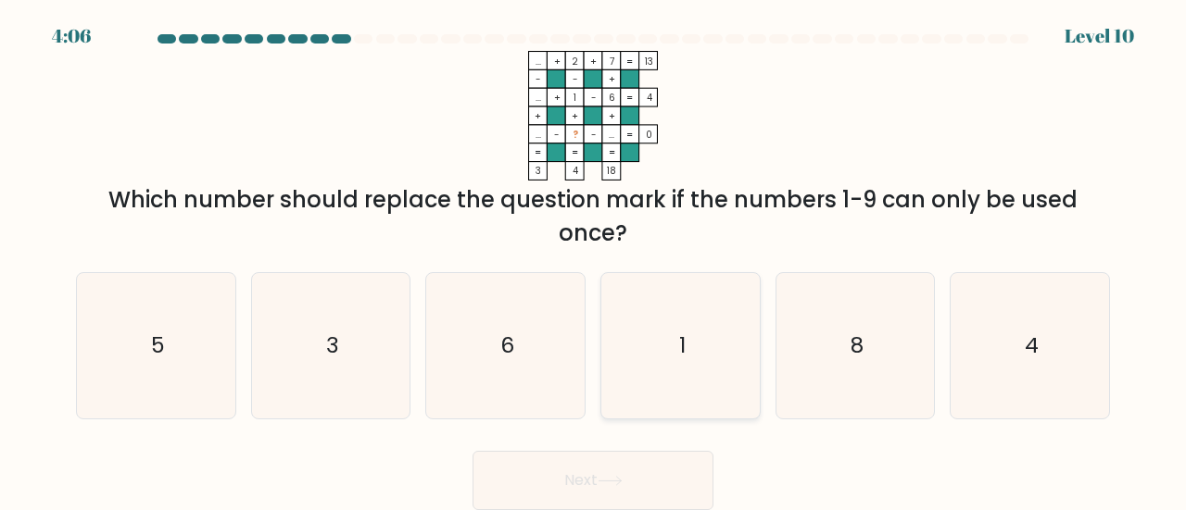
drag, startPoint x: 596, startPoint y: 282, endPoint x: 604, endPoint y: 366, distance: 84.6
click at [611, 364] on div "d. 1" at bounding box center [680, 345] width 175 height 147
click at [296, 384] on icon "3" at bounding box center [330, 345] width 145 height 145
click at [593, 260] on input "b. 3" at bounding box center [593, 258] width 1 height 5
radio input "true"
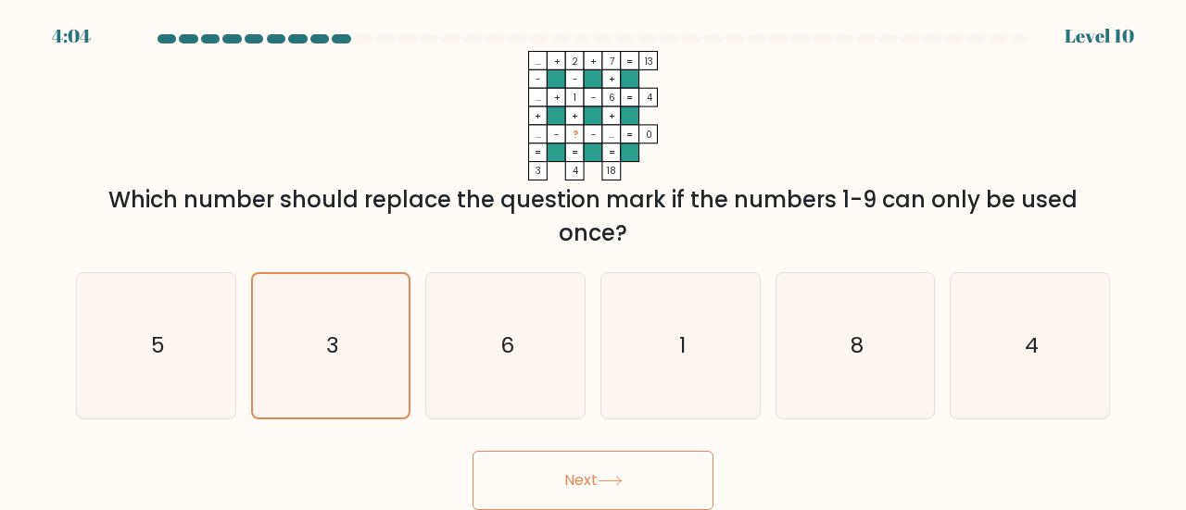
click at [604, 477] on icon at bounding box center [609, 481] width 25 height 10
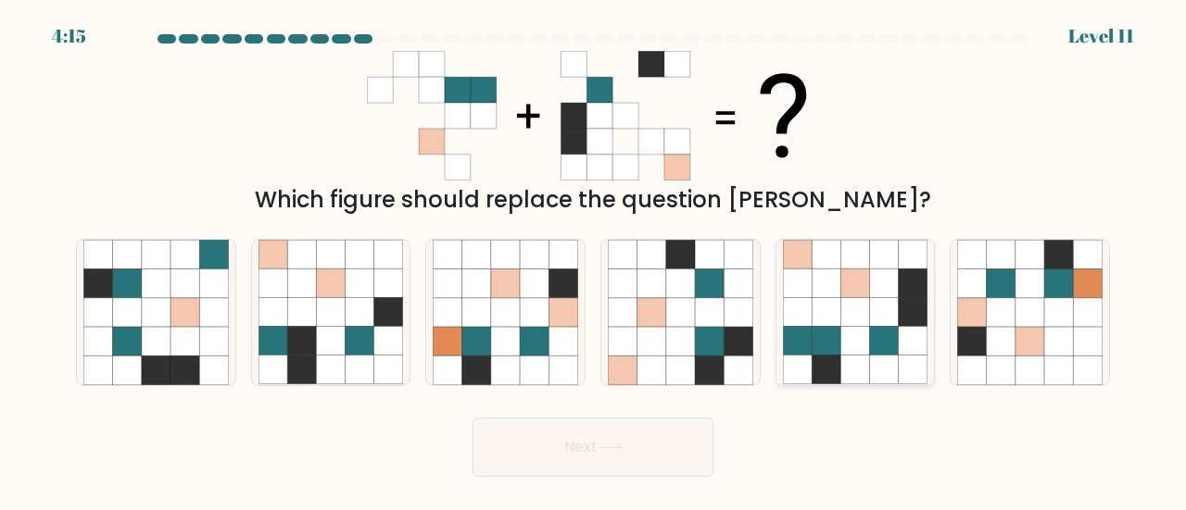
click at [880, 370] on icon at bounding box center [884, 370] width 29 height 29
click at [594, 260] on input "e." at bounding box center [593, 258] width 1 height 5
radio input "true"
click at [622, 448] on icon at bounding box center [609, 448] width 25 height 10
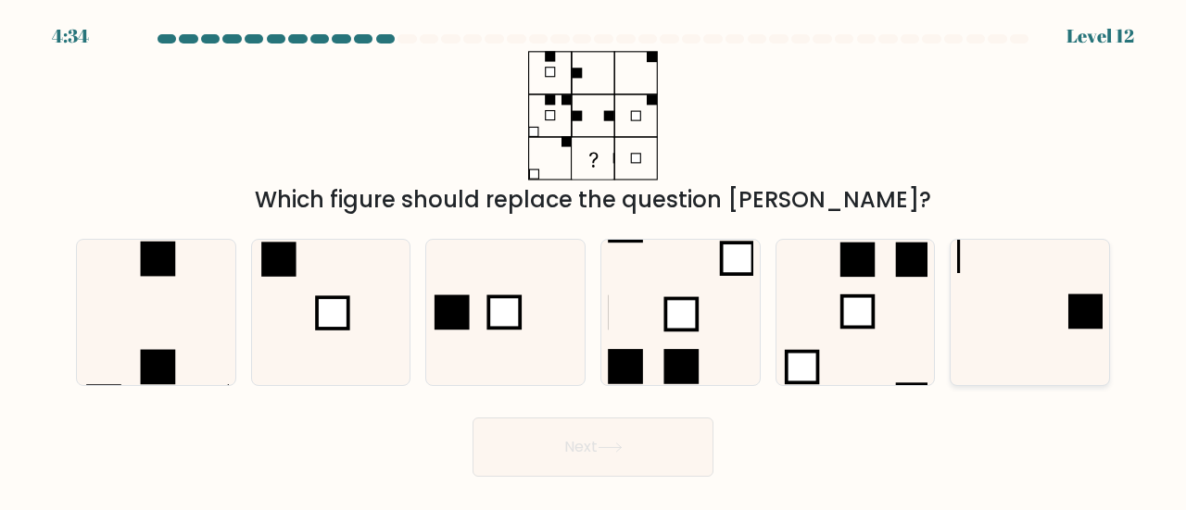
click at [1027, 318] on icon at bounding box center [1029, 312] width 145 height 145
click at [594, 260] on input "f." at bounding box center [593, 258] width 1 height 5
radio input "true"
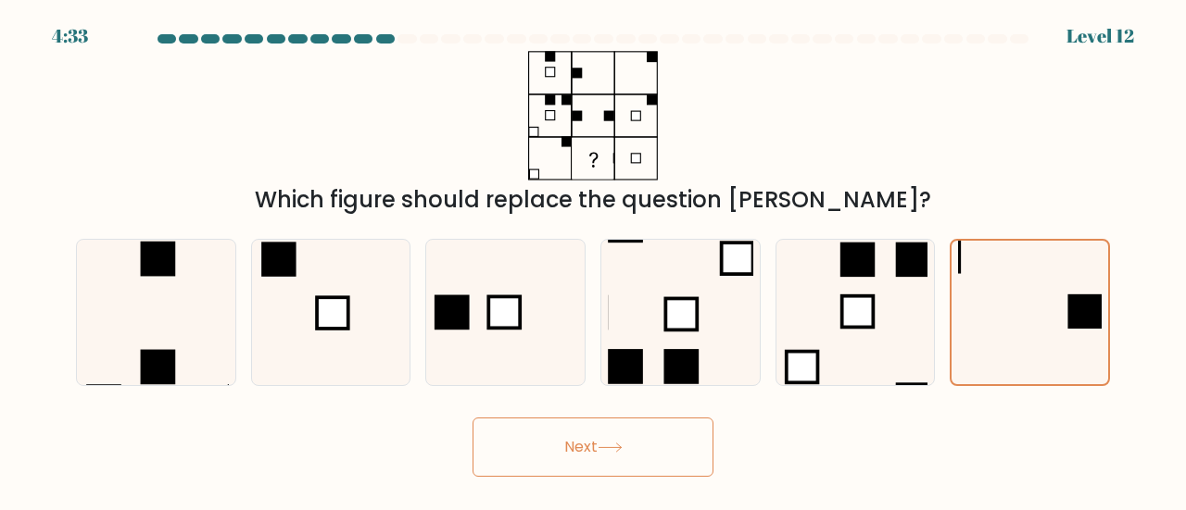
click at [564, 445] on button "Next" at bounding box center [592, 447] width 241 height 59
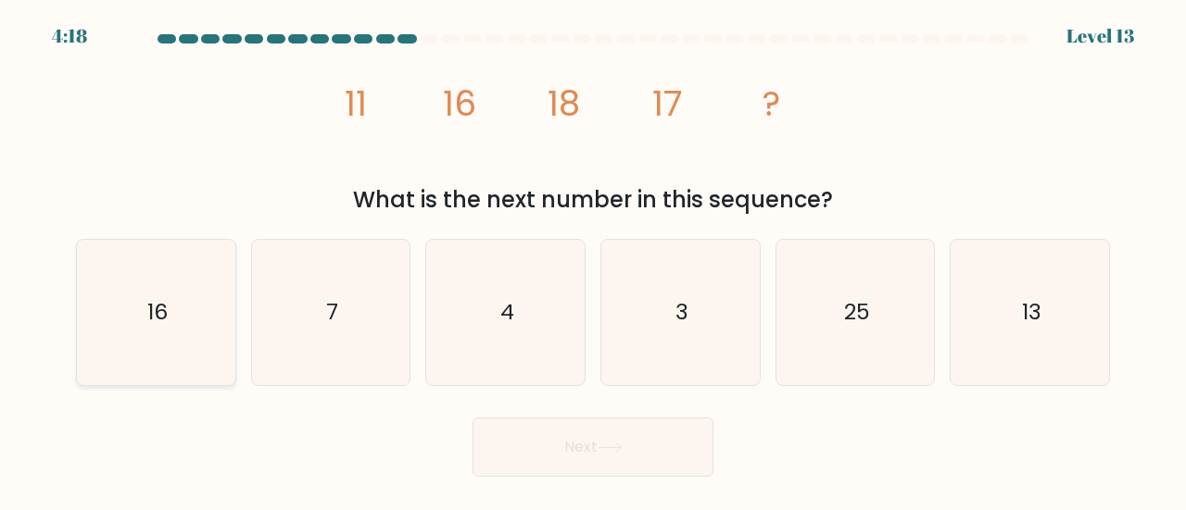
click at [167, 295] on icon "16" at bounding box center [155, 312] width 145 height 145
click at [593, 260] on input "a. 16" at bounding box center [593, 258] width 1 height 5
radio input "true"
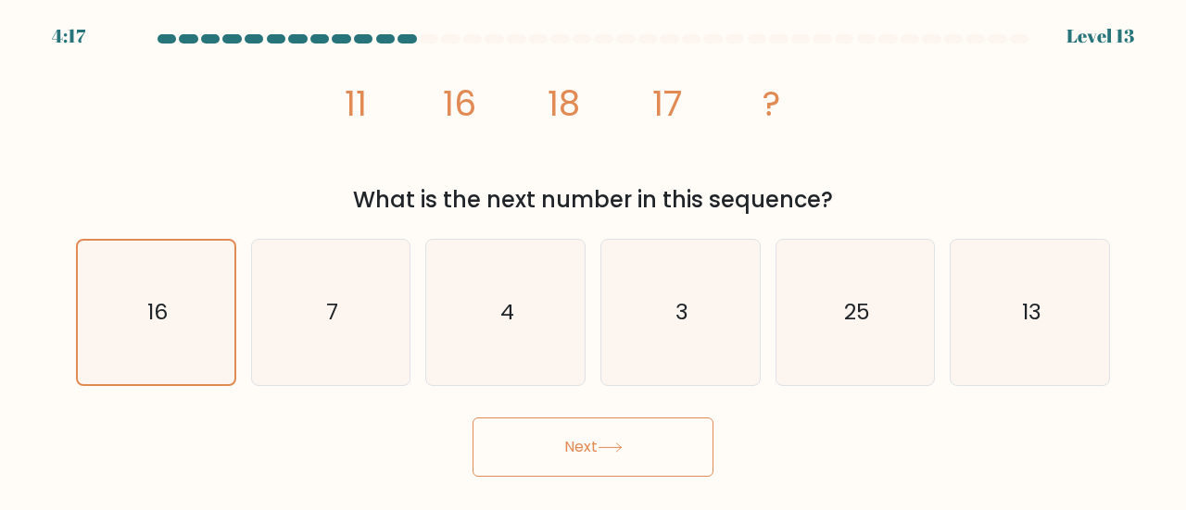
click at [644, 457] on button "Next" at bounding box center [592, 447] width 241 height 59
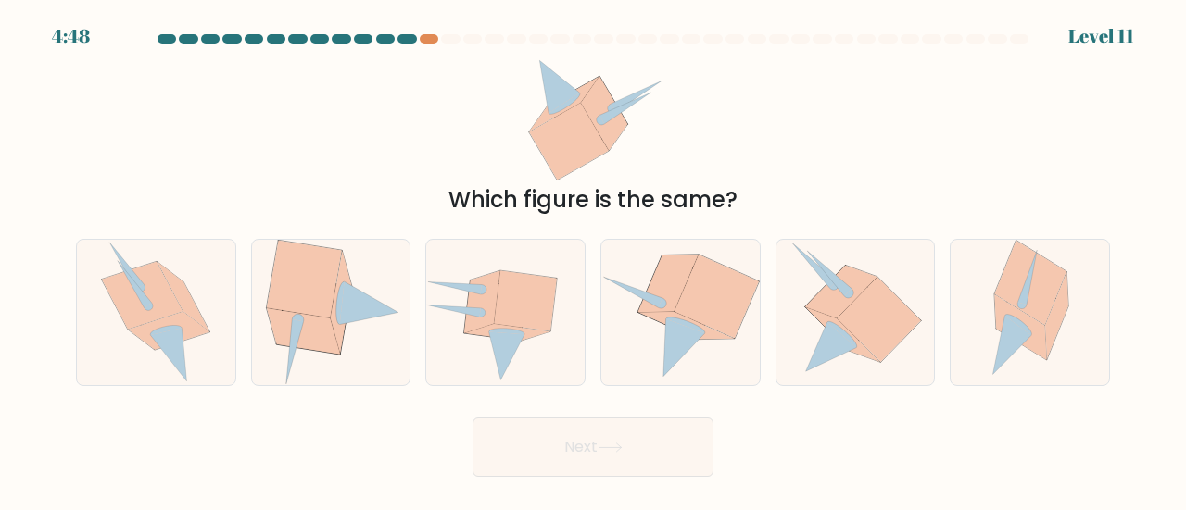
drag, startPoint x: 869, startPoint y: 475, endPoint x: 335, endPoint y: 486, distance: 533.6
click at [331, 486] on body "4:48 Level 11" at bounding box center [593, 255] width 1186 height 510
click at [884, 361] on icon at bounding box center [854, 312] width 133 height 145
click at [594, 260] on input "e." at bounding box center [593, 258] width 1 height 5
radio input "true"
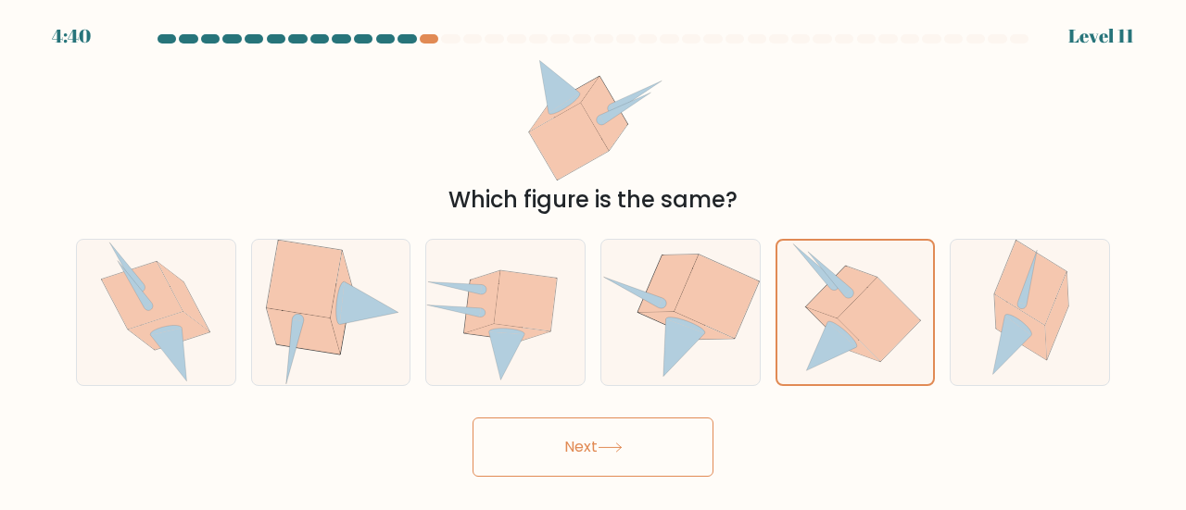
click at [592, 456] on button "Next" at bounding box center [592, 447] width 241 height 59
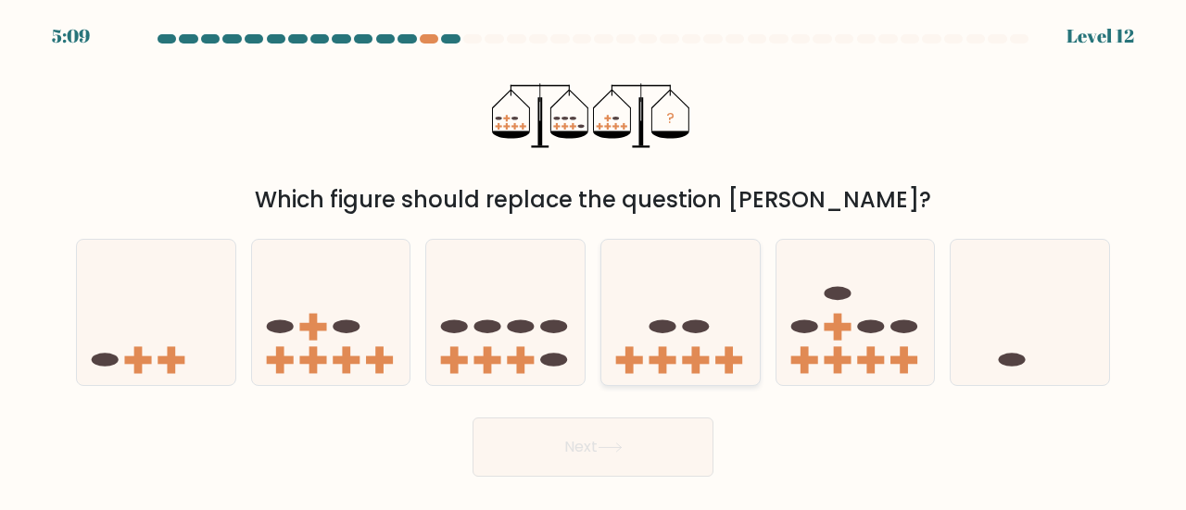
click at [651, 342] on icon at bounding box center [680, 312] width 158 height 131
click at [594, 260] on input "d." at bounding box center [593, 258] width 1 height 5
radio input "true"
click at [599, 453] on button "Next" at bounding box center [592, 447] width 241 height 59
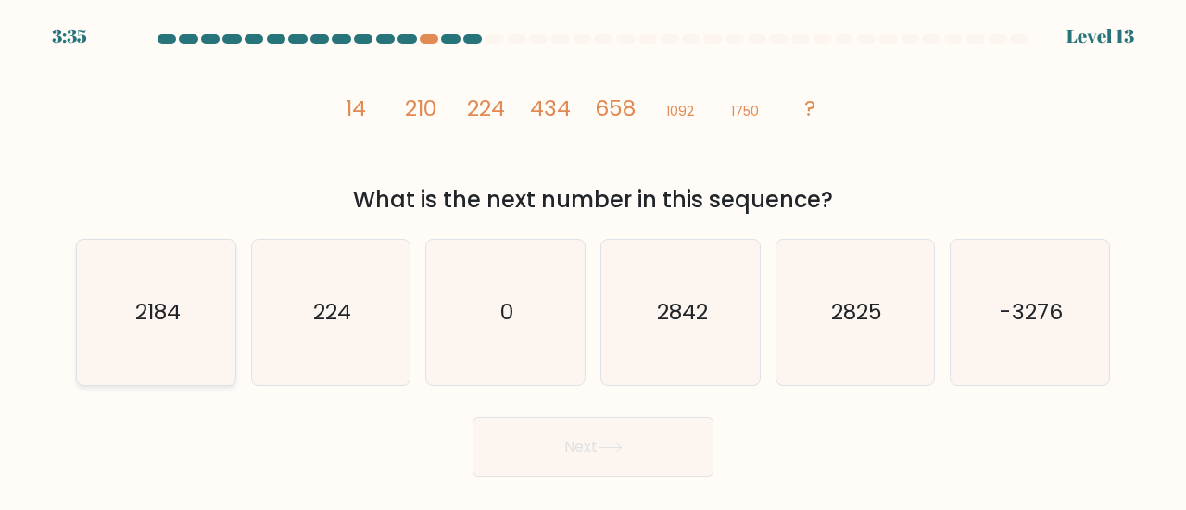
click at [174, 331] on icon "2184" at bounding box center [155, 312] width 145 height 145
click at [593, 260] on input "a. 2184" at bounding box center [593, 258] width 1 height 5
radio input "true"
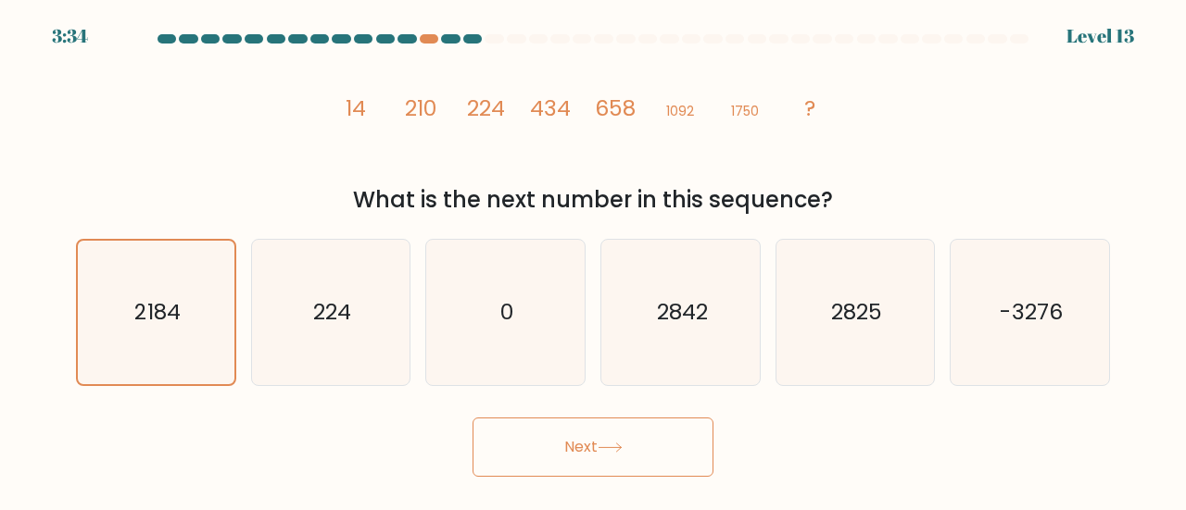
click at [611, 429] on button "Next" at bounding box center [592, 447] width 241 height 59
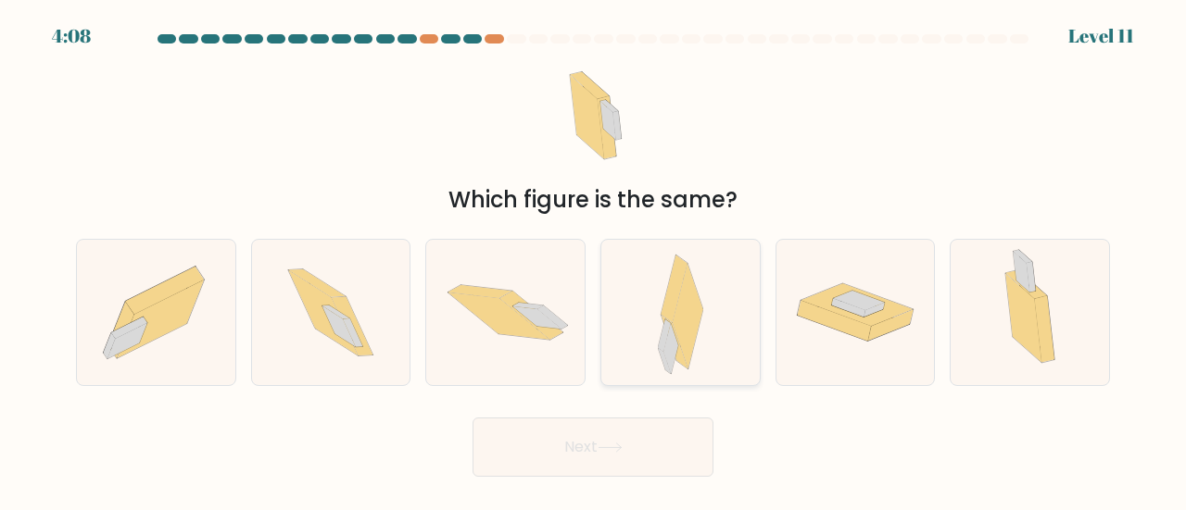
click at [704, 343] on div at bounding box center [680, 312] width 160 height 147
click at [594, 260] on input "d." at bounding box center [593, 258] width 1 height 5
radio input "true"
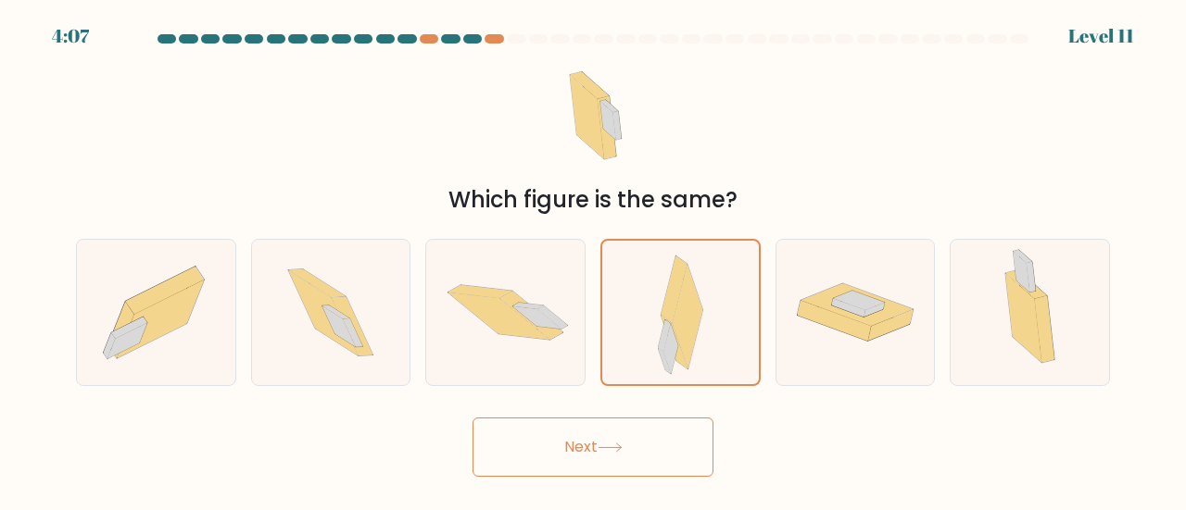
click at [611, 445] on icon at bounding box center [609, 448] width 25 height 10
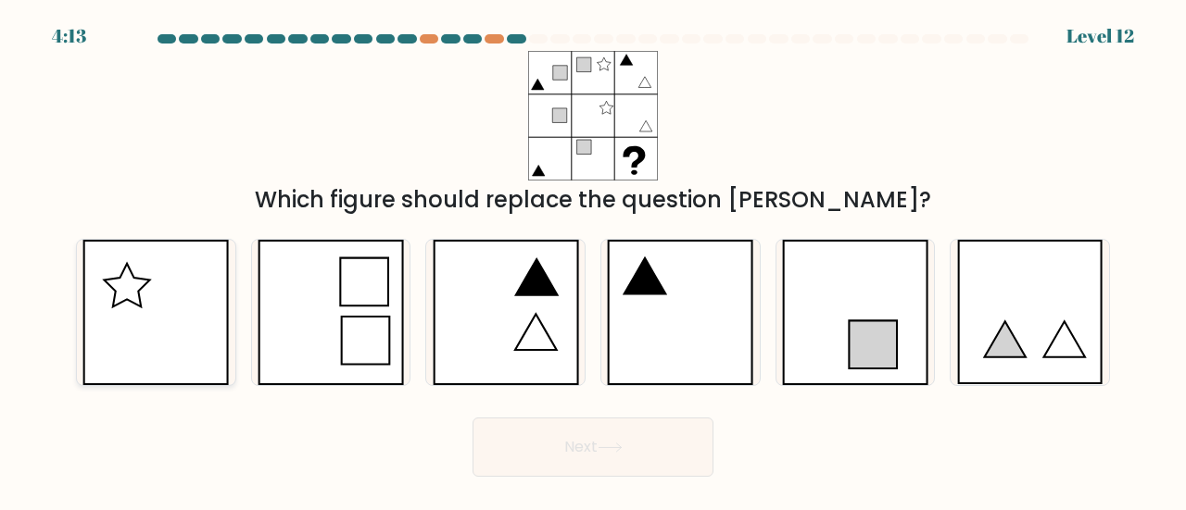
click at [145, 294] on icon at bounding box center [155, 312] width 146 height 145
click at [593, 260] on input "a." at bounding box center [593, 258] width 1 height 5
radio input "true"
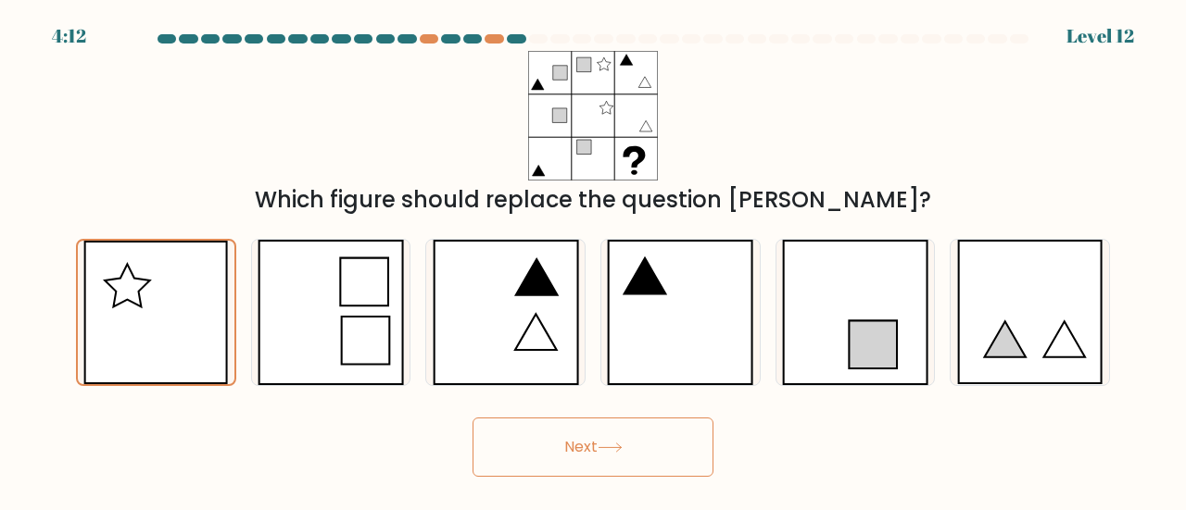
click at [567, 453] on button "Next" at bounding box center [592, 447] width 241 height 59
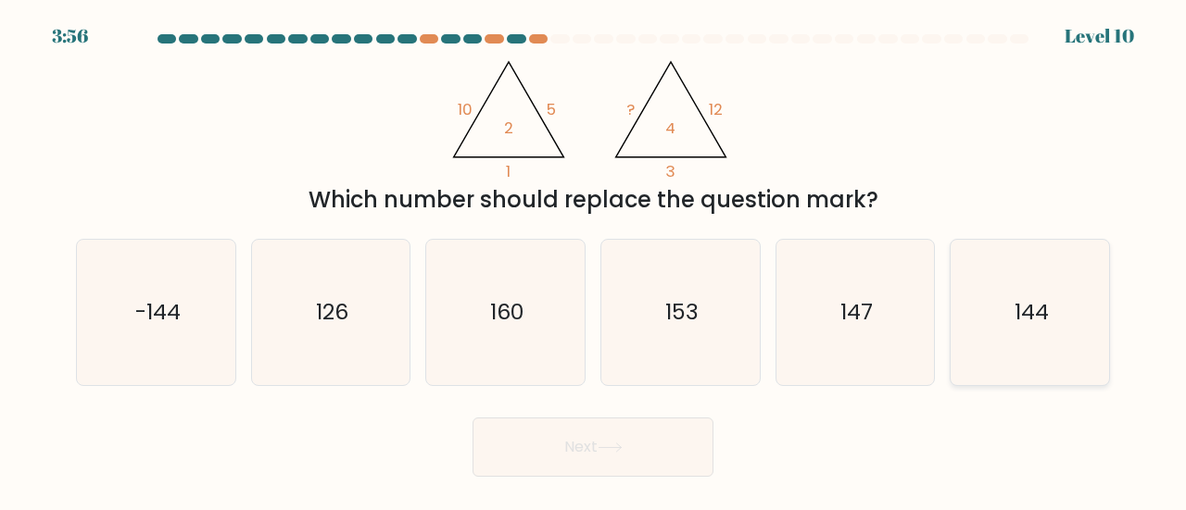
click at [1046, 288] on icon "144" at bounding box center [1029, 312] width 145 height 145
click at [594, 260] on input "f. 144" at bounding box center [593, 258] width 1 height 5
radio input "true"
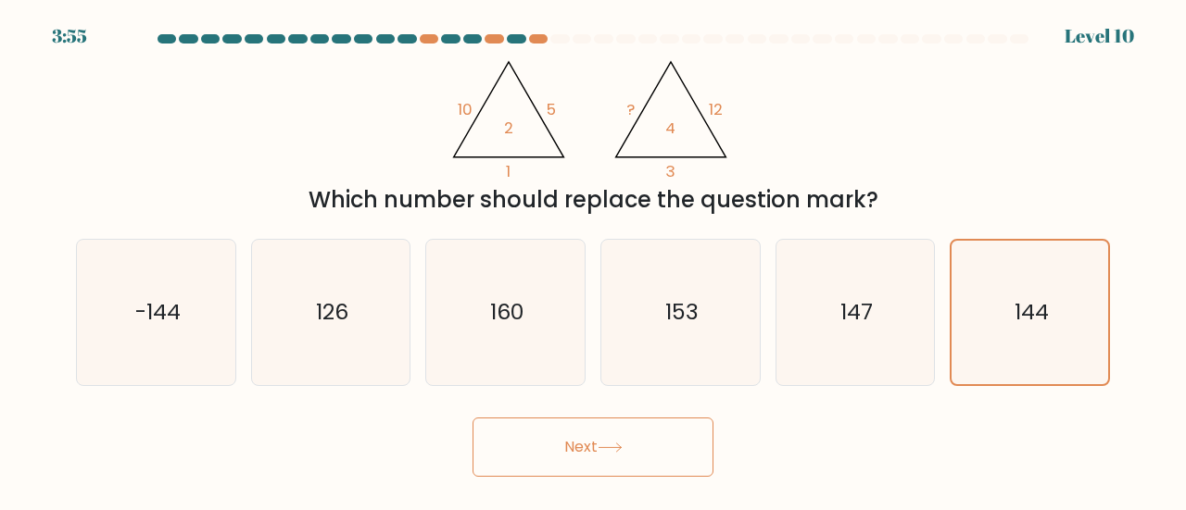
click at [579, 453] on button "Next" at bounding box center [592, 447] width 241 height 59
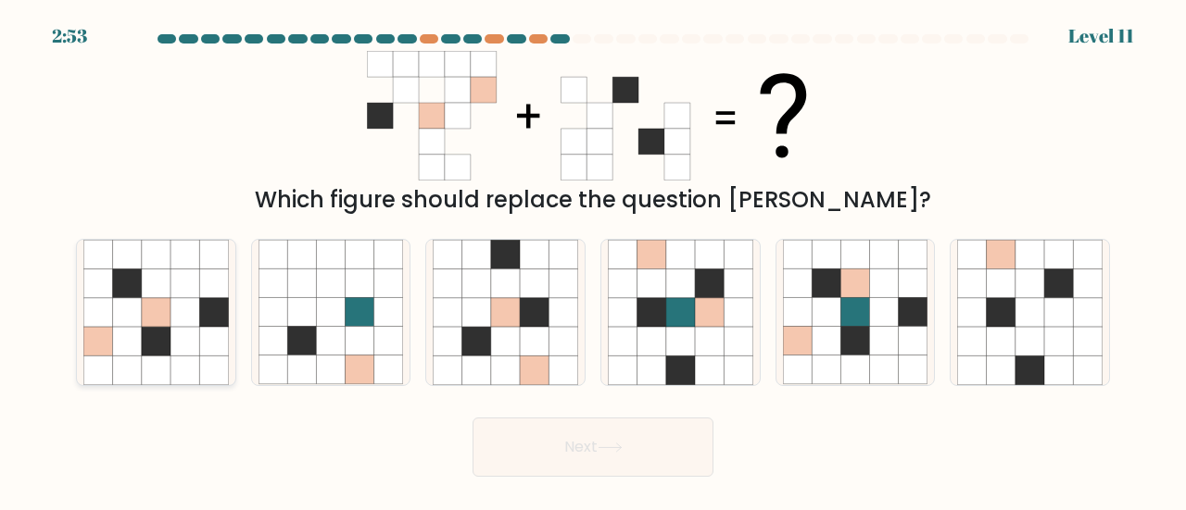
click at [207, 365] on icon at bounding box center [213, 370] width 29 height 29
click at [593, 260] on input "a." at bounding box center [593, 258] width 1 height 5
radio input "true"
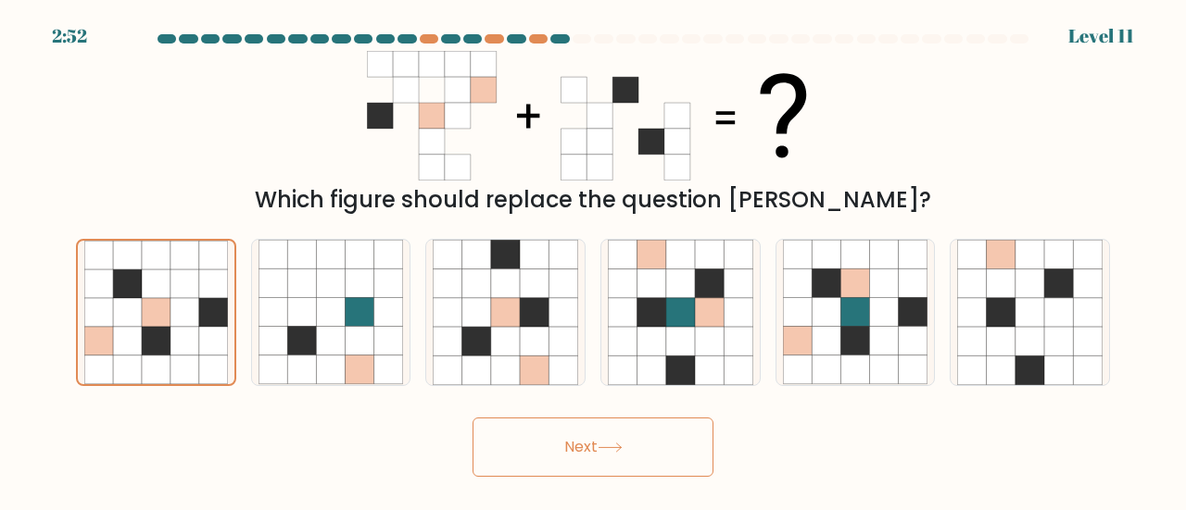
click at [514, 457] on button "Next" at bounding box center [592, 447] width 241 height 59
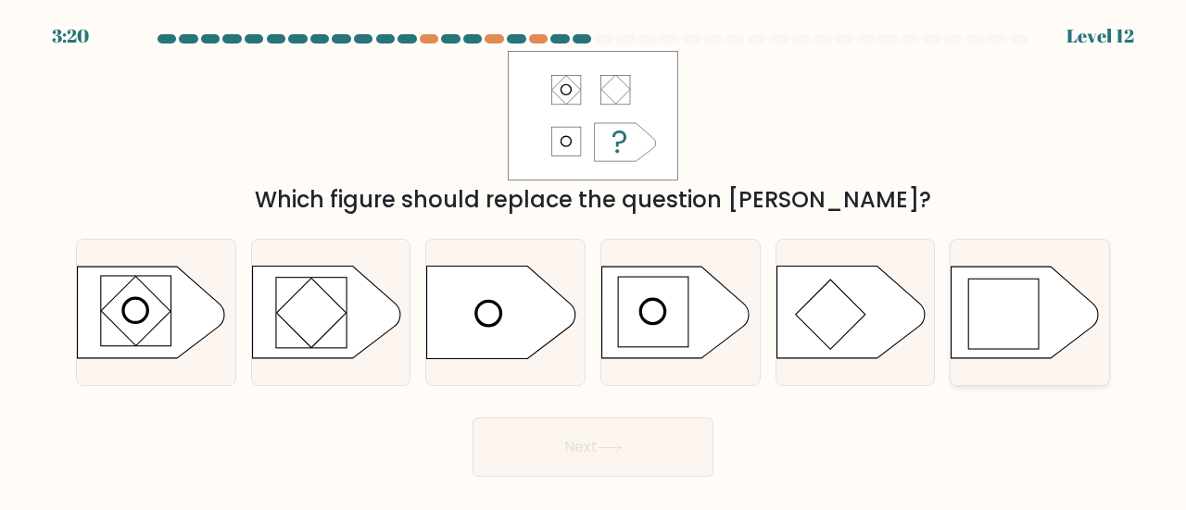
click at [1017, 333] on rect at bounding box center [1004, 314] width 70 height 70
click at [594, 260] on input "f." at bounding box center [593, 258] width 1 height 5
radio input "true"
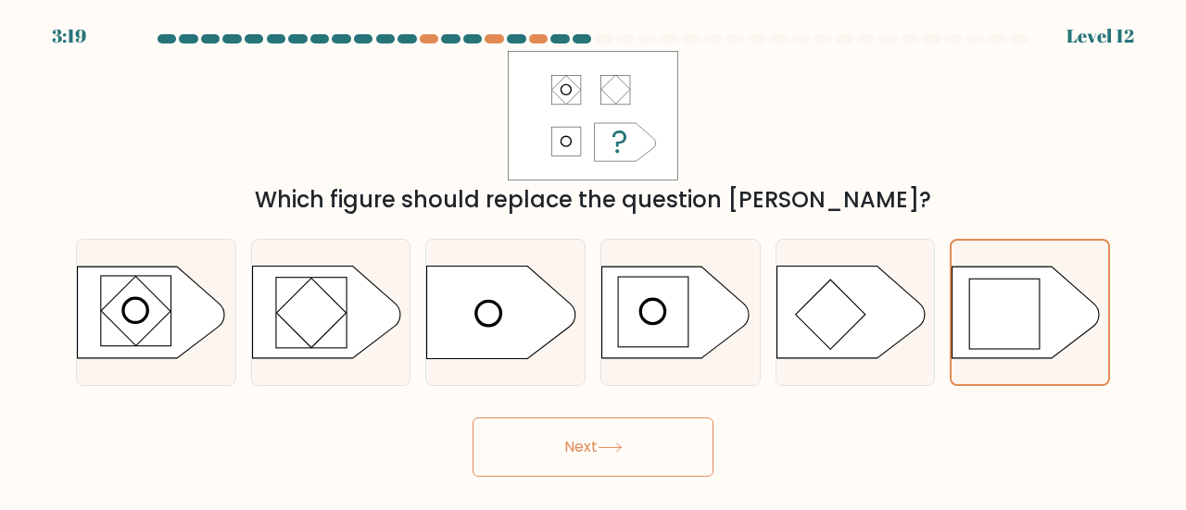
click at [671, 454] on button "Next" at bounding box center [592, 447] width 241 height 59
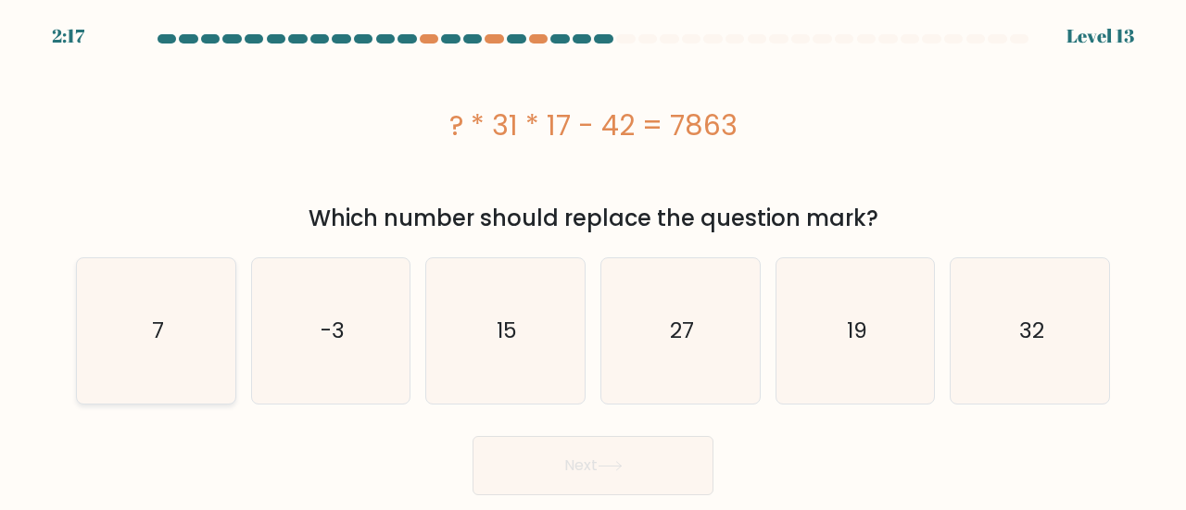
click at [209, 376] on icon "7" at bounding box center [155, 330] width 145 height 145
click at [593, 260] on input "a. 7" at bounding box center [593, 258] width 1 height 5
radio input "true"
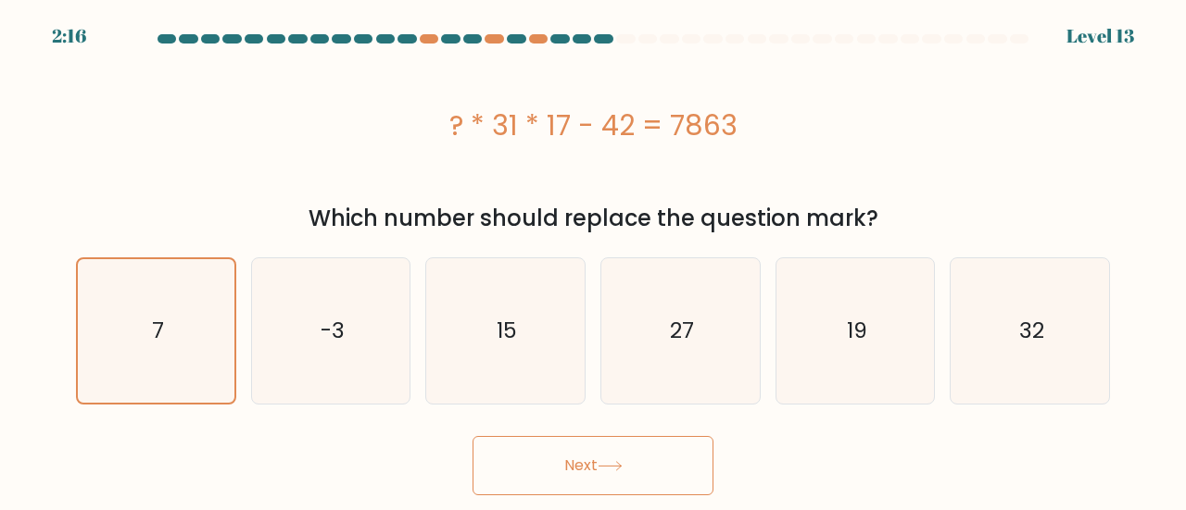
click at [558, 453] on button "Next" at bounding box center [592, 465] width 241 height 59
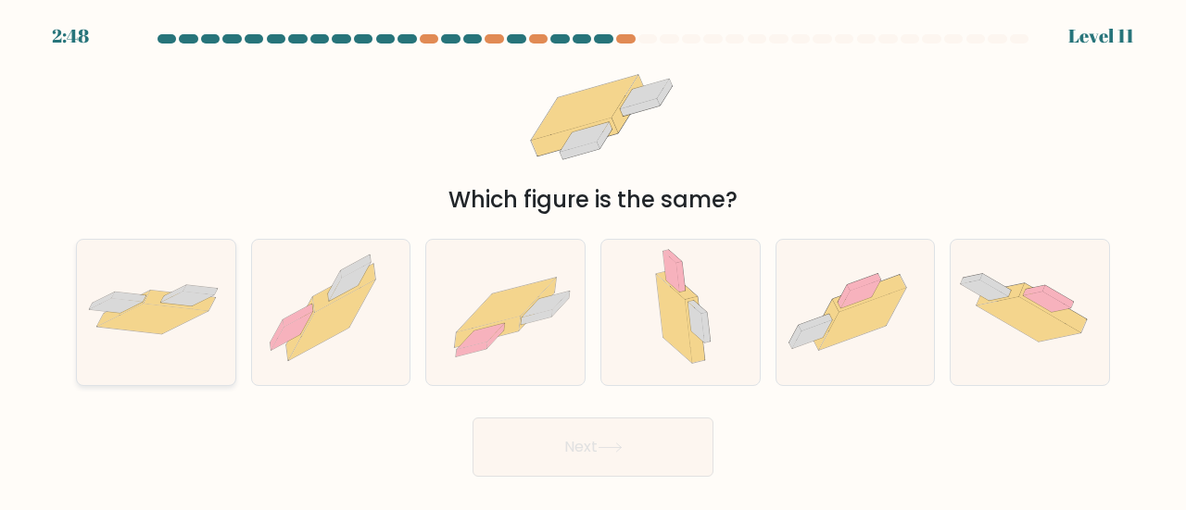
click at [141, 327] on icon at bounding box center [152, 319] width 110 height 31
click at [593, 260] on input "a." at bounding box center [593, 258] width 1 height 5
radio input "true"
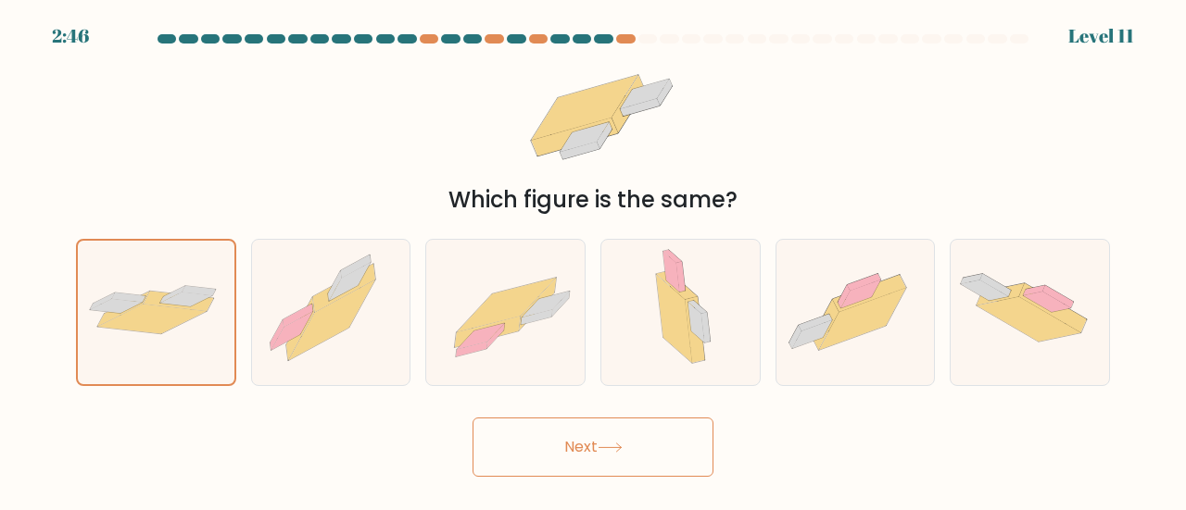
click at [582, 446] on button "Next" at bounding box center [592, 447] width 241 height 59
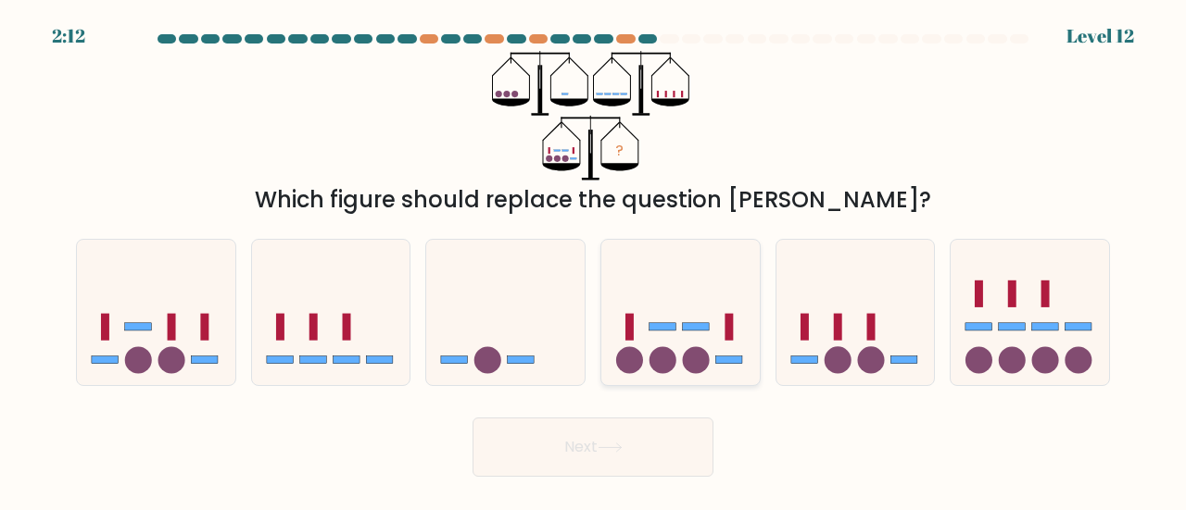
click at [634, 366] on circle at bounding box center [629, 360] width 27 height 27
click at [594, 260] on input "d." at bounding box center [593, 258] width 1 height 5
radio input "true"
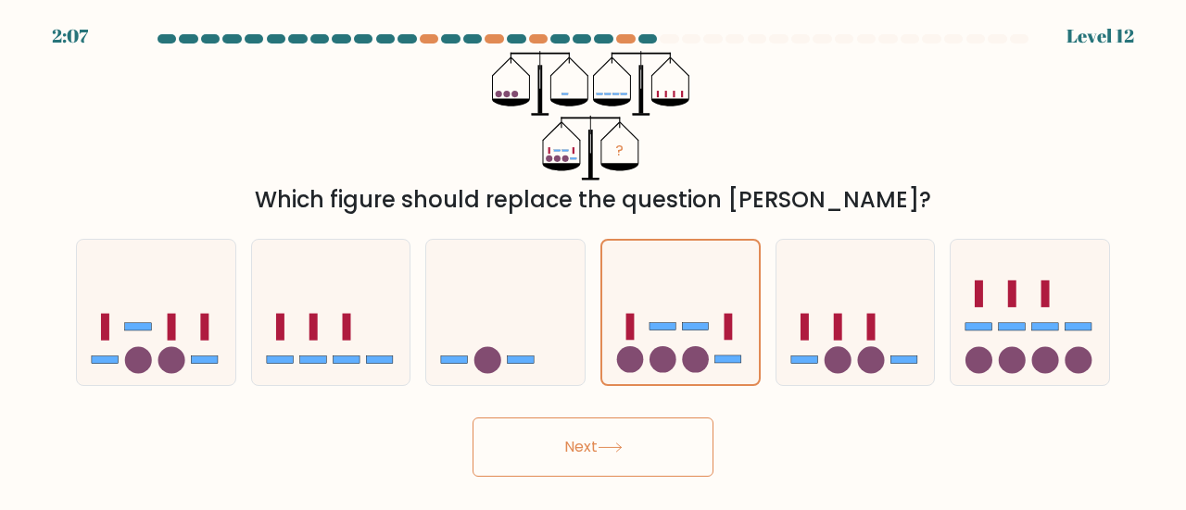
click at [632, 447] on button "Next" at bounding box center [592, 447] width 241 height 59
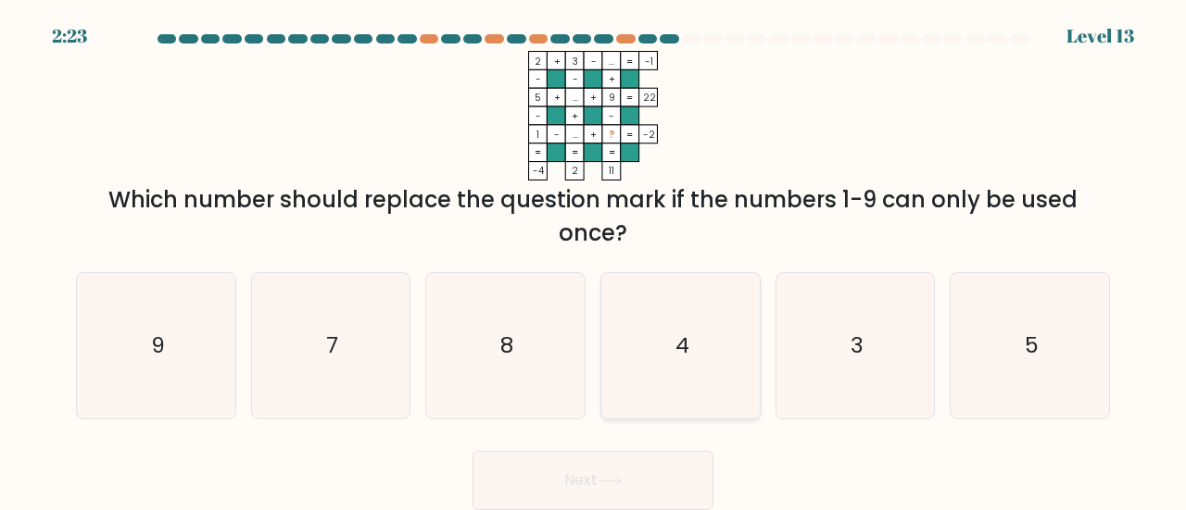
drag, startPoint x: 700, startPoint y: 355, endPoint x: 684, endPoint y: 355, distance: 16.7
click at [699, 355] on icon "4" at bounding box center [680, 345] width 145 height 145
click at [594, 260] on input "d. 4" at bounding box center [593, 258] width 1 height 5
radio input "true"
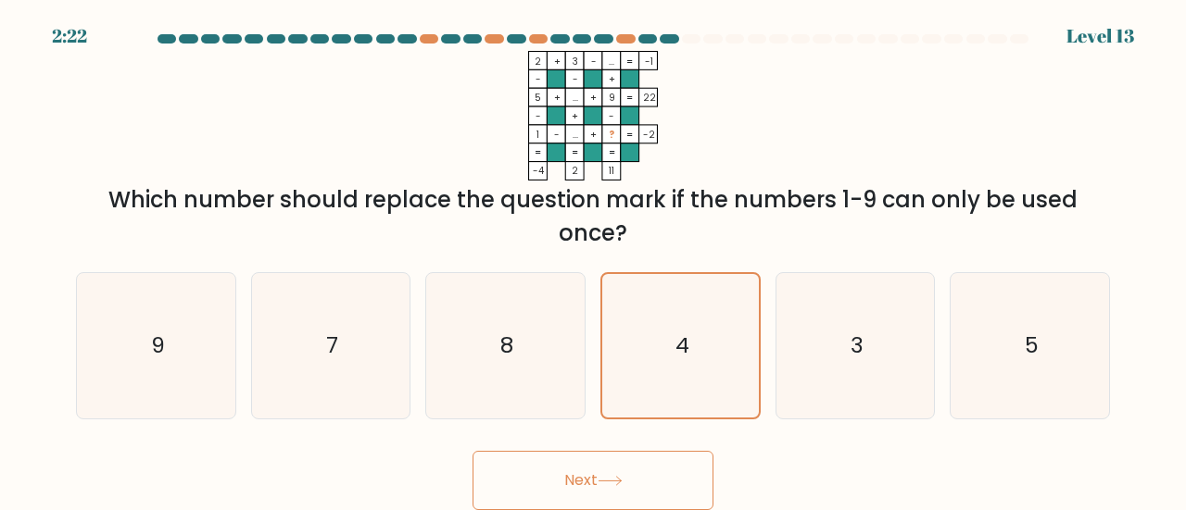
click at [646, 474] on button "Next" at bounding box center [592, 480] width 241 height 59
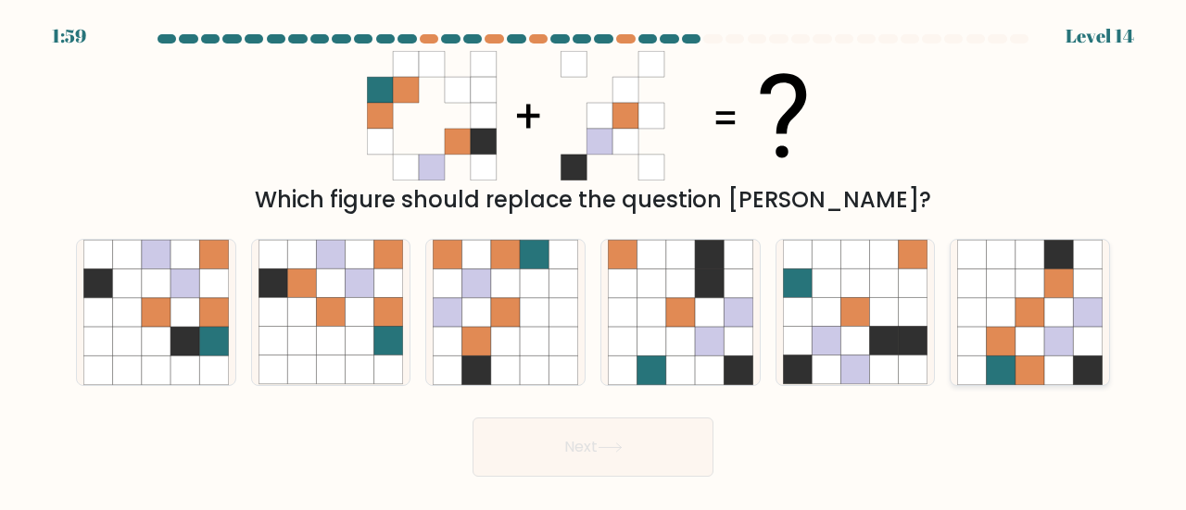
click at [1069, 340] on icon at bounding box center [1058, 341] width 29 height 29
click at [594, 260] on input "f." at bounding box center [593, 258] width 1 height 5
radio input "true"
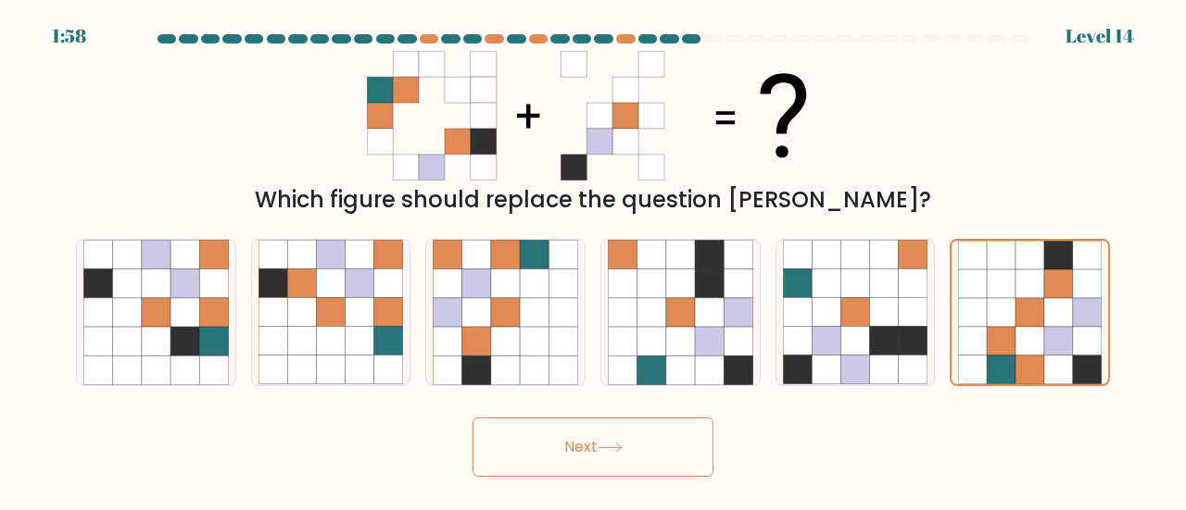
click at [620, 453] on button "Next" at bounding box center [592, 447] width 241 height 59
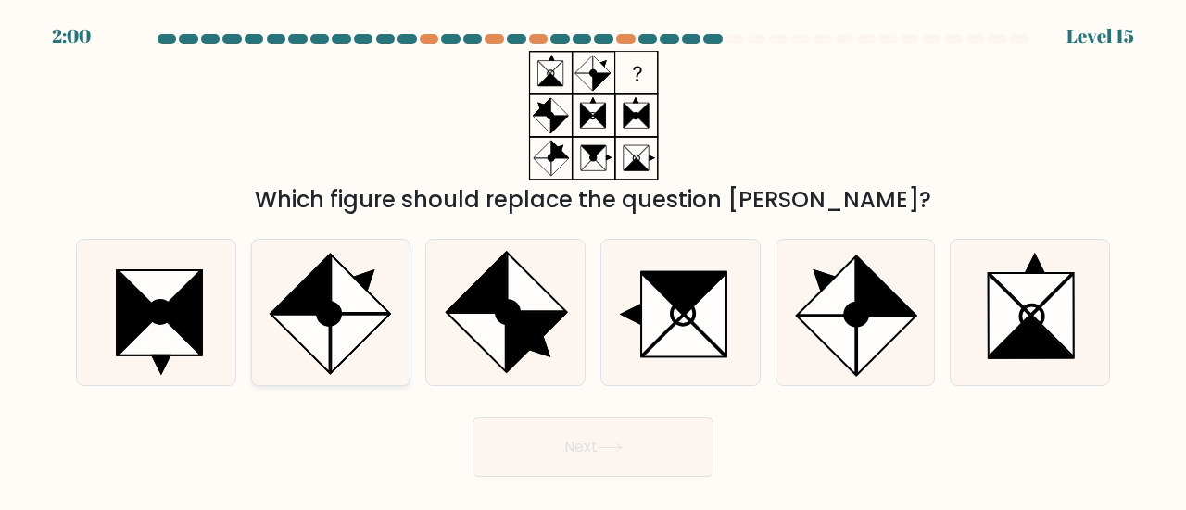
click at [370, 264] on icon at bounding box center [330, 312] width 145 height 145
click at [593, 260] on input "b." at bounding box center [593, 258] width 1 height 5
radio input "true"
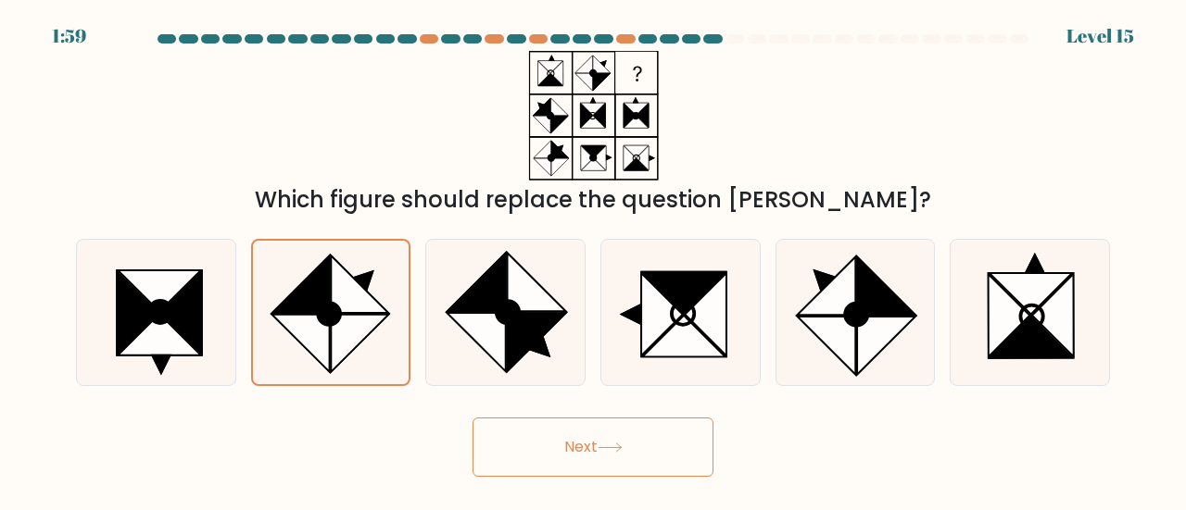
click at [547, 438] on button "Next" at bounding box center [592, 447] width 241 height 59
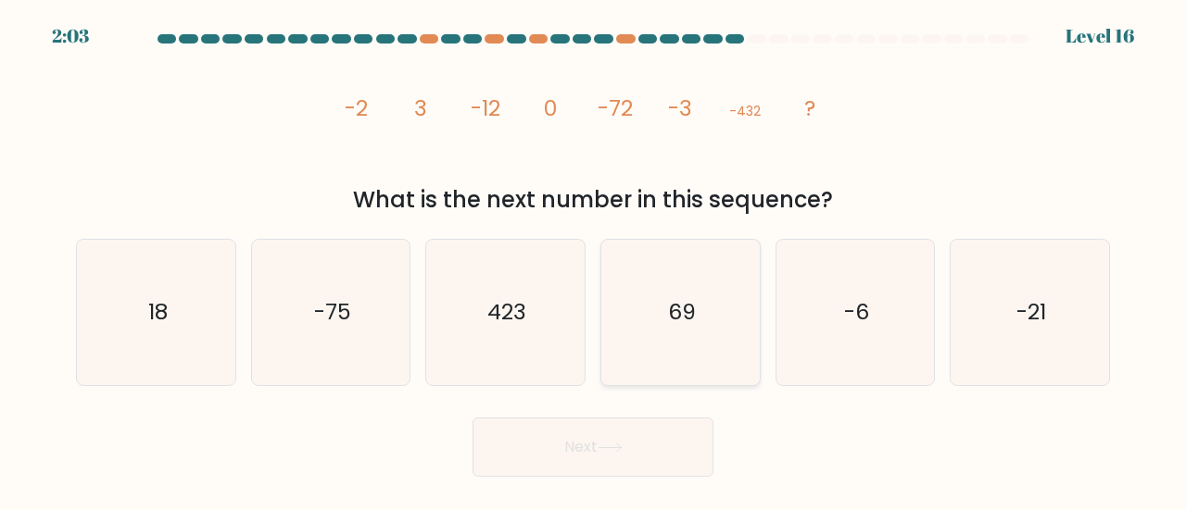
click at [720, 338] on icon "69" at bounding box center [680, 312] width 145 height 145
click at [594, 260] on input "d. 69" at bounding box center [593, 258] width 1 height 5
radio input "true"
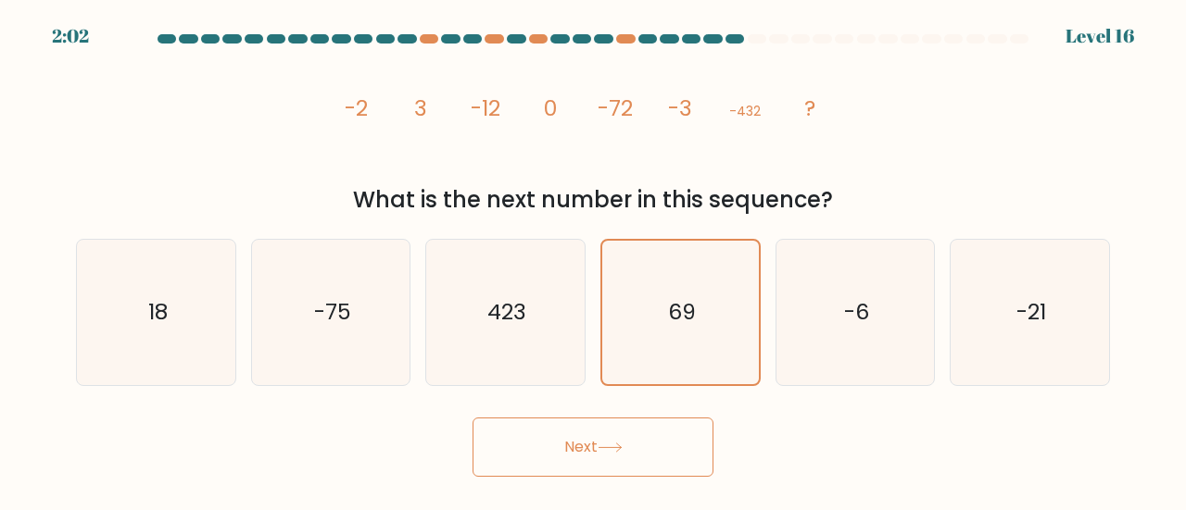
click at [641, 460] on button "Next" at bounding box center [592, 447] width 241 height 59
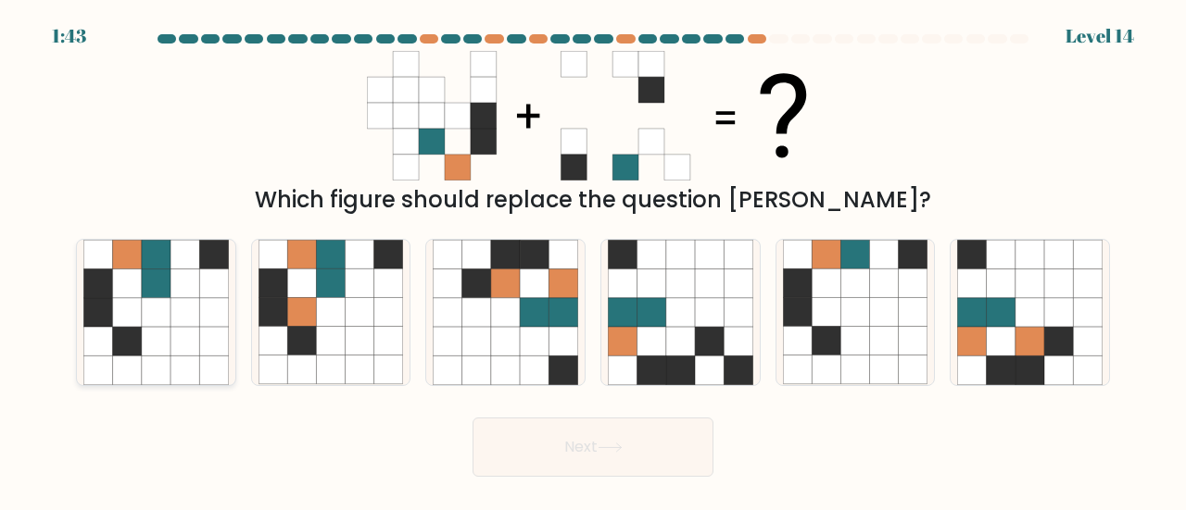
click at [186, 338] on icon at bounding box center [184, 341] width 29 height 29
click at [593, 260] on input "a." at bounding box center [593, 258] width 1 height 5
radio input "true"
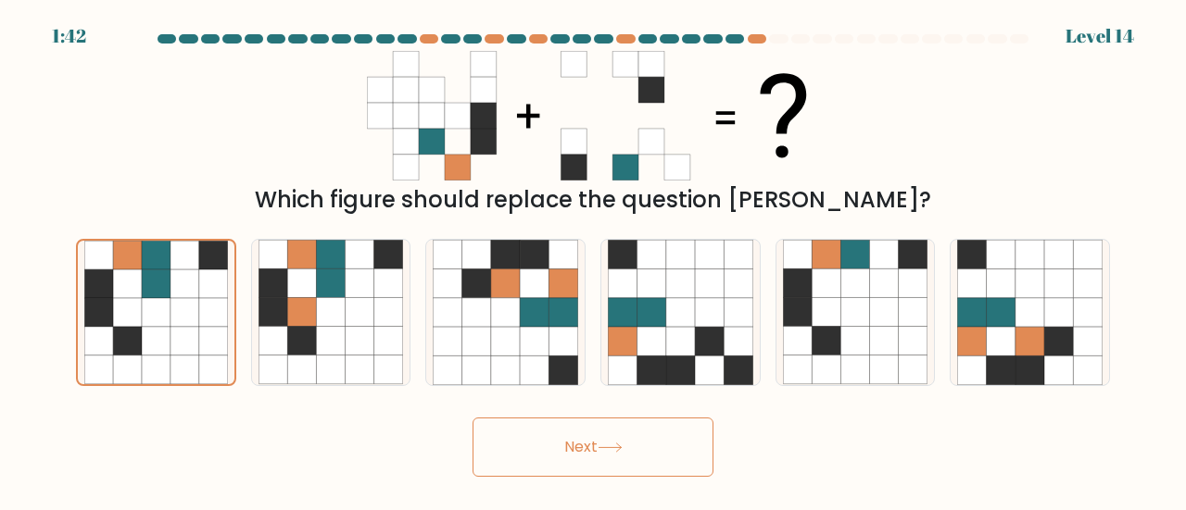
click at [633, 453] on button "Next" at bounding box center [592, 447] width 241 height 59
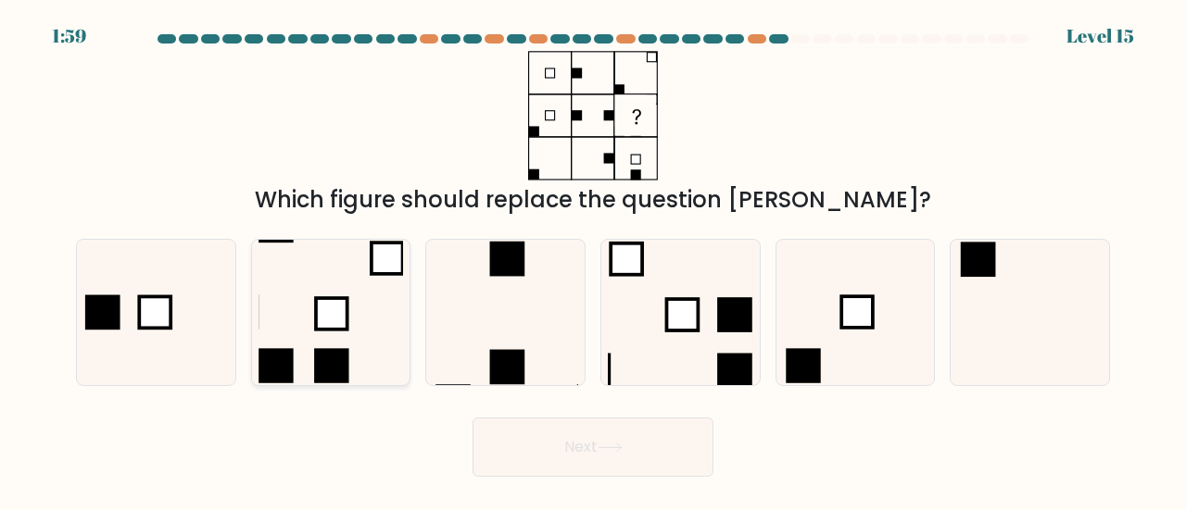
click at [322, 362] on rect at bounding box center [331, 366] width 35 height 35
click at [593, 260] on input "b." at bounding box center [593, 258] width 1 height 5
radio input "true"
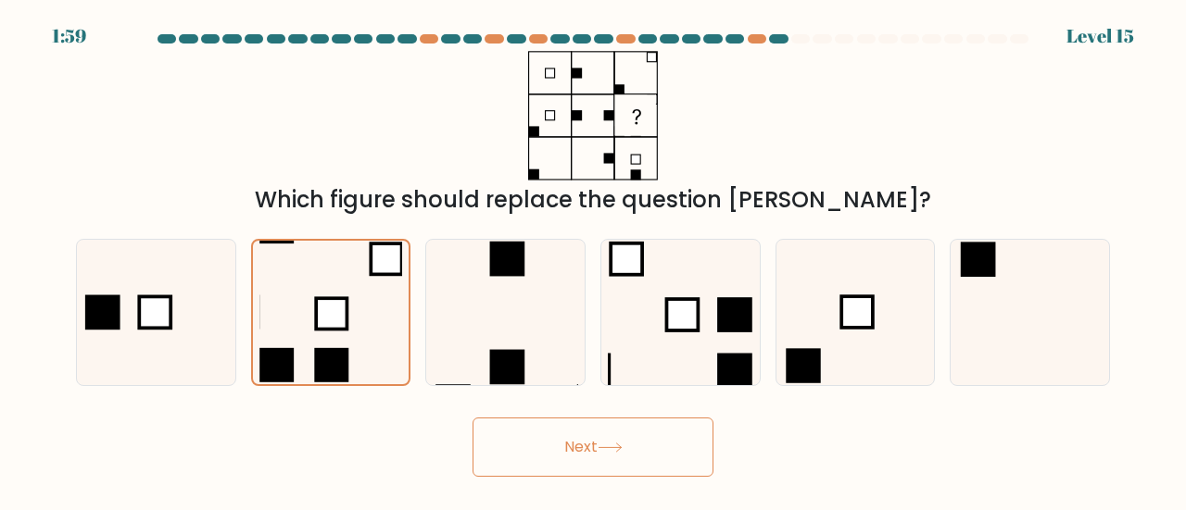
click at [581, 442] on button "Next" at bounding box center [592, 447] width 241 height 59
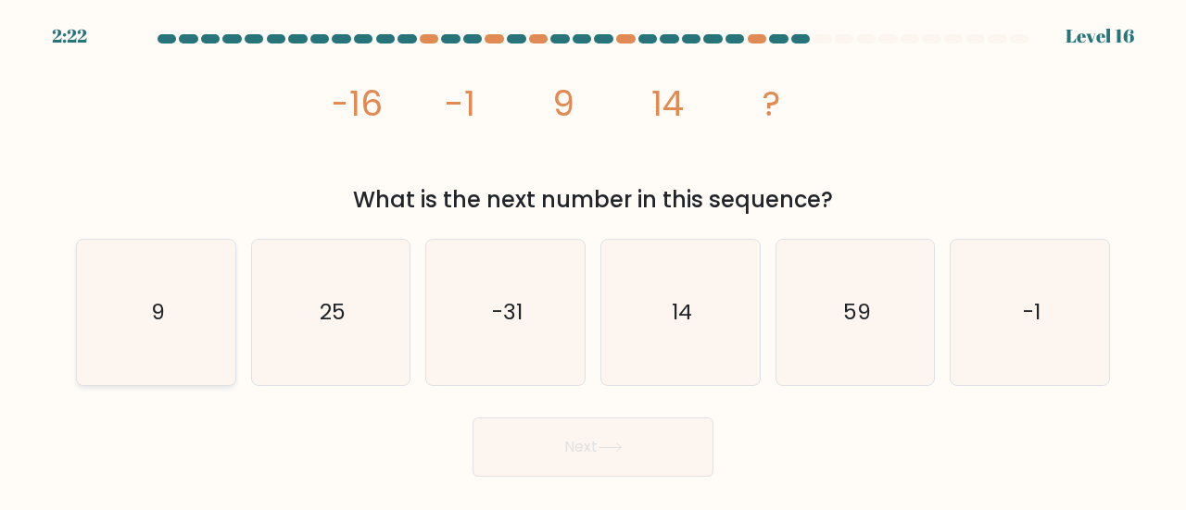
click at [197, 353] on icon "9" at bounding box center [155, 312] width 145 height 145
click at [593, 260] on input "a. 9" at bounding box center [593, 258] width 1 height 5
radio input "true"
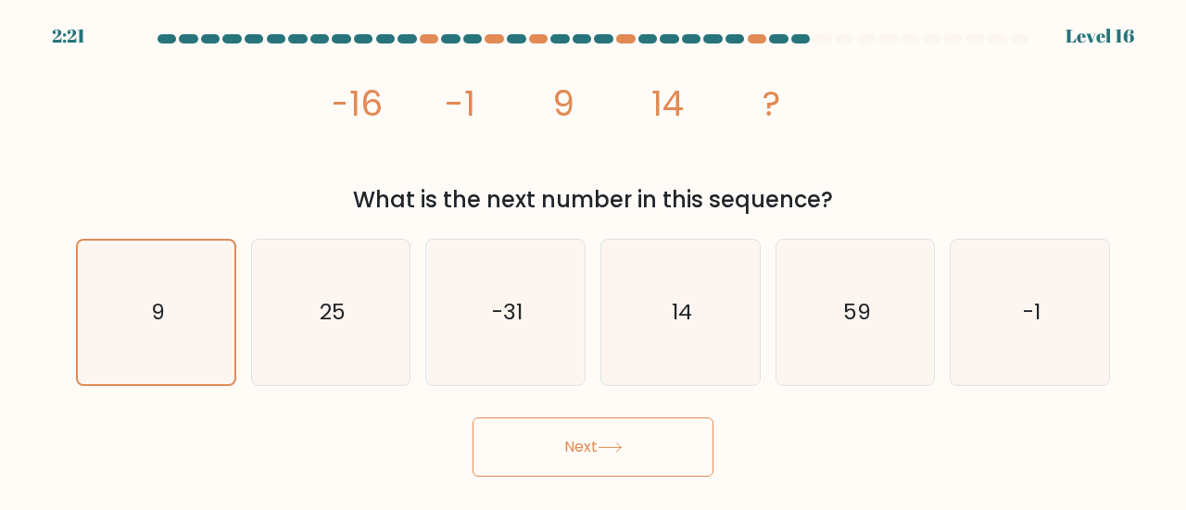
click at [600, 434] on button "Next" at bounding box center [592, 447] width 241 height 59
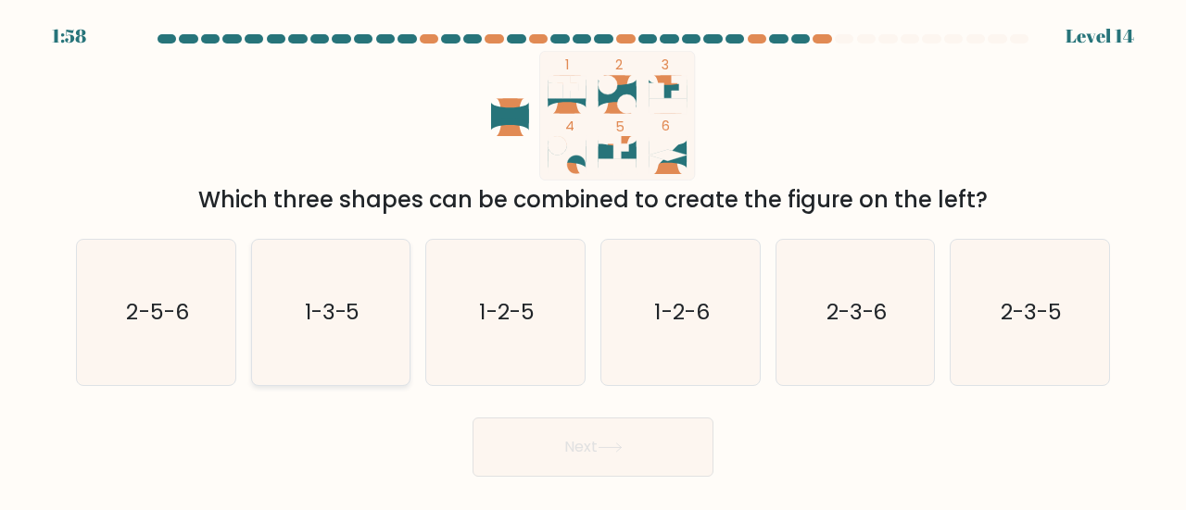
click at [329, 333] on icon "1-3-5" at bounding box center [330, 312] width 145 height 145
click at [593, 260] on input "b. 1-3-5" at bounding box center [593, 258] width 1 height 5
radio input "true"
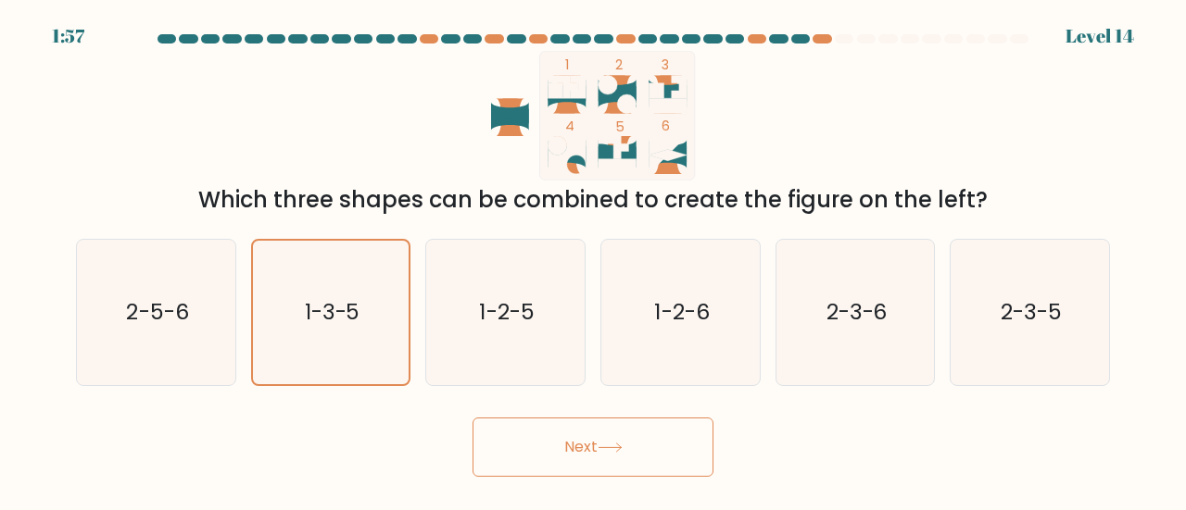
click at [612, 440] on button "Next" at bounding box center [592, 447] width 241 height 59
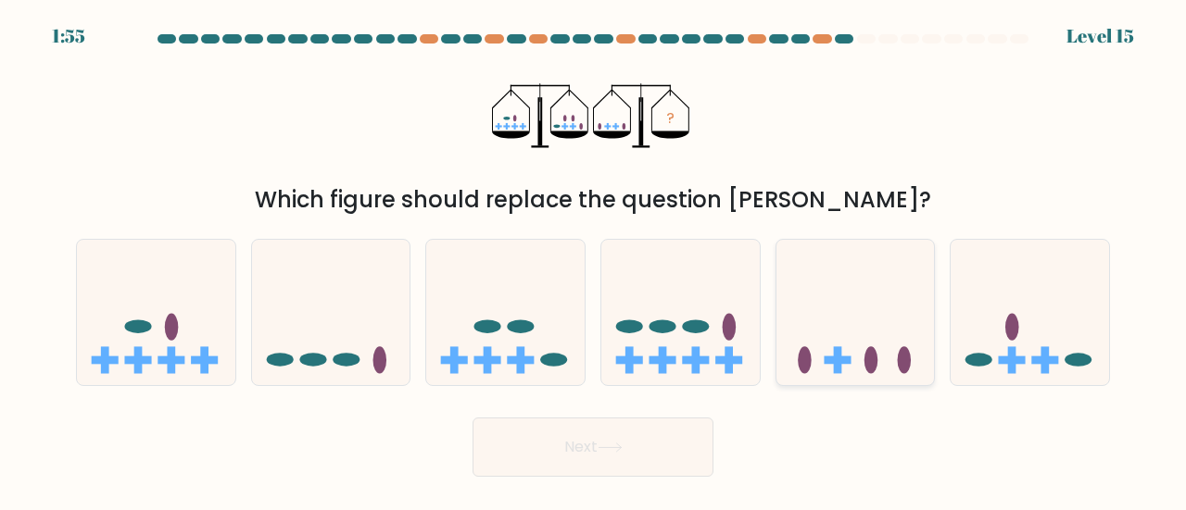
click at [859, 383] on div at bounding box center [855, 312] width 160 height 147
click at [594, 260] on input "e." at bounding box center [593, 258] width 1 height 5
radio input "true"
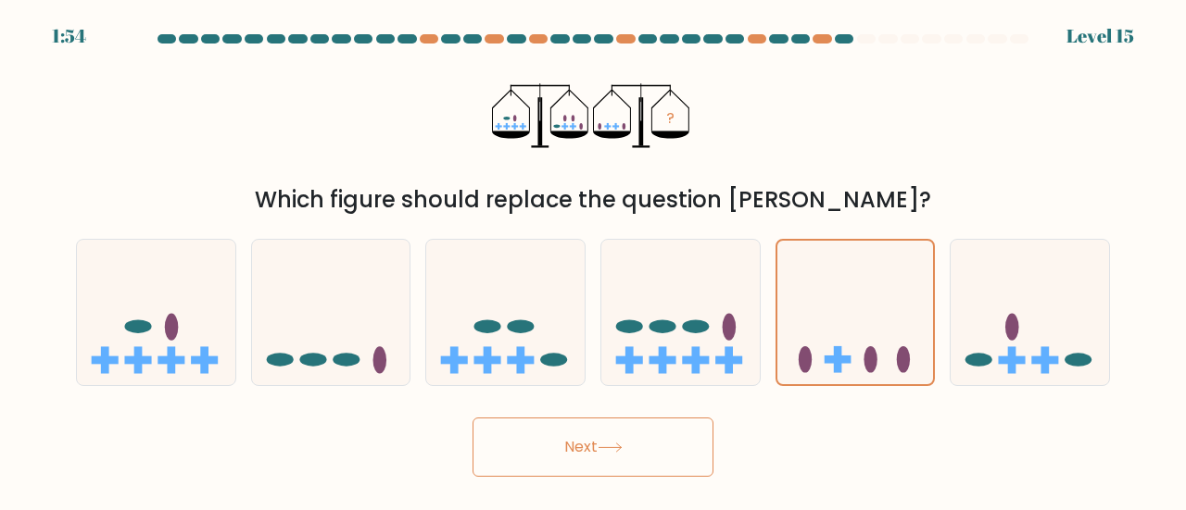
click at [554, 444] on button "Next" at bounding box center [592, 447] width 241 height 59
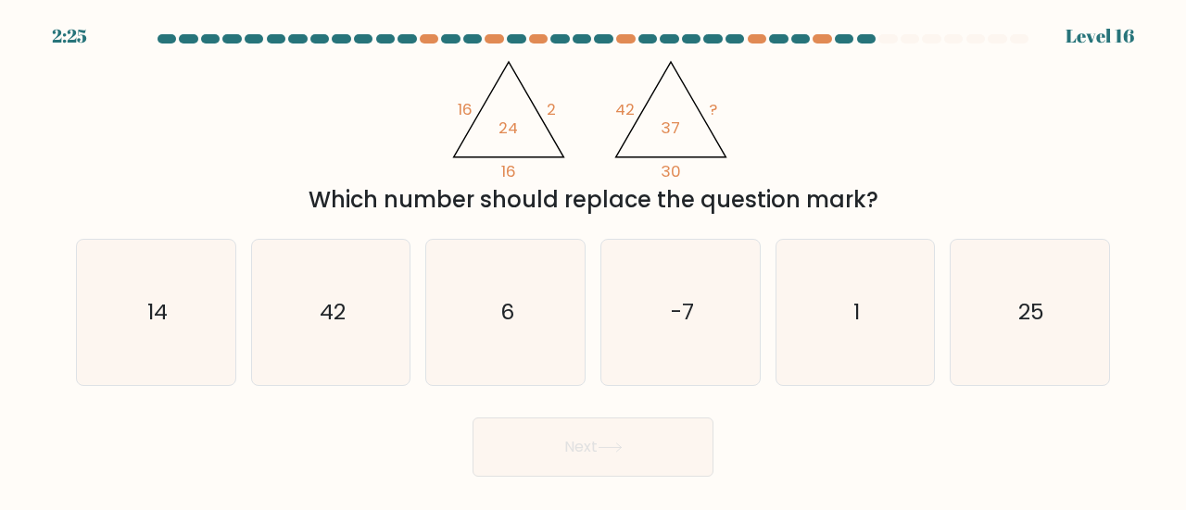
drag, startPoint x: 400, startPoint y: 155, endPoint x: 251, endPoint y: 150, distance: 149.2
click at [251, 150] on div "@import url('https://fonts.googleapis.com/css?family=Abril+Fatface:400,100,100i…" at bounding box center [593, 134] width 1056 height 166
click at [439, 297] on icon "6" at bounding box center [505, 312] width 145 height 145
click at [593, 260] on input "c. 6" at bounding box center [593, 258] width 1 height 5
radio input "true"
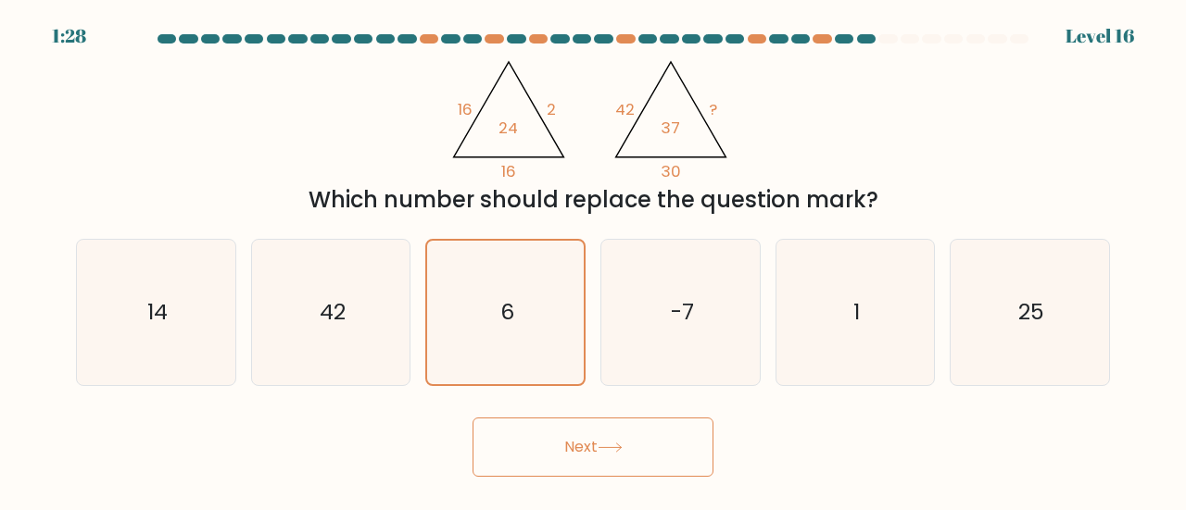
click at [543, 454] on button "Next" at bounding box center [592, 447] width 241 height 59
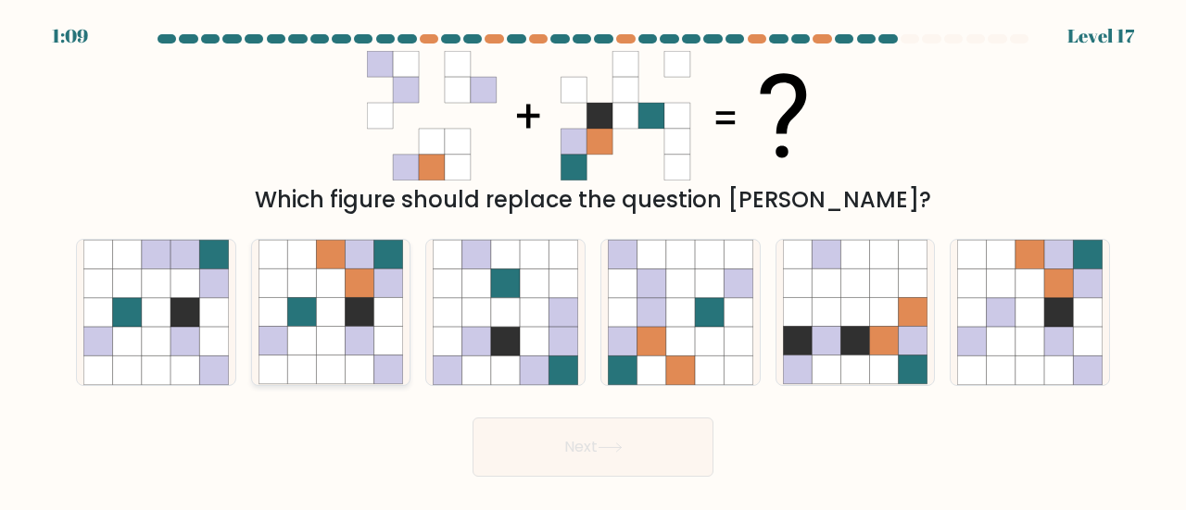
click at [372, 314] on icon at bounding box center [359, 312] width 29 height 29
click at [593, 260] on input "b." at bounding box center [593, 258] width 1 height 5
radio input "true"
click at [605, 445] on icon at bounding box center [609, 448] width 25 height 10
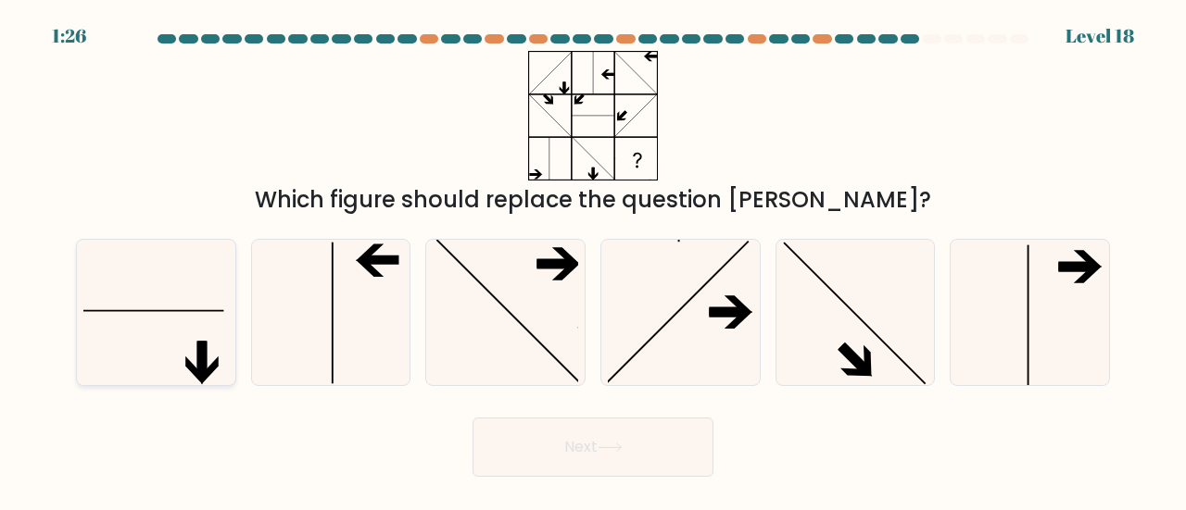
click at [175, 314] on icon at bounding box center [155, 312] width 145 height 145
click at [593, 260] on input "a." at bounding box center [593, 258] width 1 height 5
radio input "true"
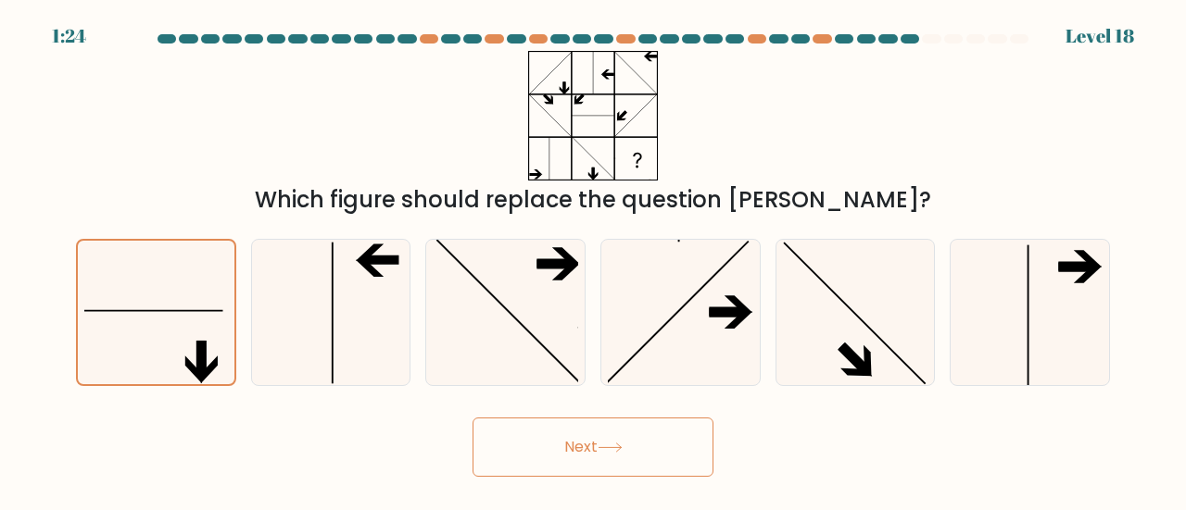
click at [682, 446] on button "Next" at bounding box center [592, 447] width 241 height 59
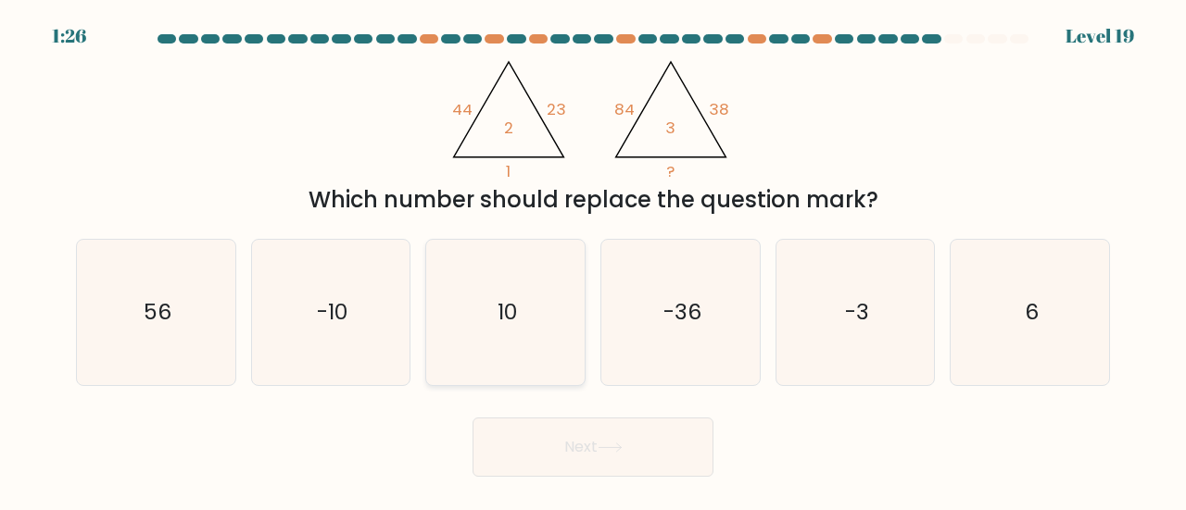
click at [506, 298] on text "10" at bounding box center [506, 311] width 19 height 31
click at [593, 260] on input "c. 10" at bounding box center [593, 258] width 1 height 5
radio input "true"
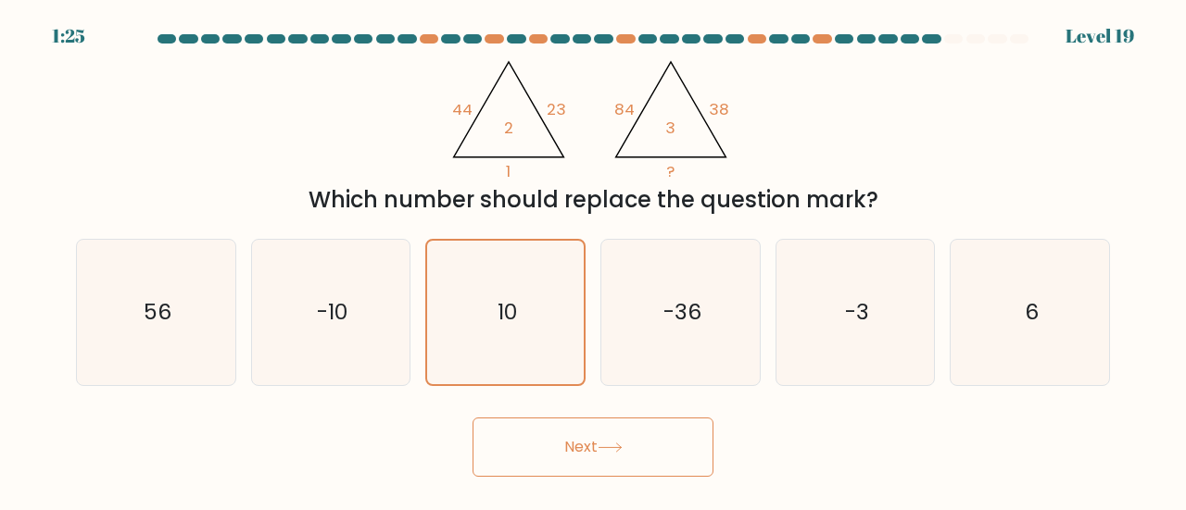
click at [571, 442] on button "Next" at bounding box center [592, 447] width 241 height 59
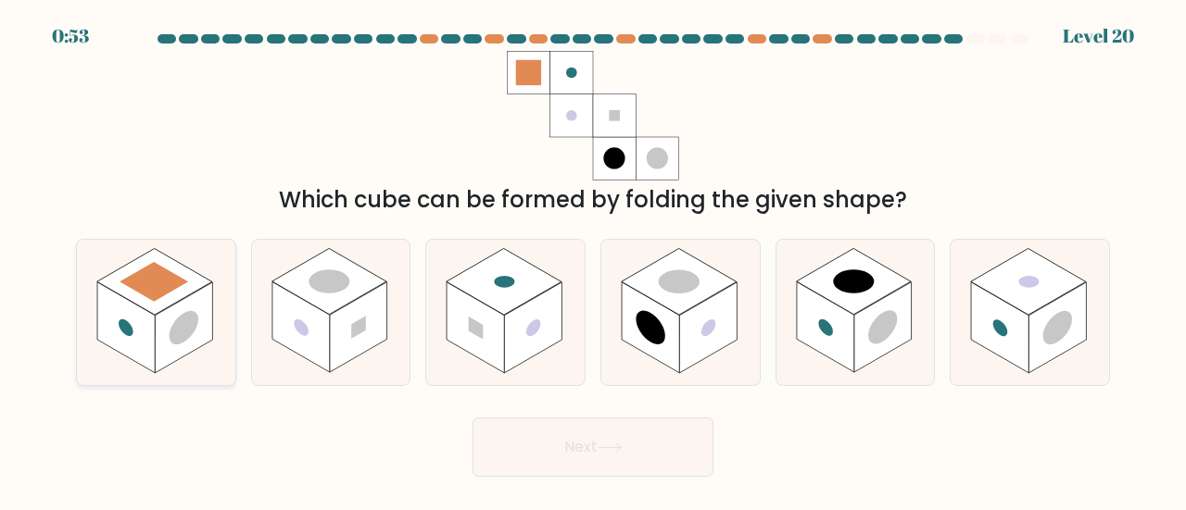
click at [173, 362] on rect at bounding box center [183, 327] width 57 height 91
click at [593, 260] on input "a." at bounding box center [593, 258] width 1 height 5
radio input "true"
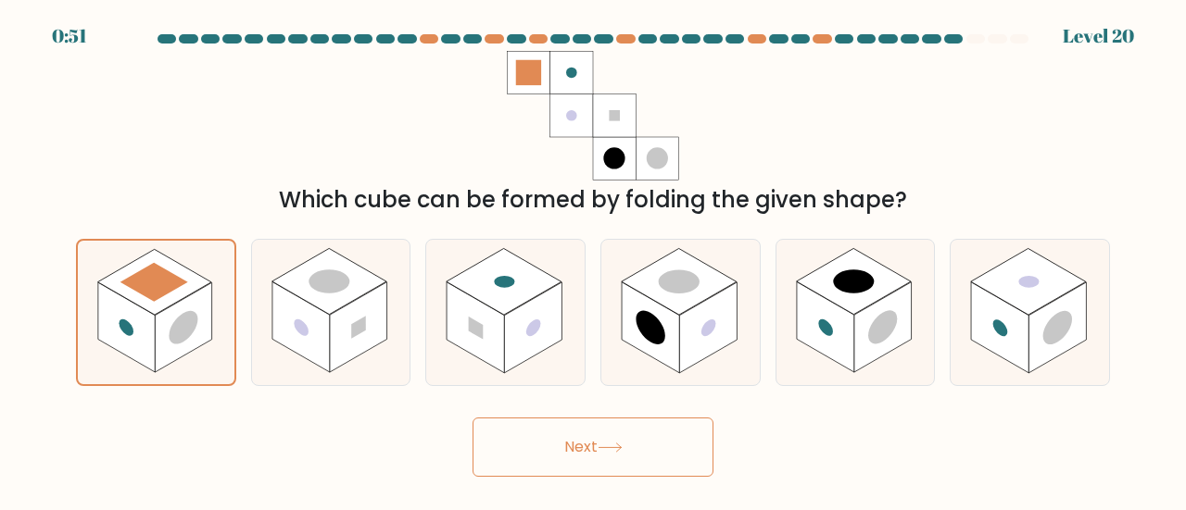
click at [621, 455] on button "Next" at bounding box center [592, 447] width 241 height 59
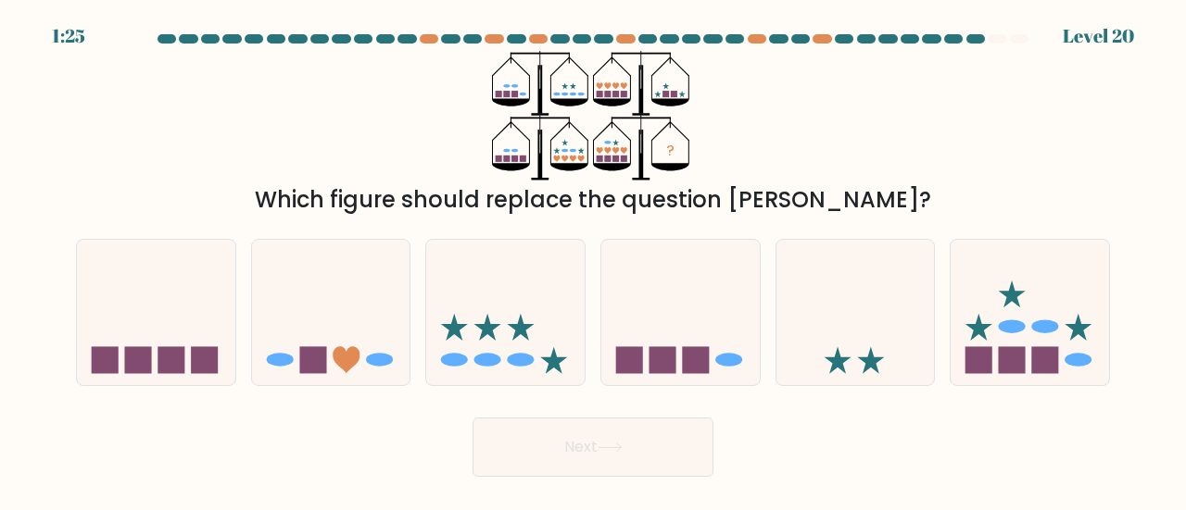
drag, startPoint x: 531, startPoint y: 100, endPoint x: 564, endPoint y: 90, distance: 34.9
click at [564, 90] on icon "?" at bounding box center [593, 116] width 203 height 130
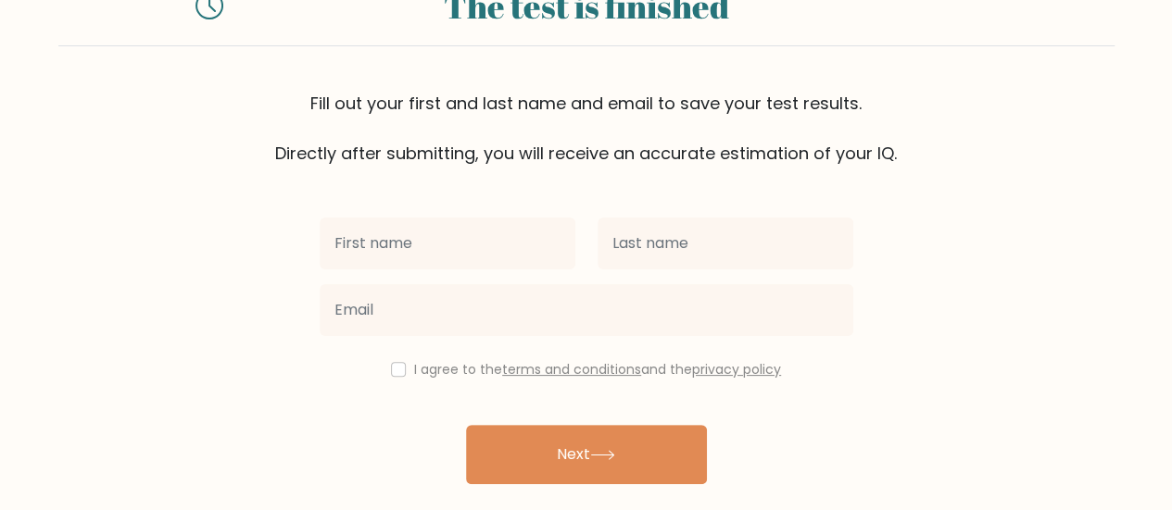
scroll to position [138, 0]
